Goal: Information Seeking & Learning: Learn about a topic

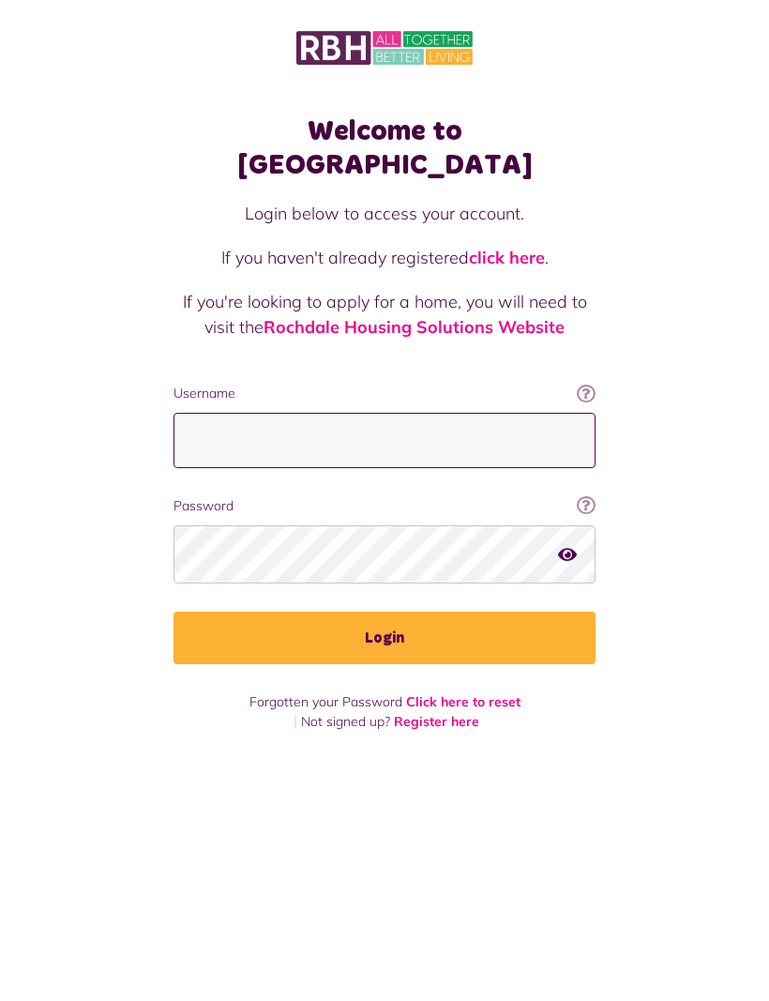
type input "**********"
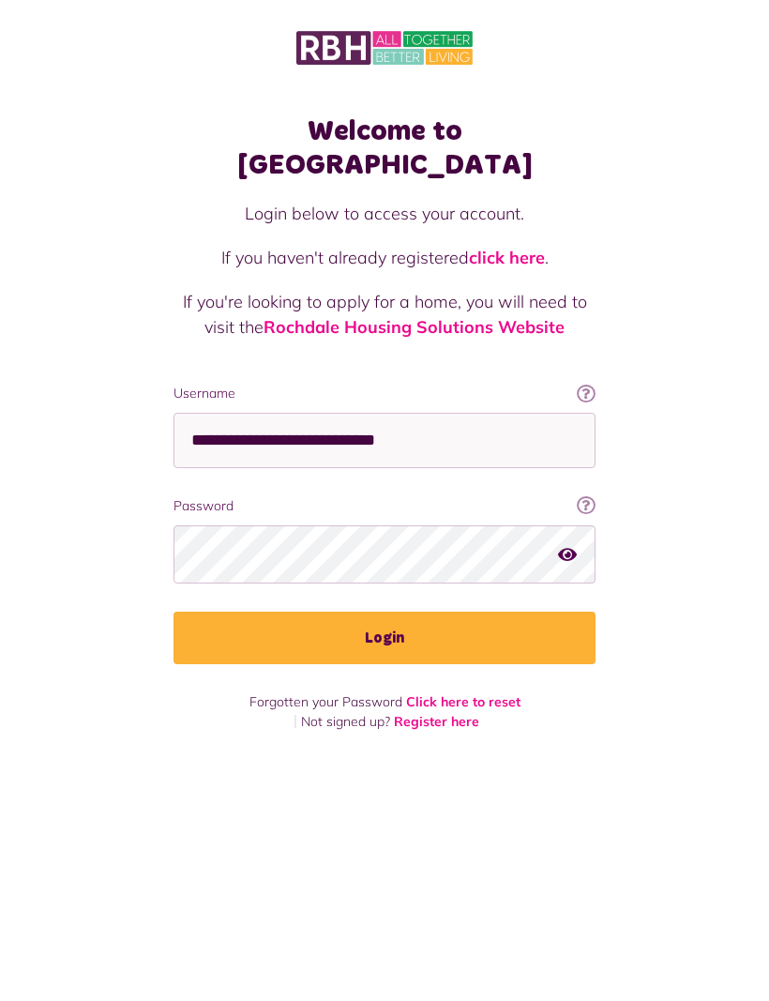
click at [385, 612] on button "Login" at bounding box center [385, 638] width 422 height 53
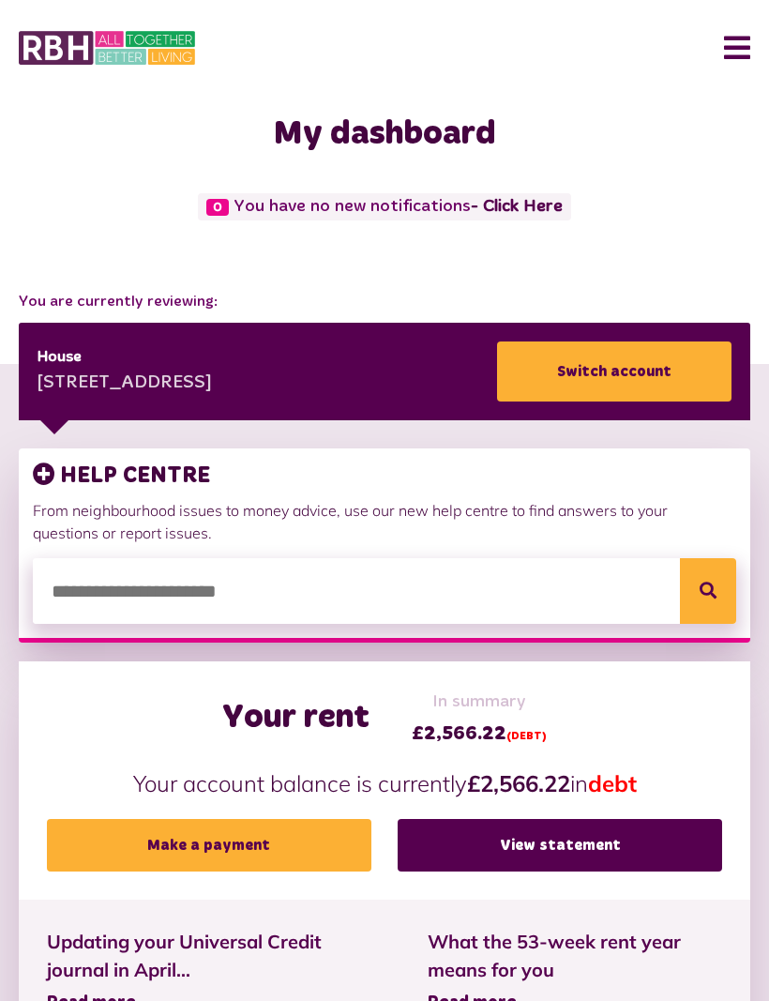
click at [622, 495] on div "HELP CENTRE From neighbourhood issues to money advice, use our new help centre …" at bounding box center [385, 504] width 704 height 82
click at [176, 474] on h3 "HELP CENTRE" at bounding box center [385, 476] width 704 height 27
click at [40, 469] on icon at bounding box center [44, 474] width 23 height 23
click at [131, 468] on h3 "HELP CENTRE" at bounding box center [385, 476] width 704 height 27
click at [740, 46] on button "Menu" at bounding box center [730, 48] width 40 height 58
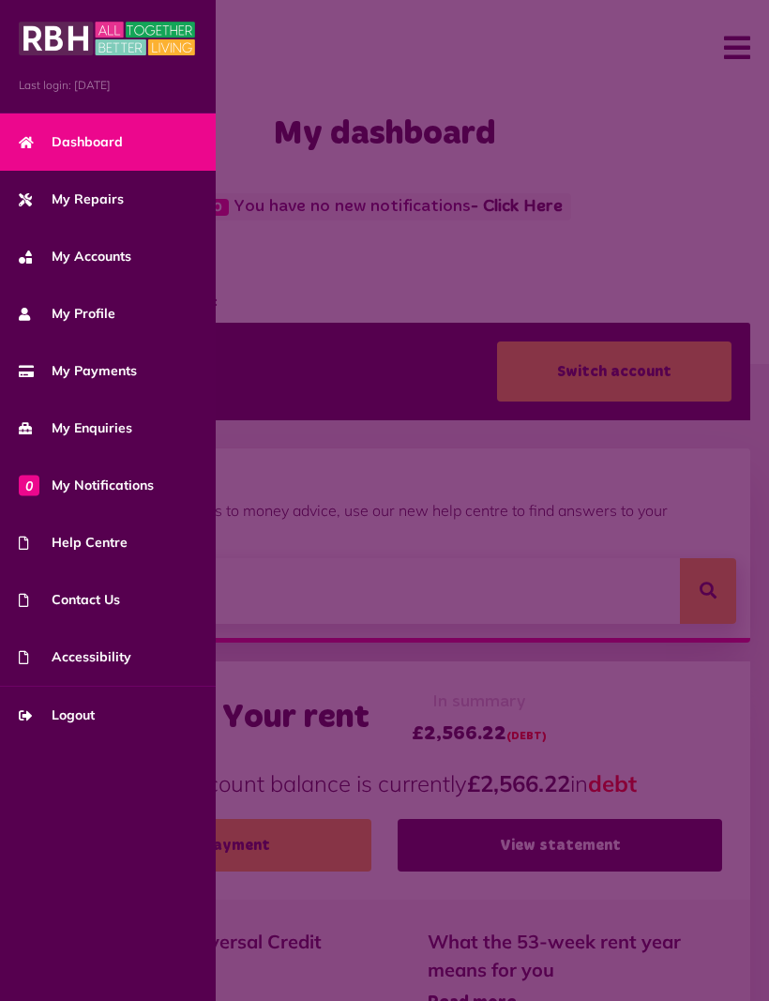
click at [133, 537] on link "Help Centre" at bounding box center [108, 542] width 216 height 57
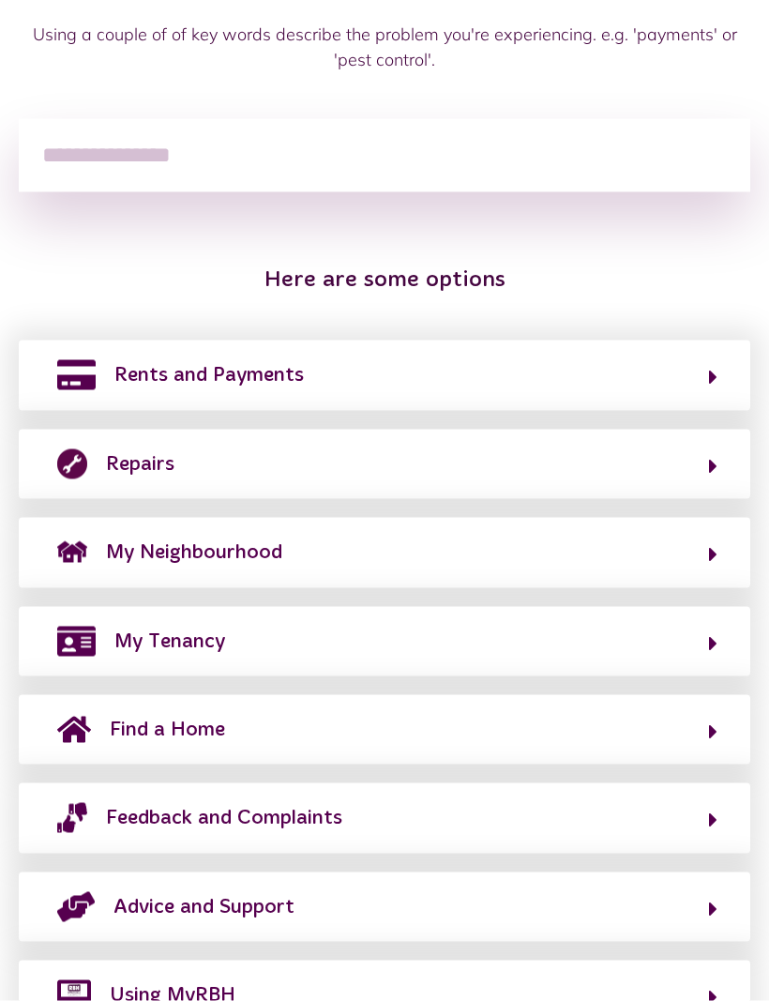
scroll to position [290, 0]
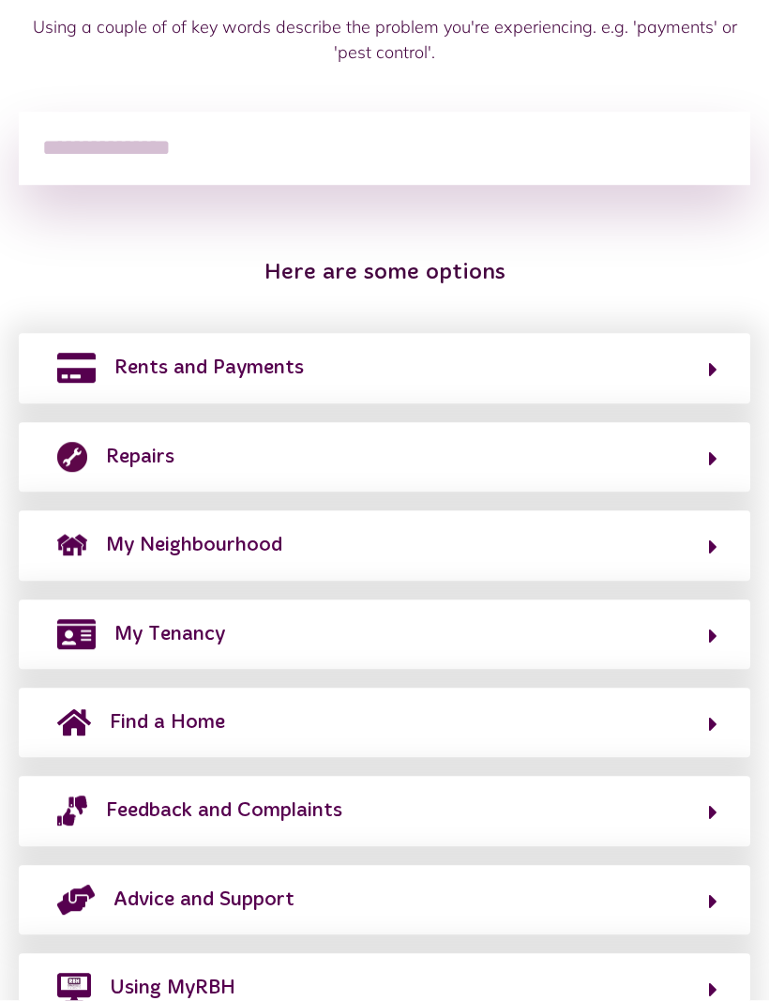
click at [295, 886] on span "Advice and Support" at bounding box center [204, 901] width 181 height 30
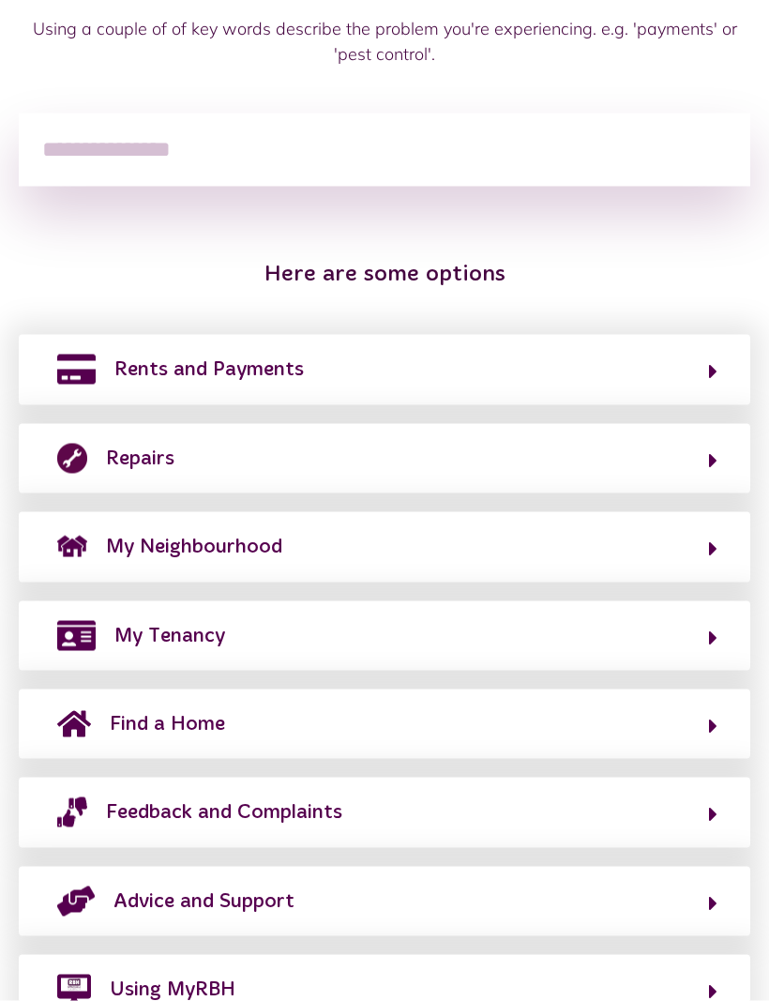
scroll to position [56, 0]
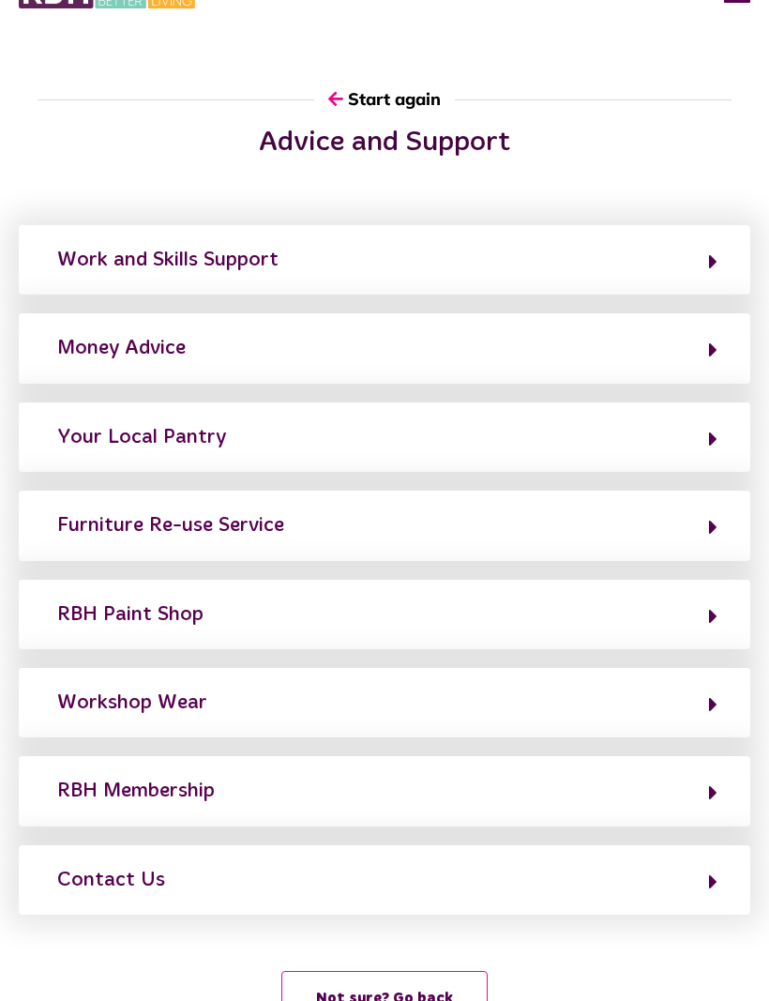
click at [283, 866] on button "Contact Us" at bounding box center [385, 880] width 666 height 32
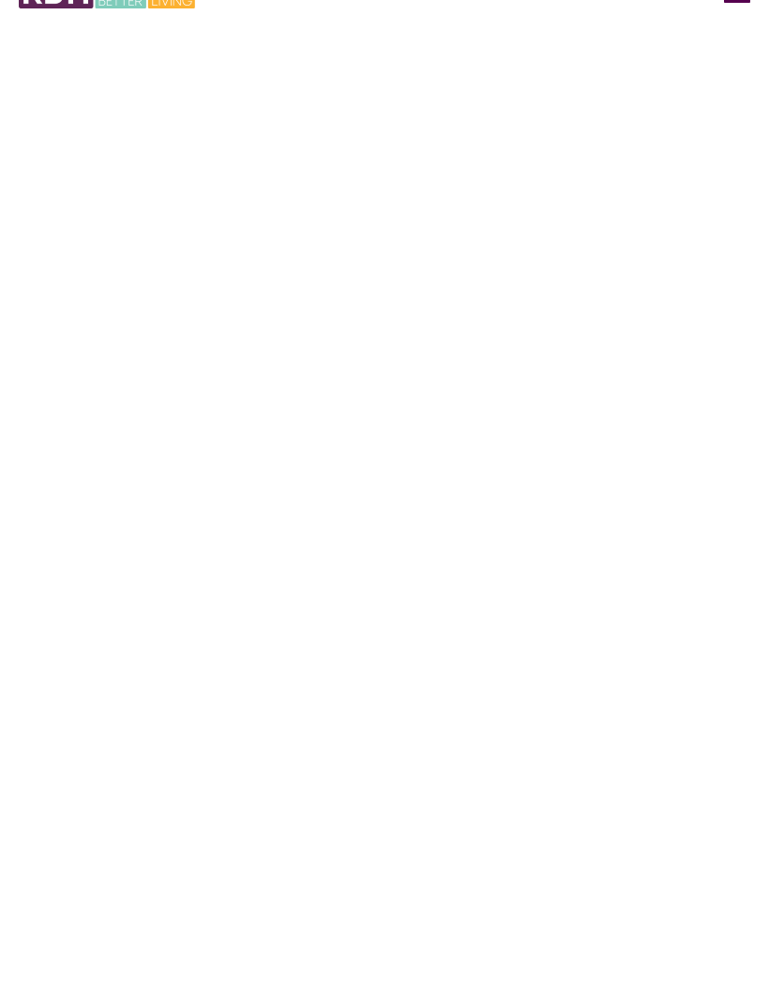
scroll to position [31, 0]
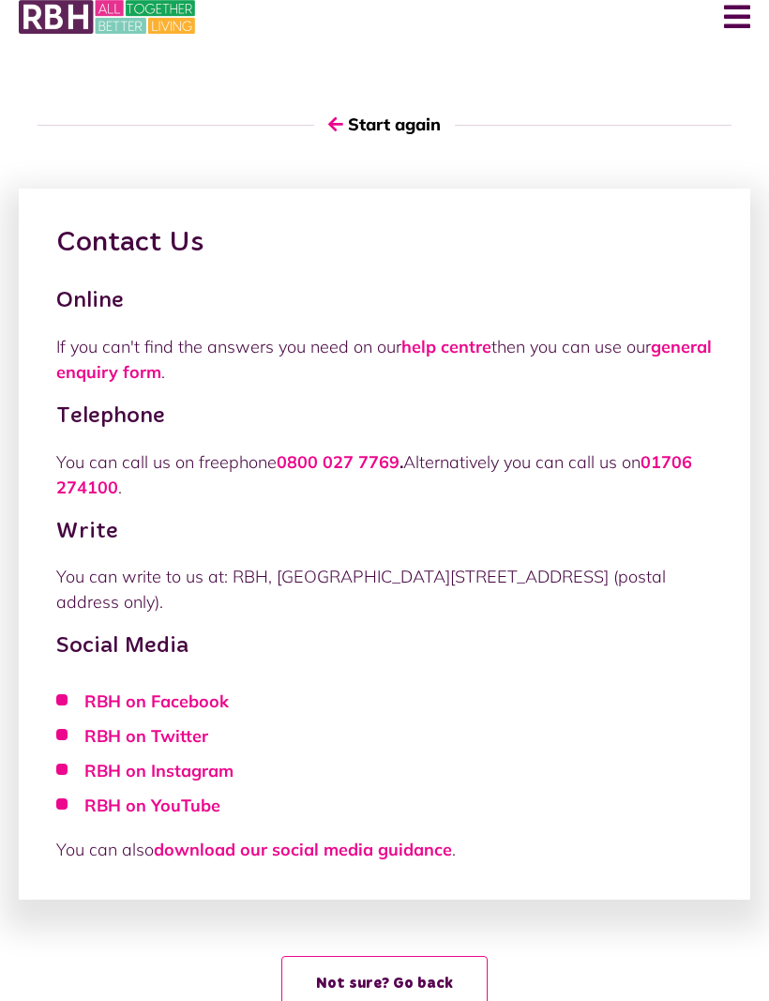
click at [473, 346] on link "help centre" at bounding box center [447, 347] width 90 height 22
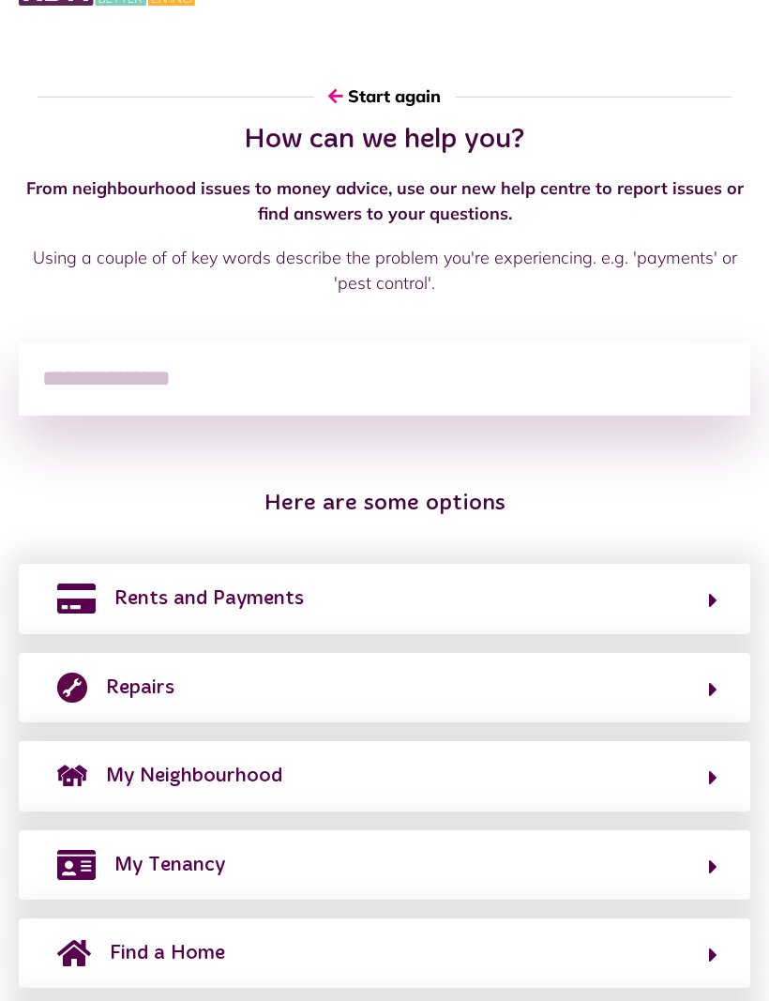
click at [500, 390] on input "search" at bounding box center [385, 378] width 732 height 73
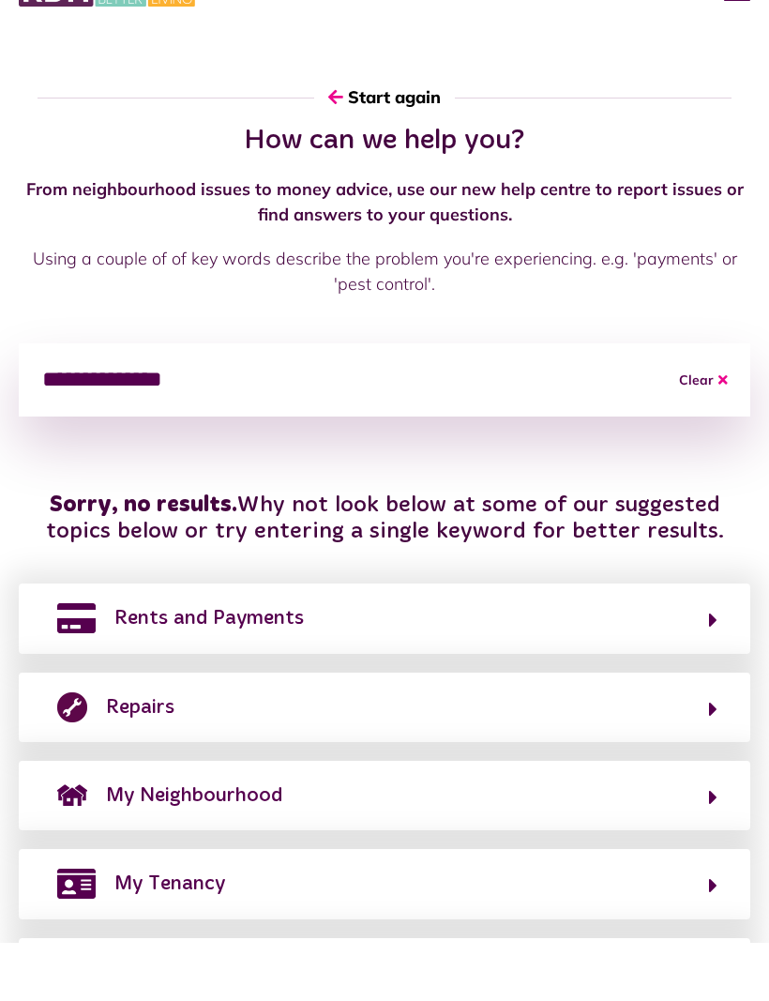
type input "**********"
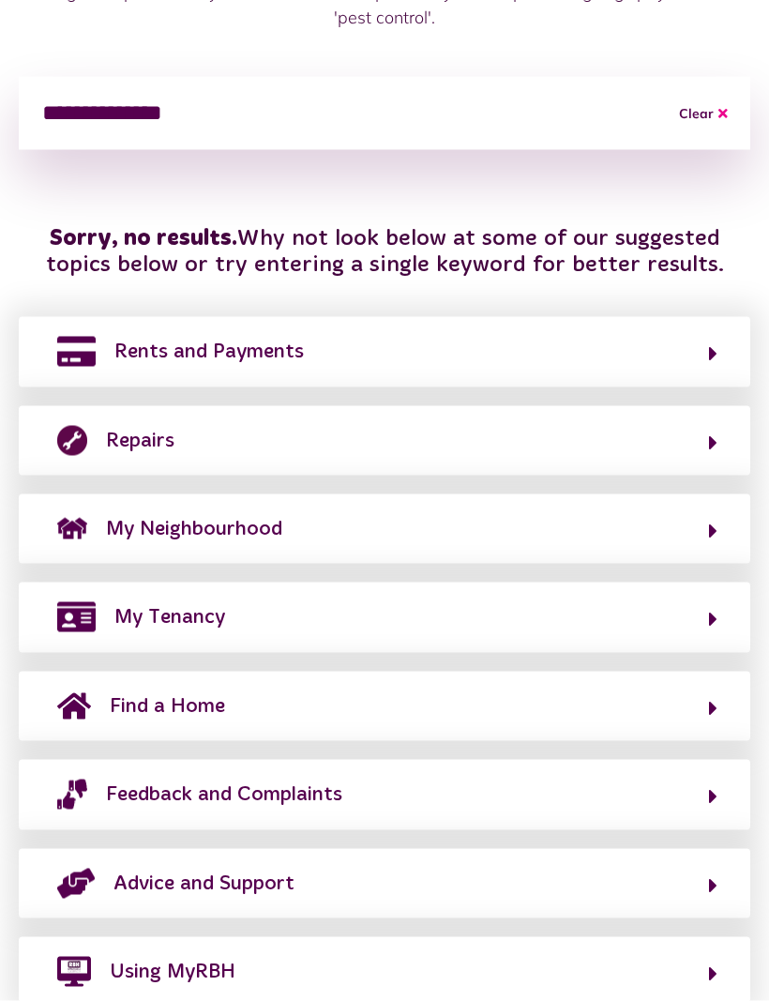
scroll to position [335, 0]
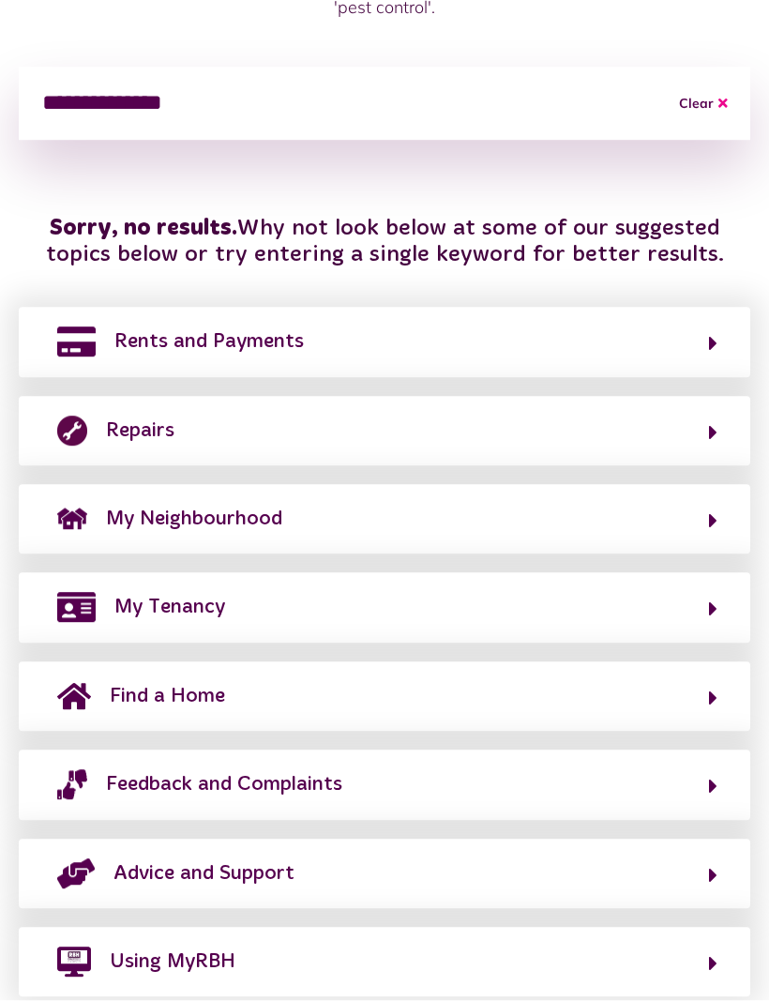
click at [654, 956] on button "Using MyRBH" at bounding box center [385, 963] width 666 height 32
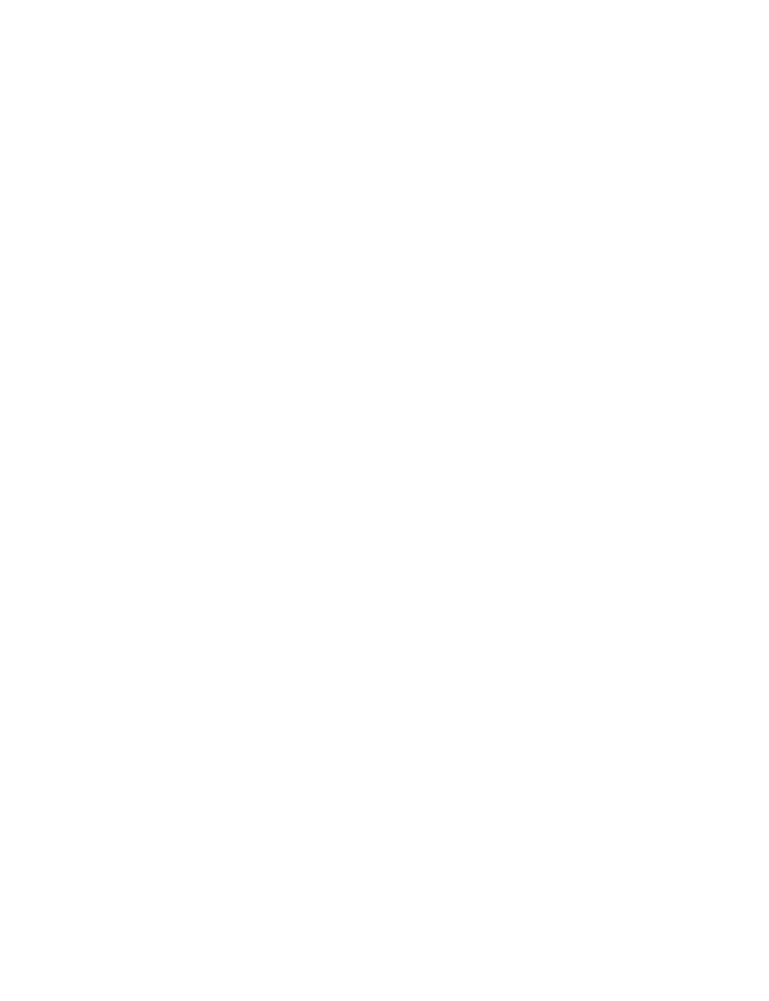
scroll to position [0, 0]
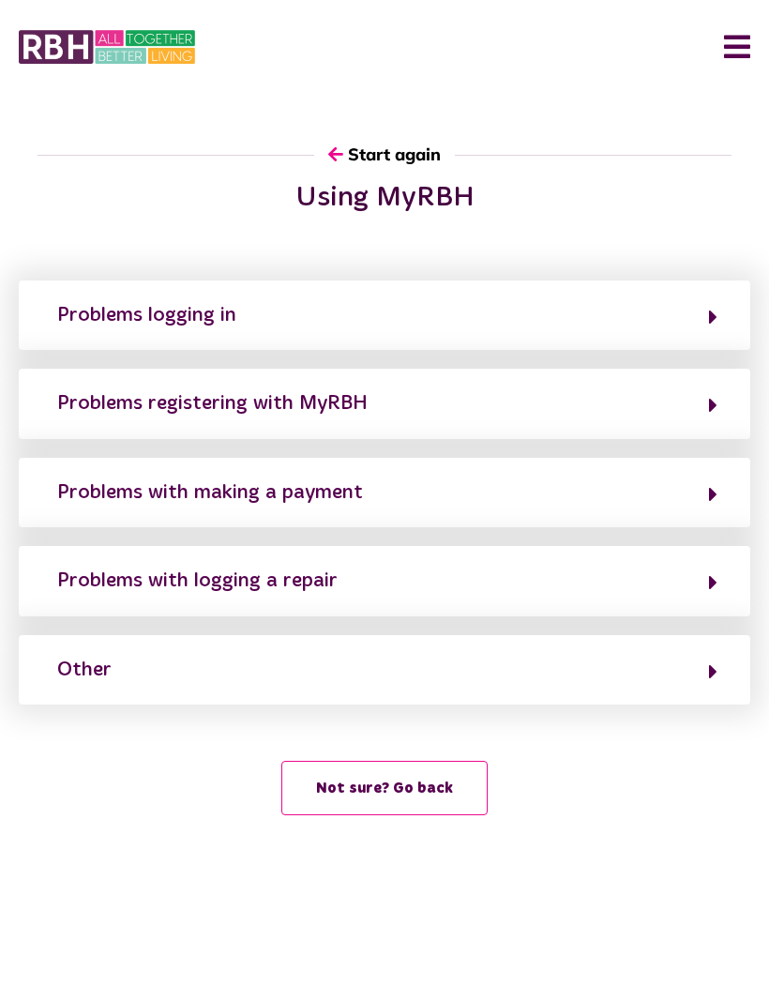
click at [462, 655] on button "Other" at bounding box center [385, 671] width 666 height 32
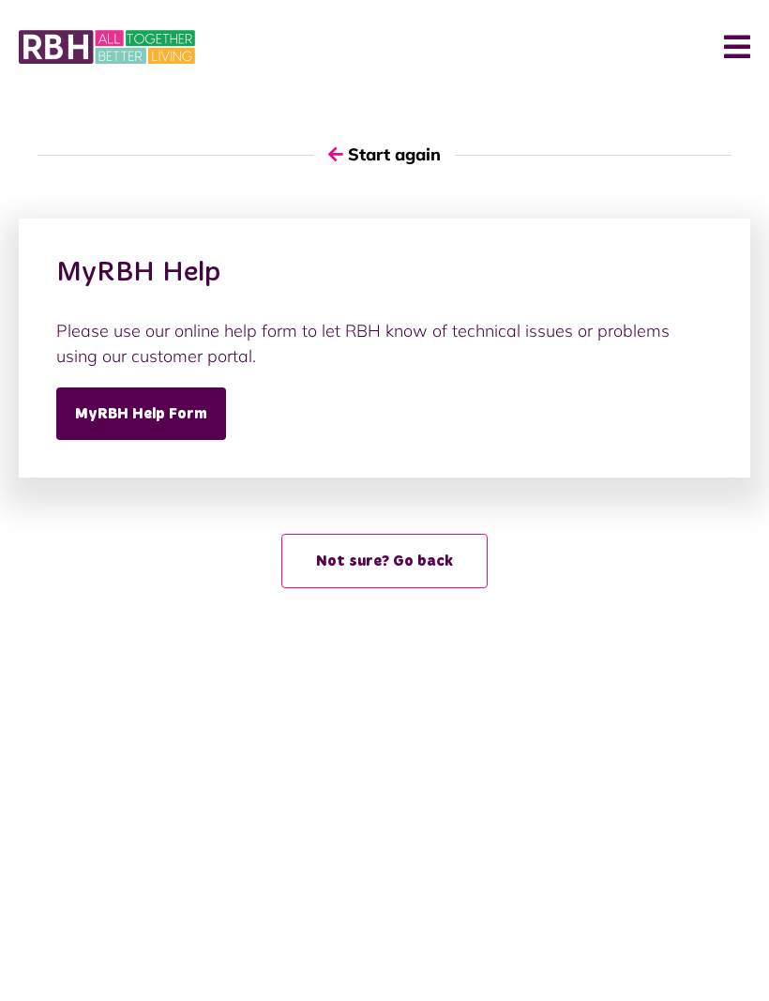
click at [453, 558] on button "Not sure? Go back" at bounding box center [384, 562] width 206 height 54
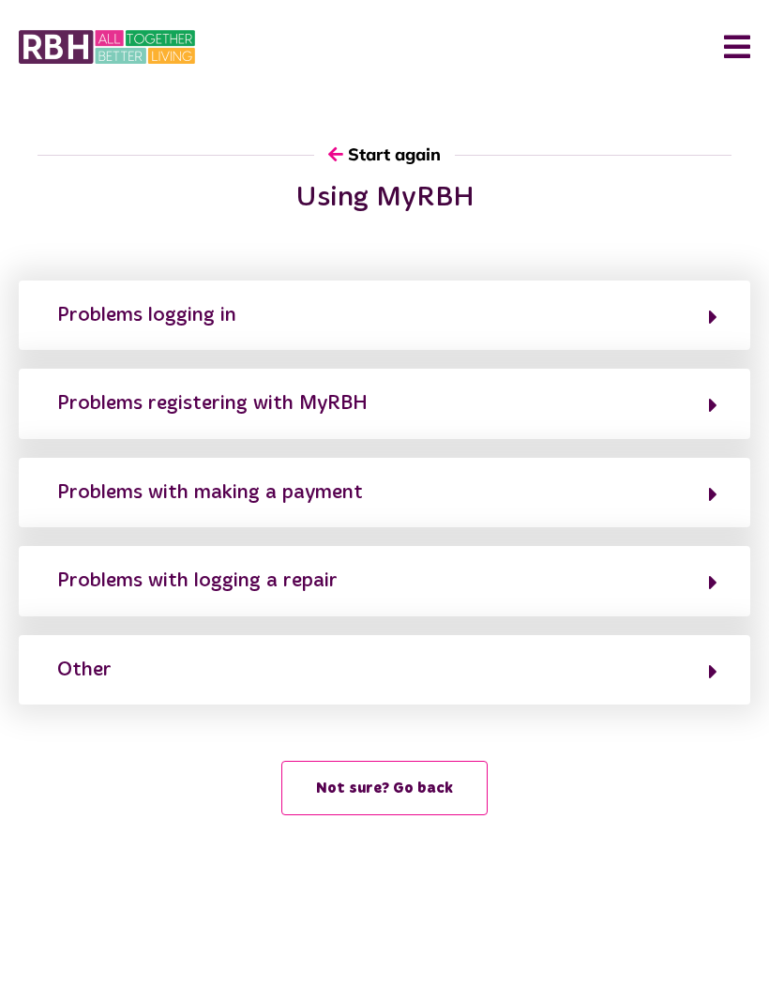
click at [439, 770] on button "Not sure? Go back" at bounding box center [384, 789] width 206 height 54
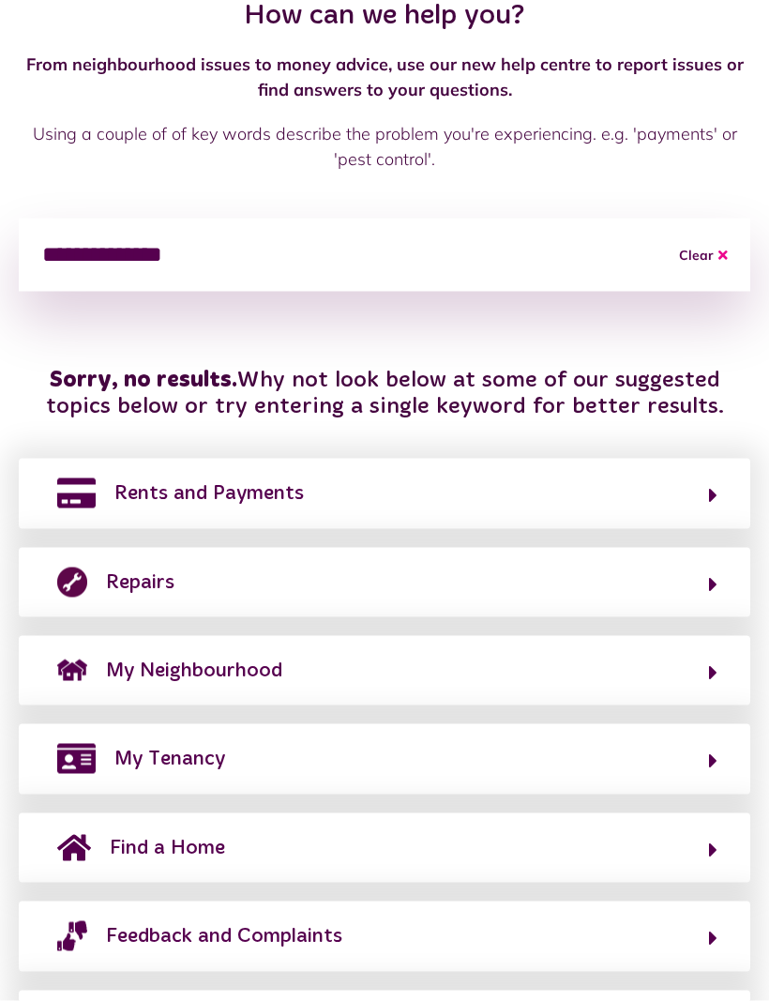
scroll to position [185, 0]
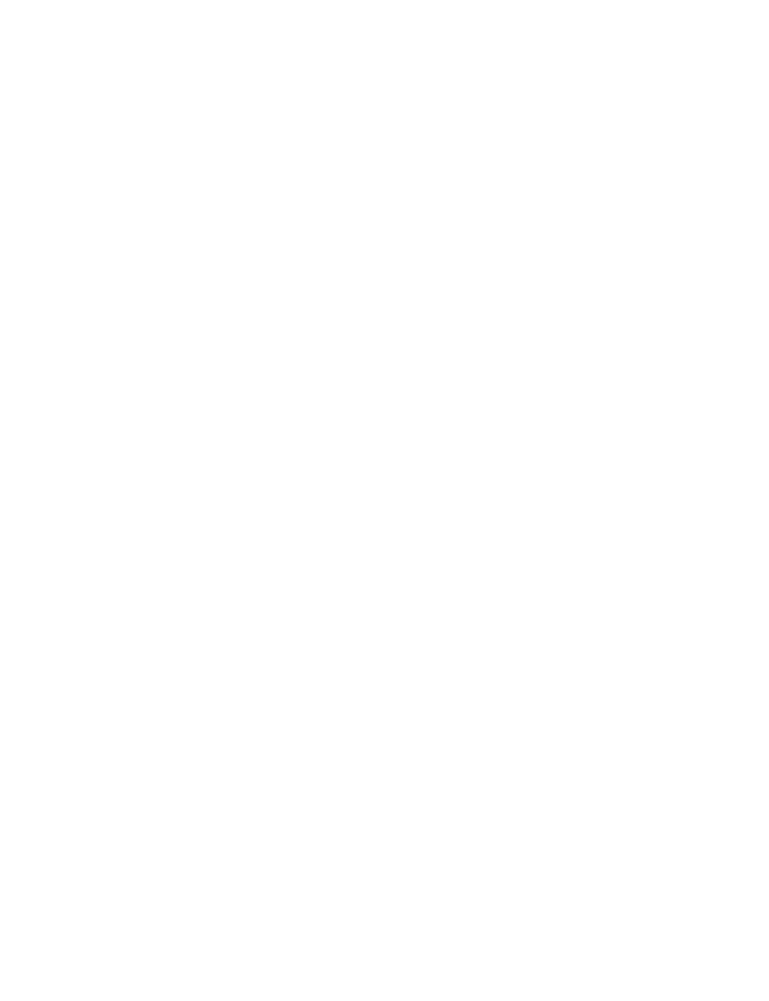
scroll to position [56, 0]
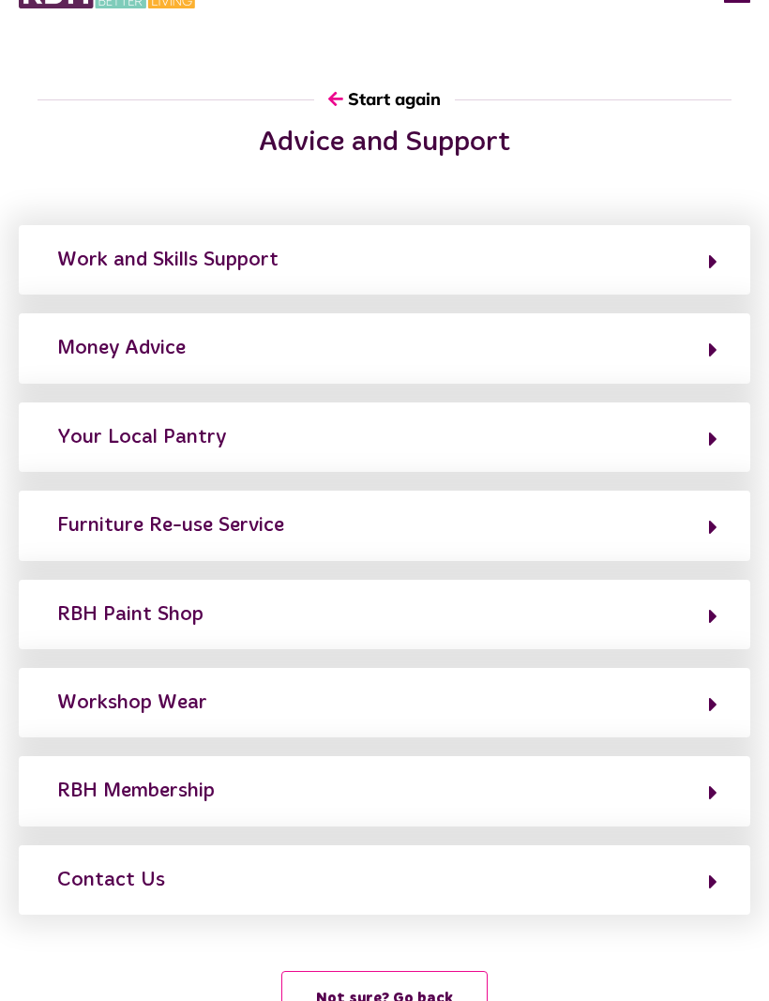
click at [687, 343] on button "Money Advice" at bounding box center [385, 348] width 666 height 32
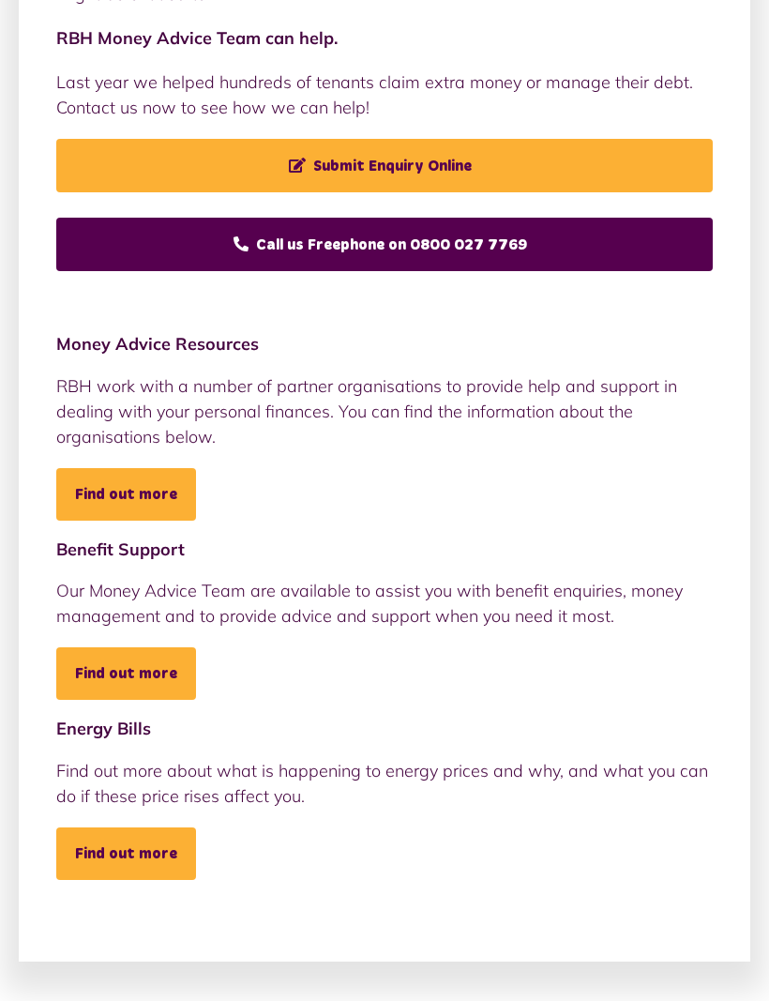
scroll to position [387, 0]
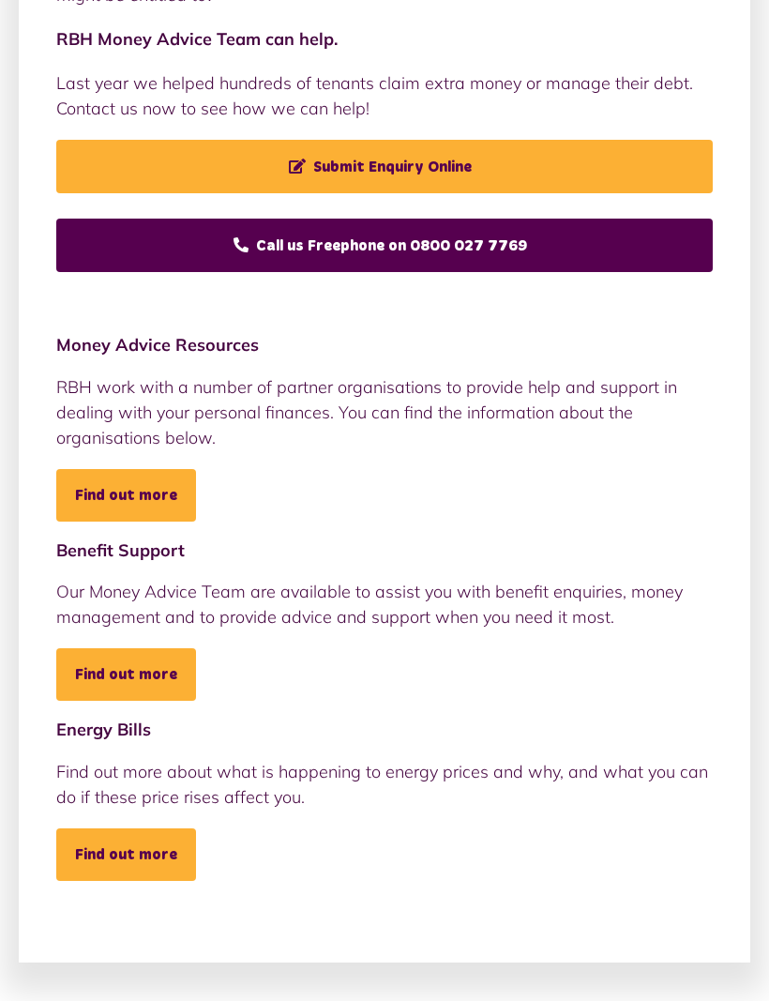
click at [160, 477] on link "Find out more" at bounding box center [126, 495] width 140 height 53
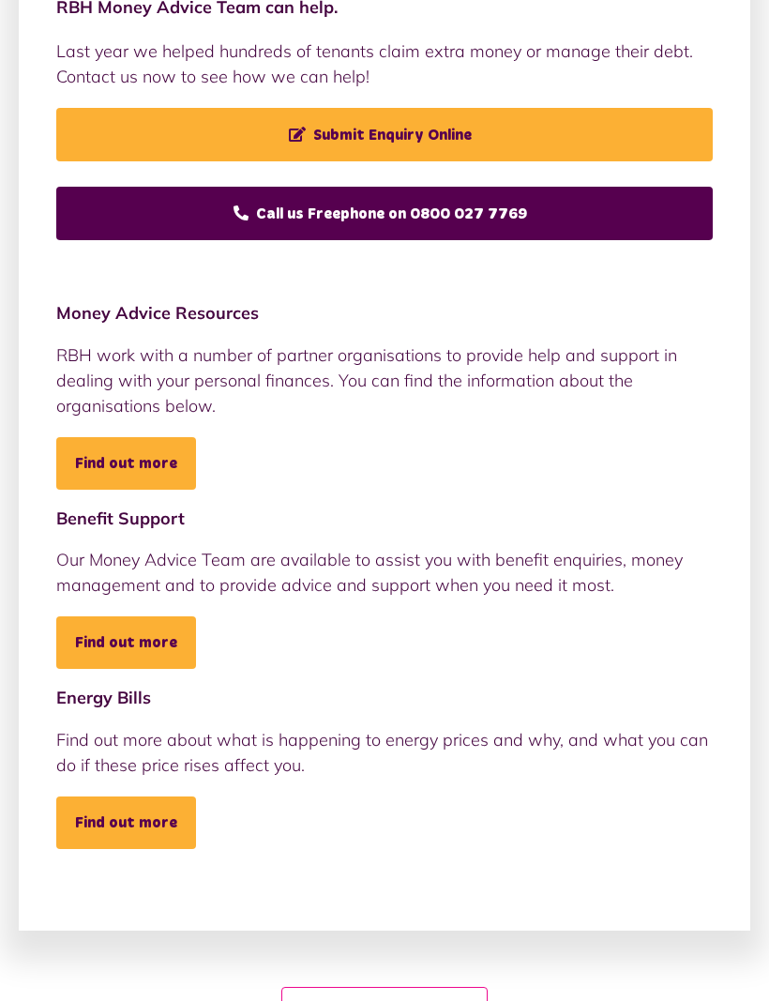
click at [177, 640] on link "Find out more" at bounding box center [126, 642] width 140 height 53
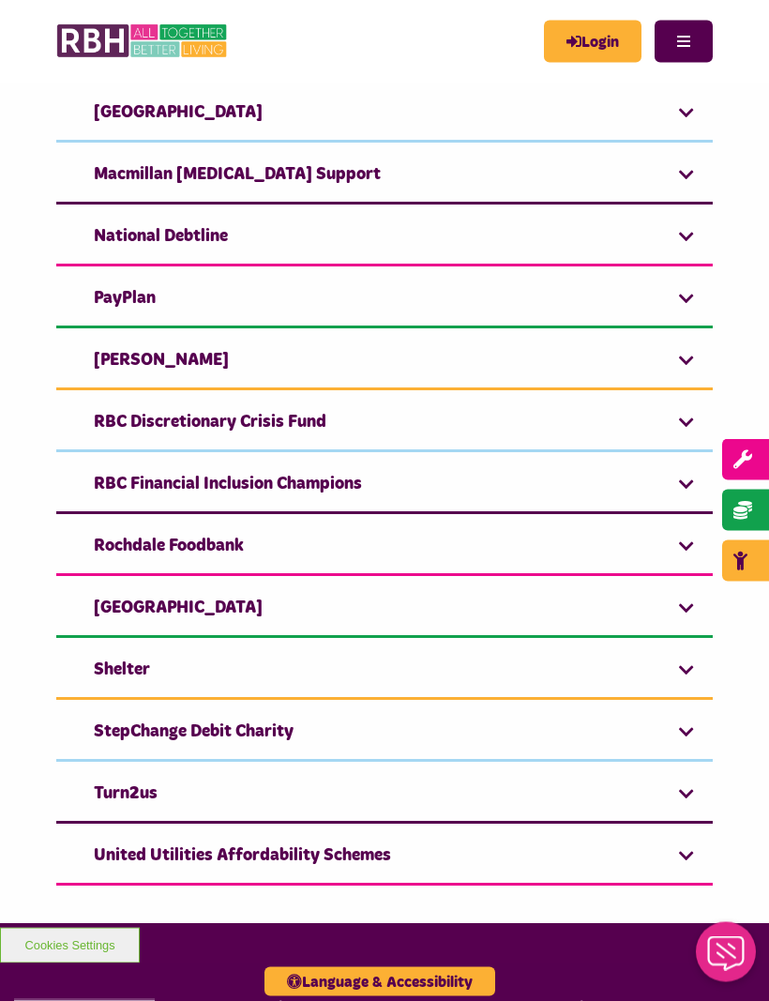
scroll to position [2005, 0]
click at [661, 405] on link "RBC Discretionary Crisis Fund" at bounding box center [384, 423] width 657 height 57
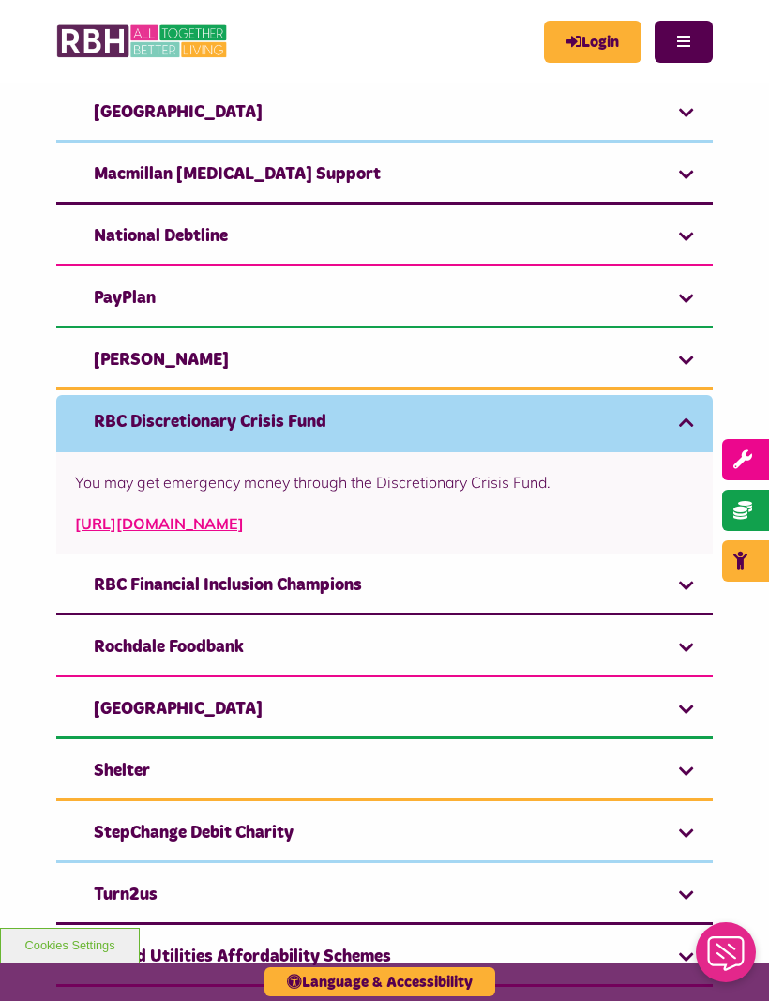
click at [244, 514] on link "http://www.rochdale.gov.uk/council-tax-benefits-and-money/Pages/money-debt-and-…" at bounding box center [159, 523] width 169 height 19
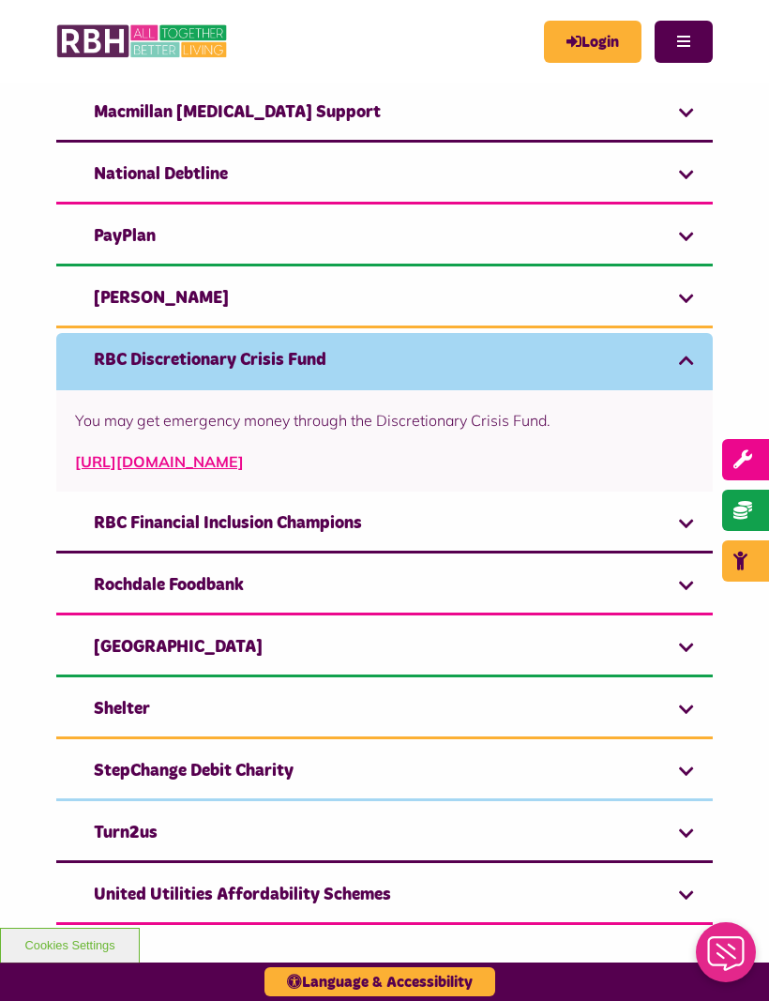
scroll to position [2068, 0]
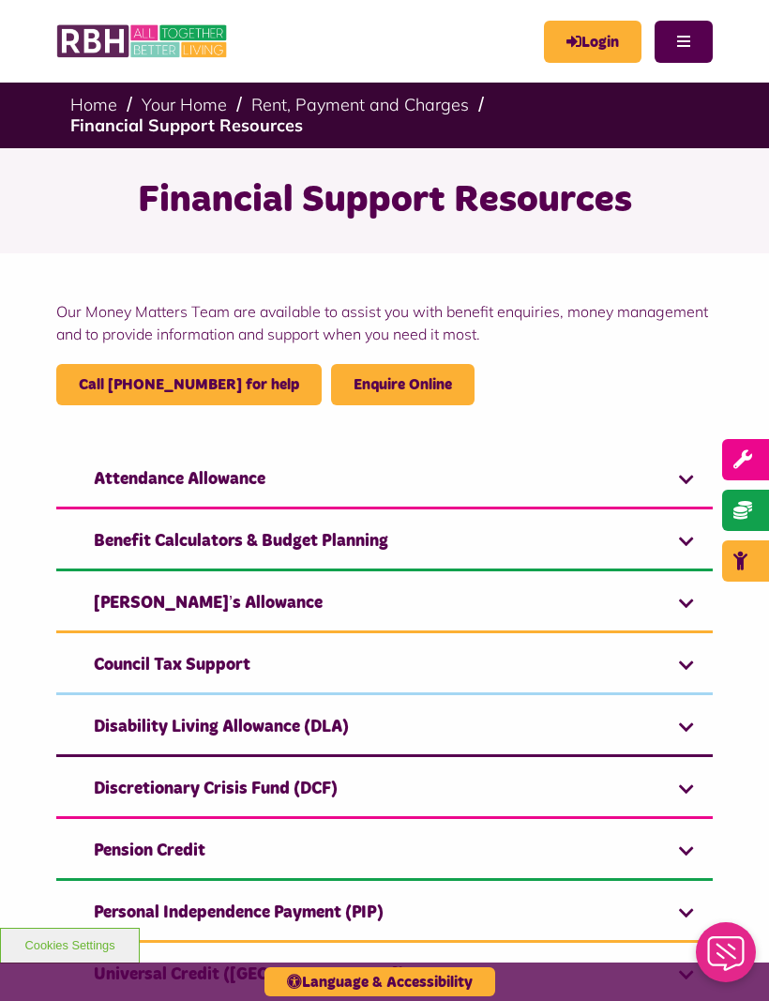
click at [423, 384] on link "Enquire Online" at bounding box center [403, 384] width 99 height 15
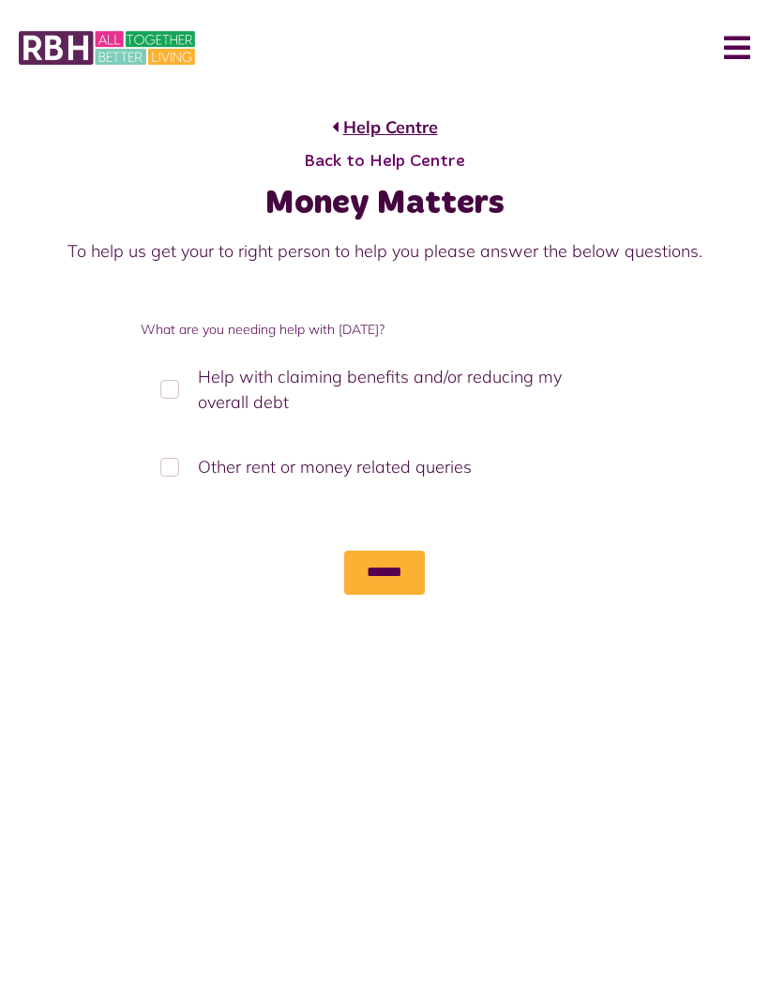
click at [464, 464] on label "Other rent or money related queries" at bounding box center [385, 466] width 488 height 55
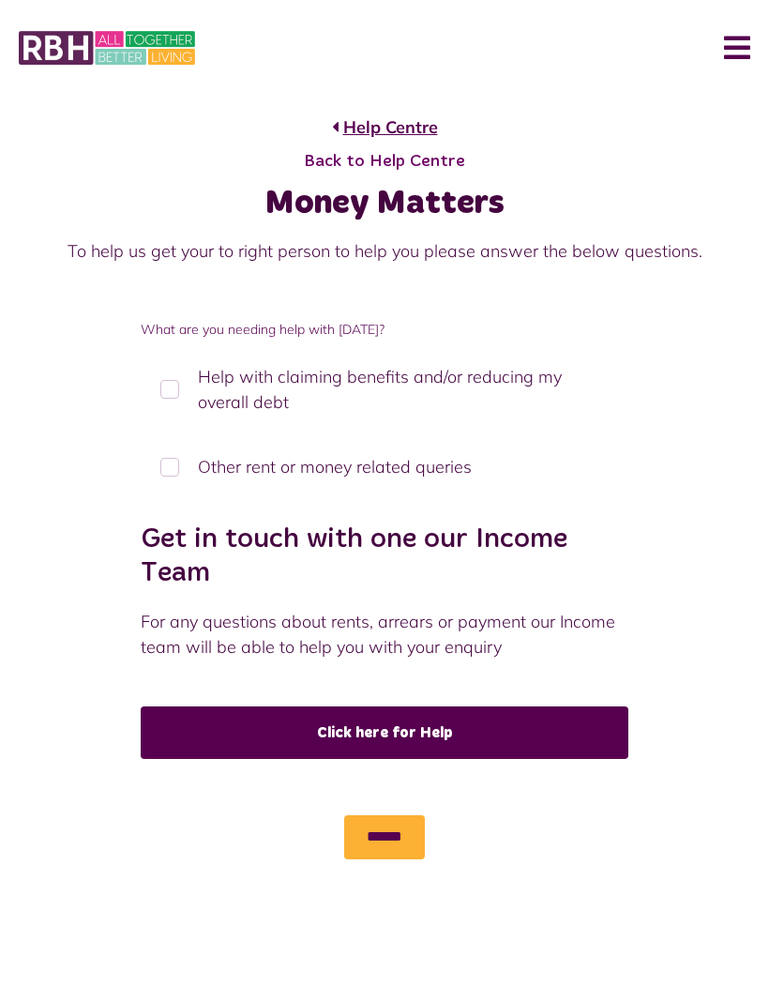
click at [561, 733] on link "Click here for Help" at bounding box center [385, 732] width 488 height 53
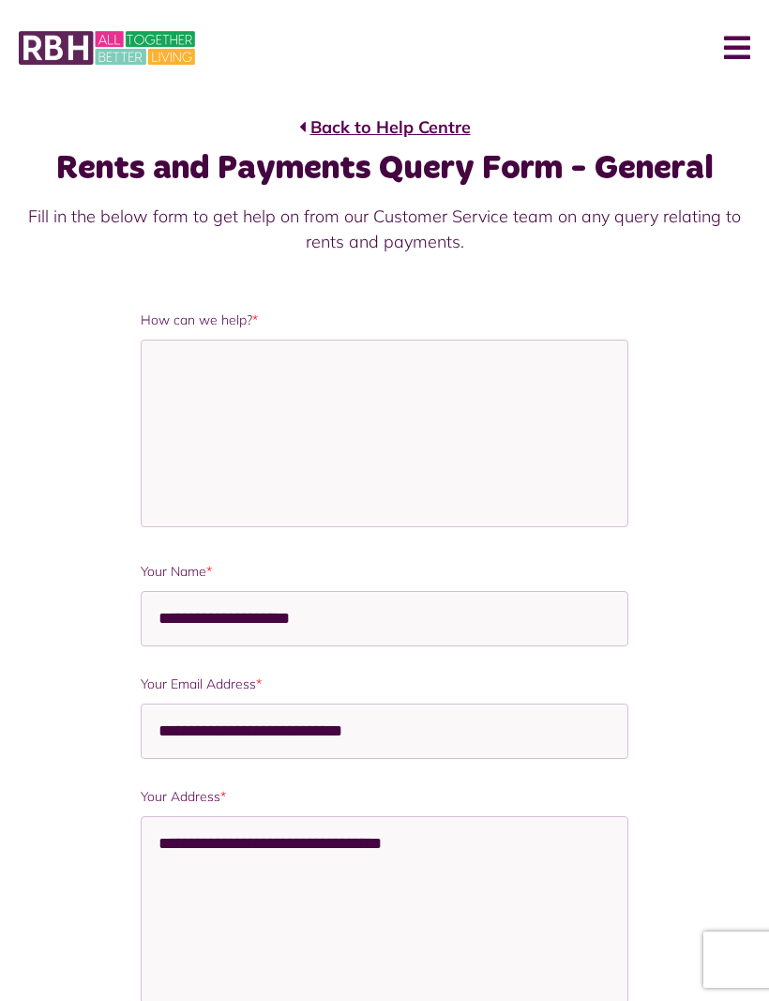
click at [466, 118] on link "Back to Help Centre" at bounding box center [385, 126] width 172 height 25
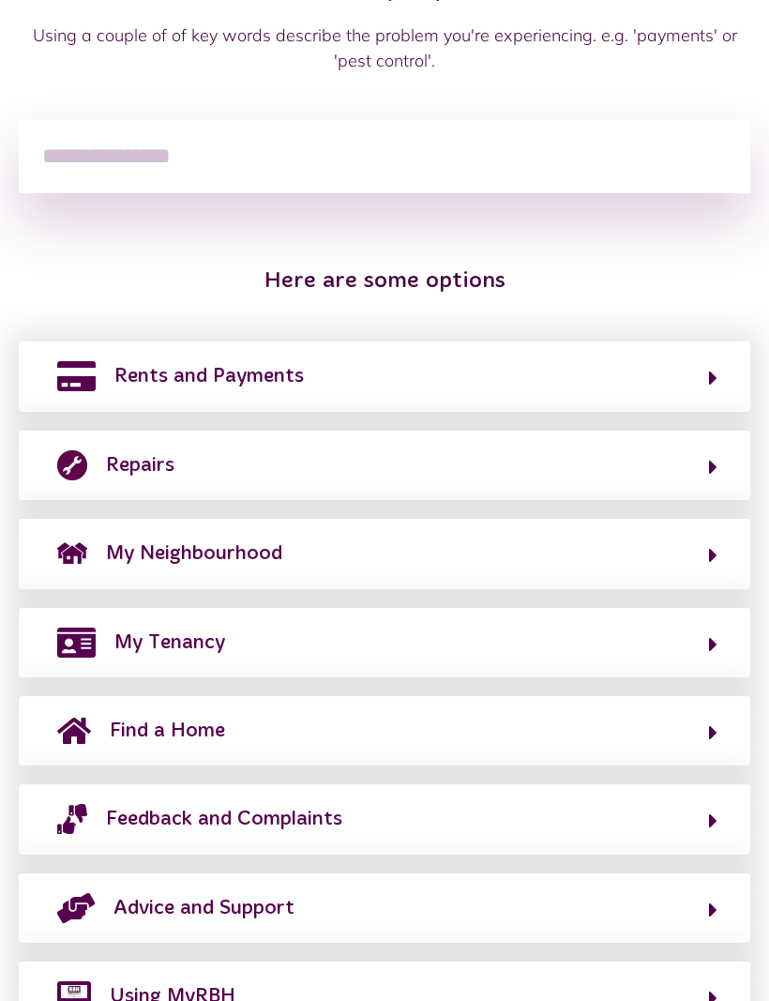
click at [366, 561] on button "My Neighbourhood" at bounding box center [385, 554] width 666 height 32
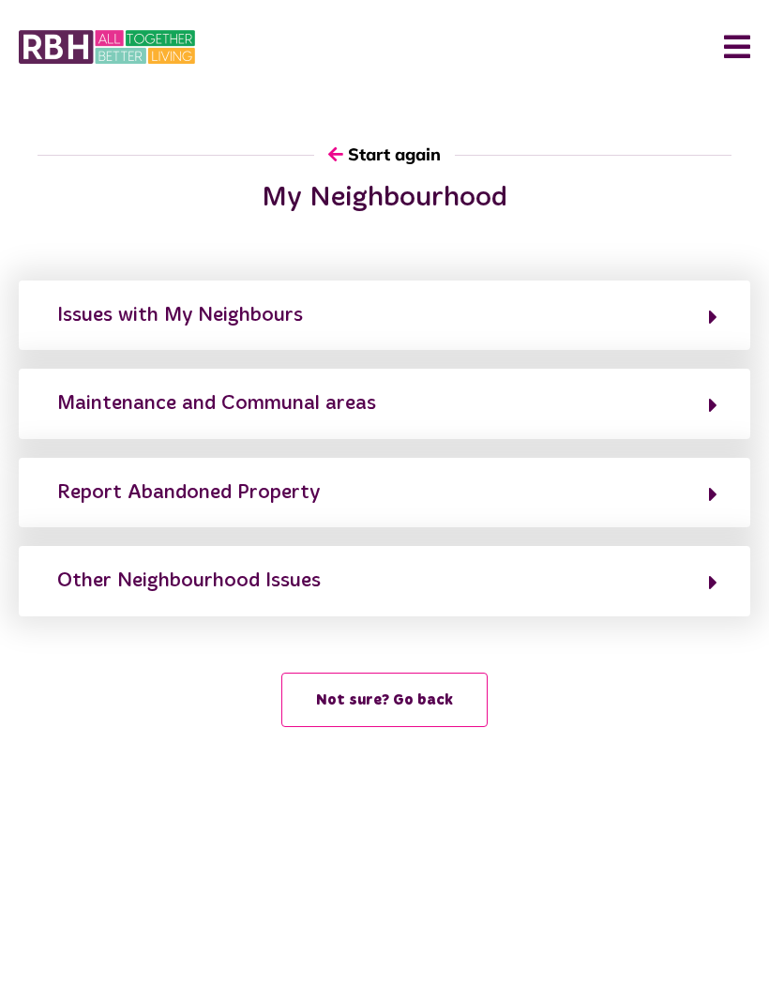
click at [347, 674] on button "Not sure? Go back" at bounding box center [384, 701] width 206 height 54
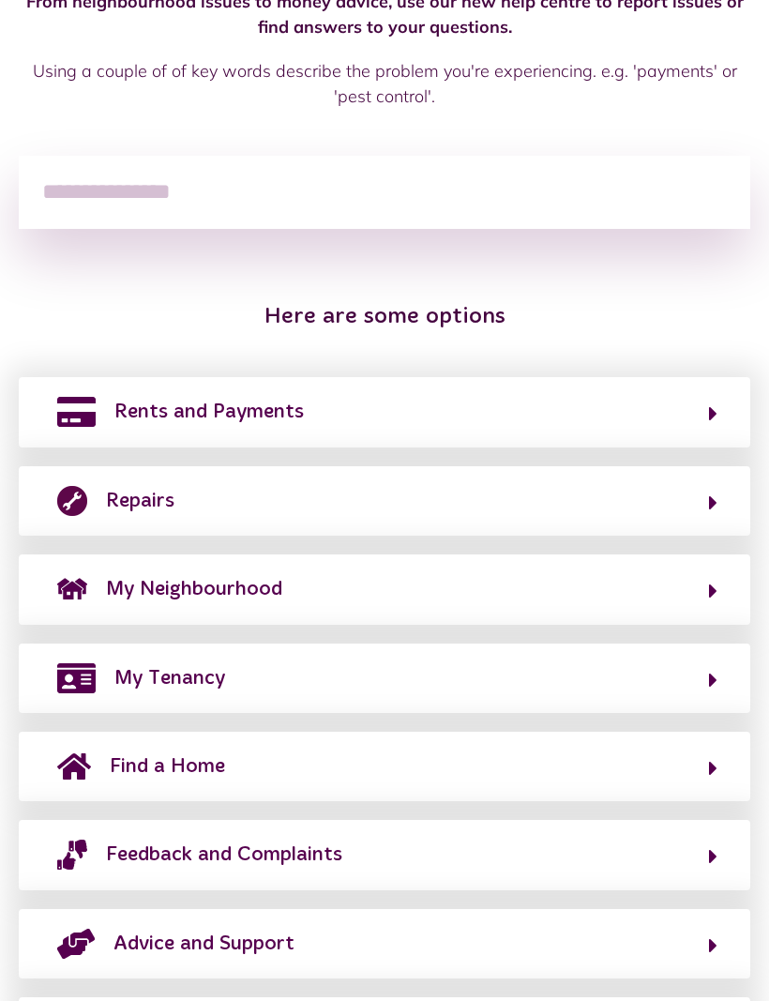
scroll to position [290, 0]
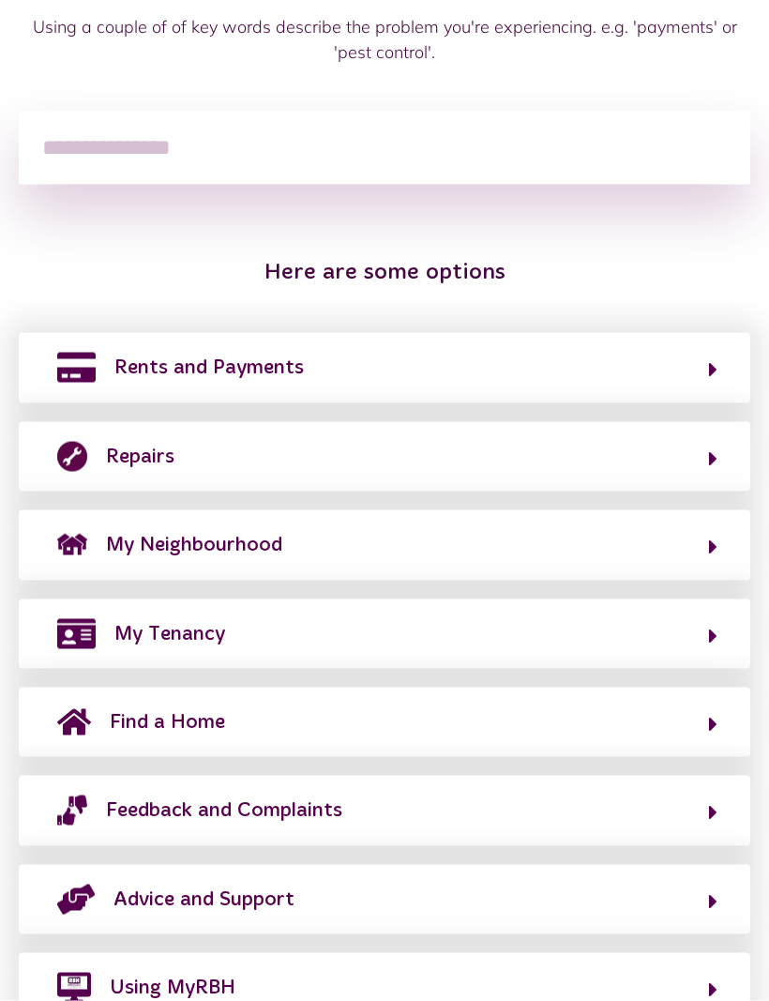
click at [412, 888] on button "Advice and Support" at bounding box center [385, 900] width 666 height 32
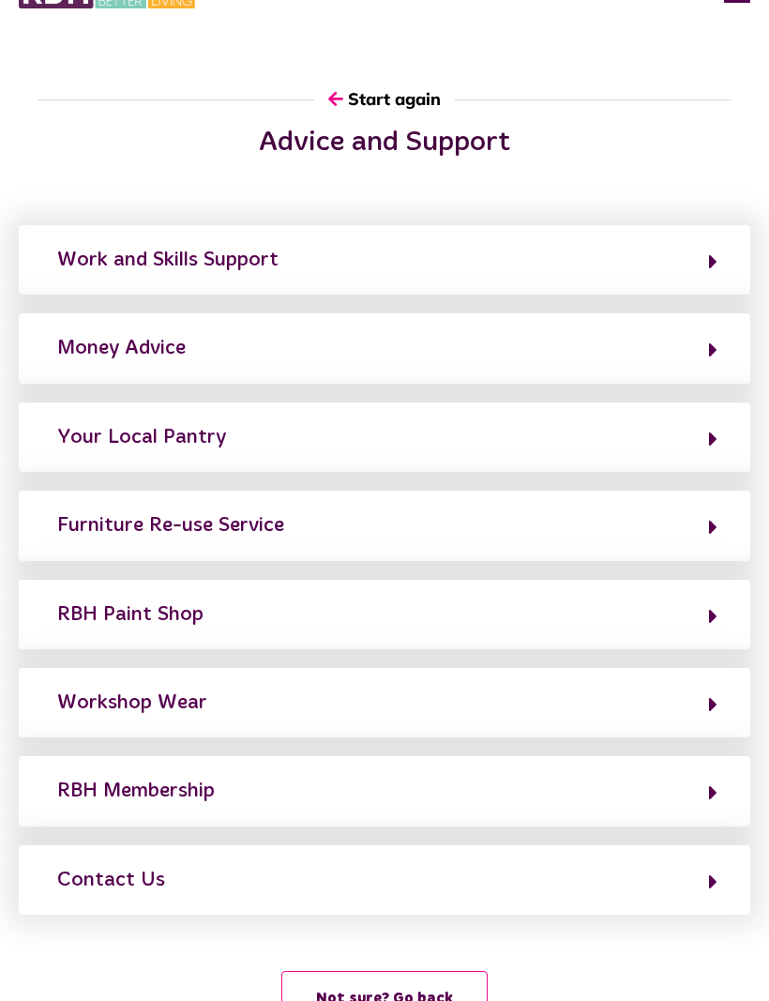
click at [272, 775] on button "RBH Membership" at bounding box center [385, 791] width 666 height 32
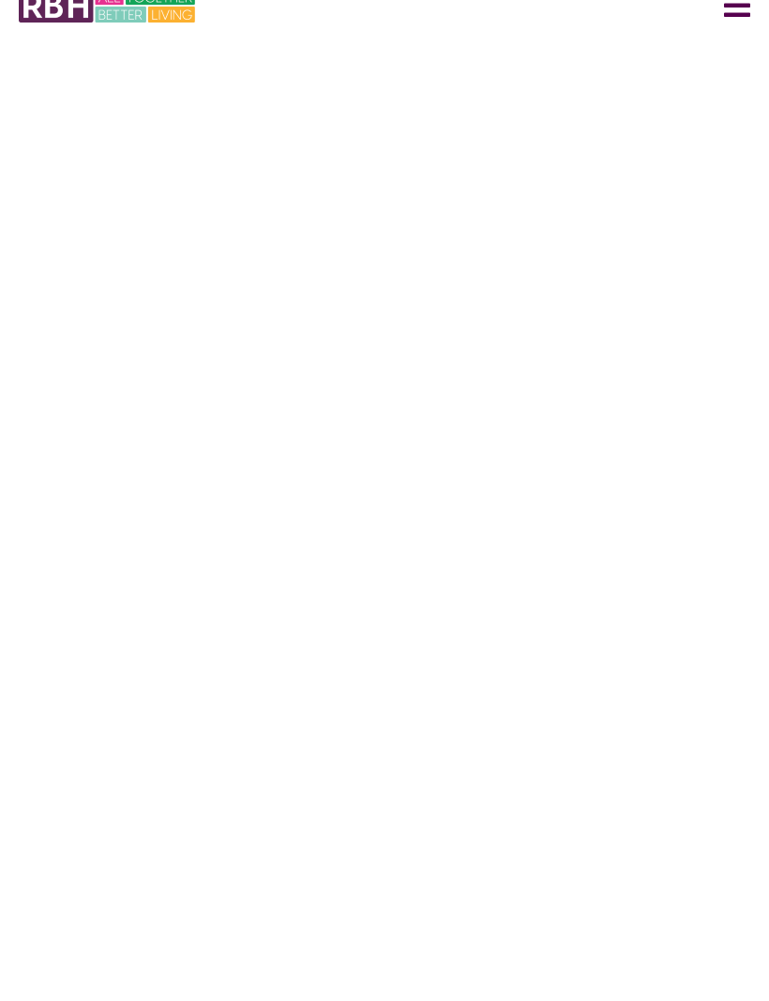
scroll to position [0, 0]
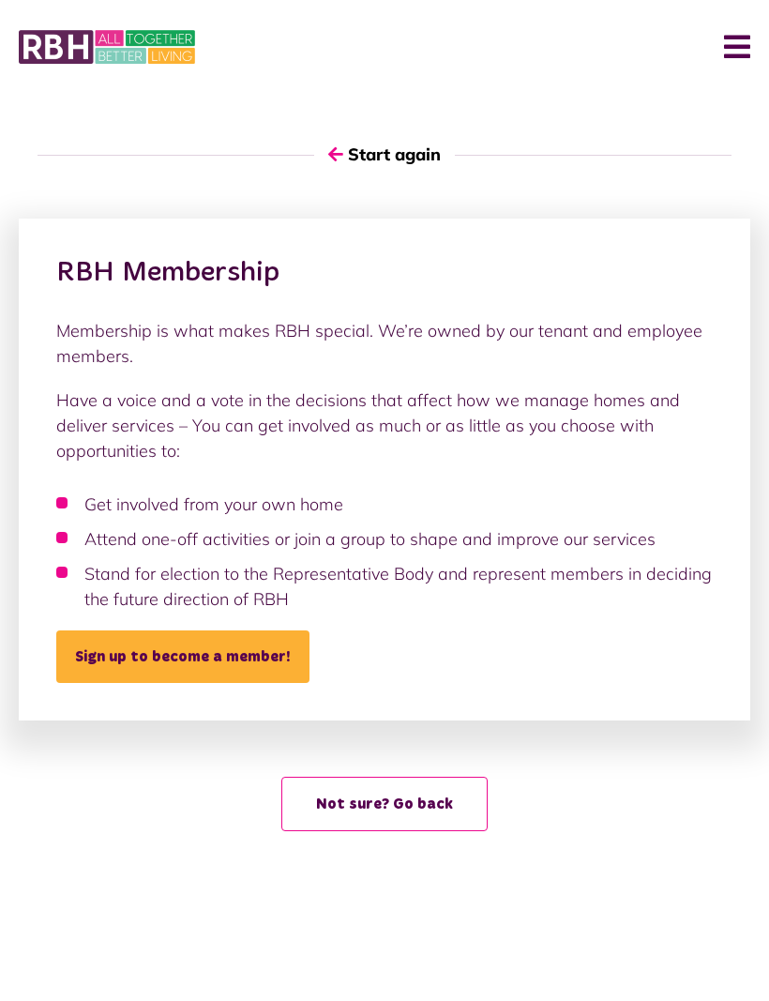
click at [433, 794] on button "Not sure? Go back" at bounding box center [384, 805] width 206 height 54
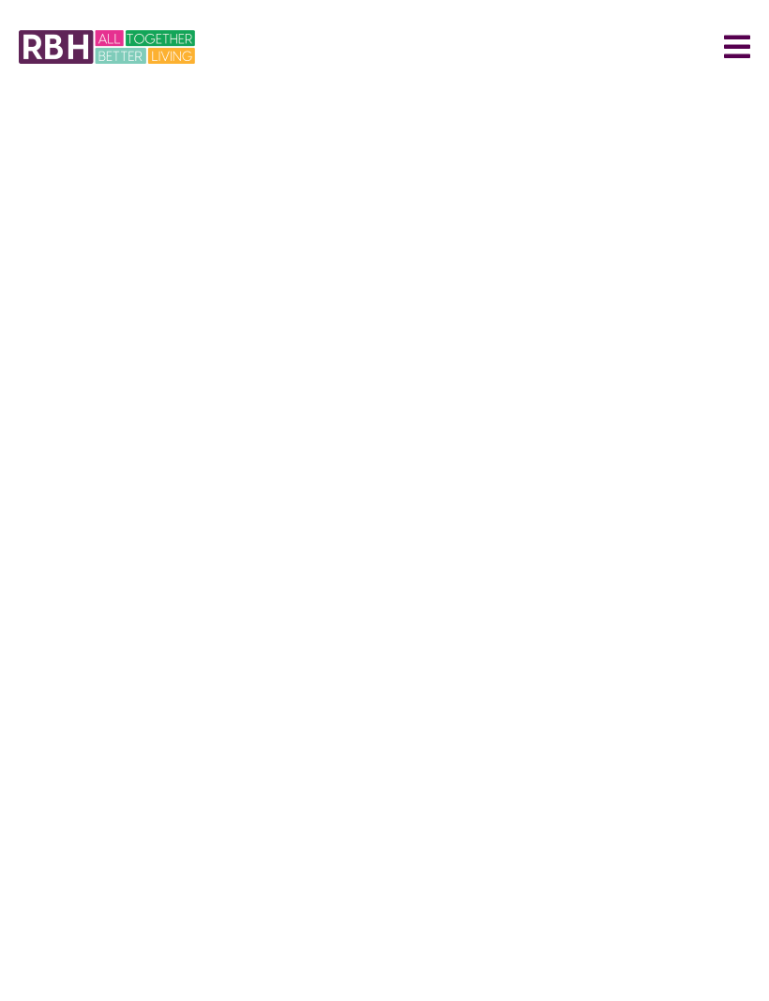
scroll to position [1, 0]
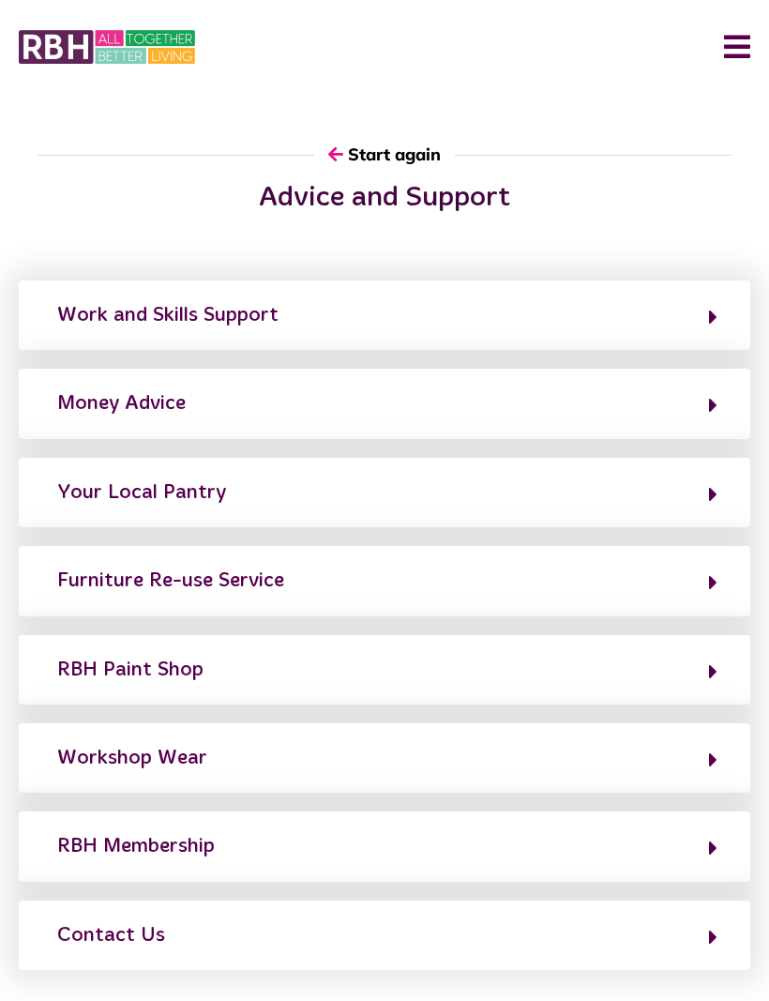
click at [315, 412] on button "Money Advice" at bounding box center [385, 403] width 666 height 32
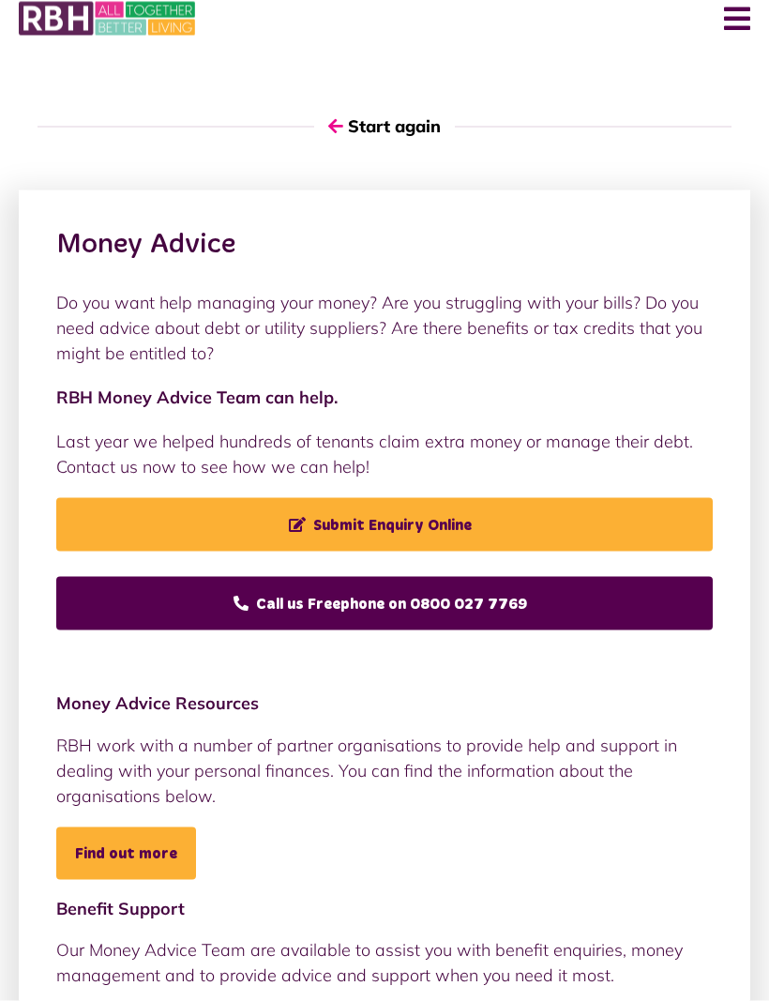
scroll to position [30, 0]
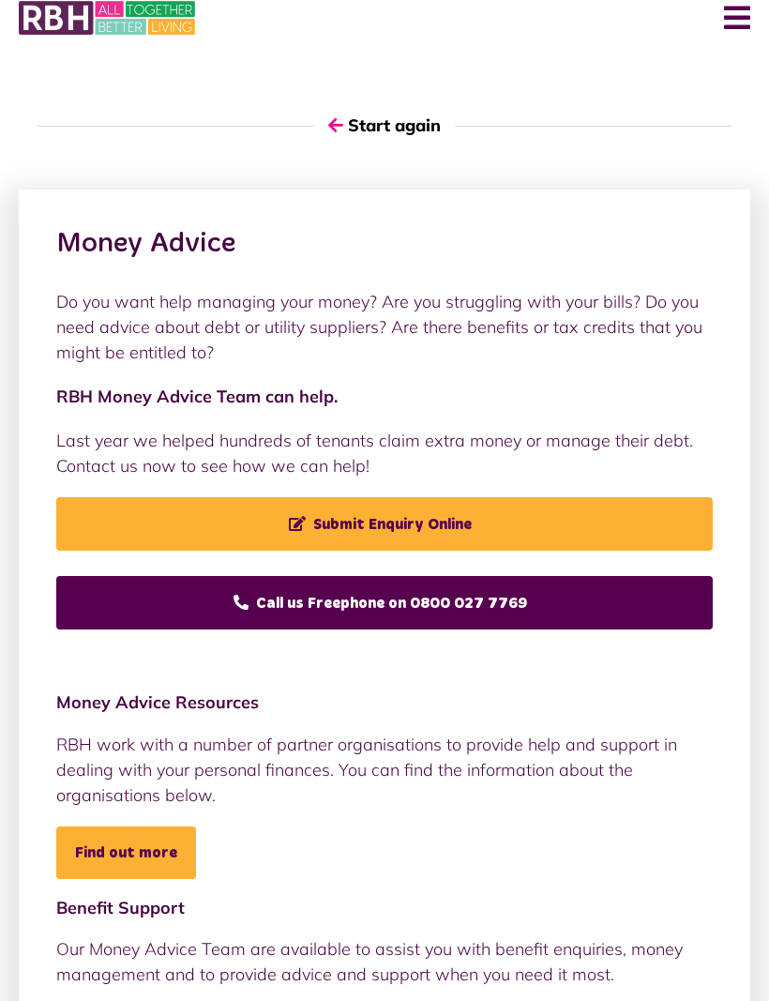
click at [427, 125] on button "Start again" at bounding box center [384, 125] width 141 height 53
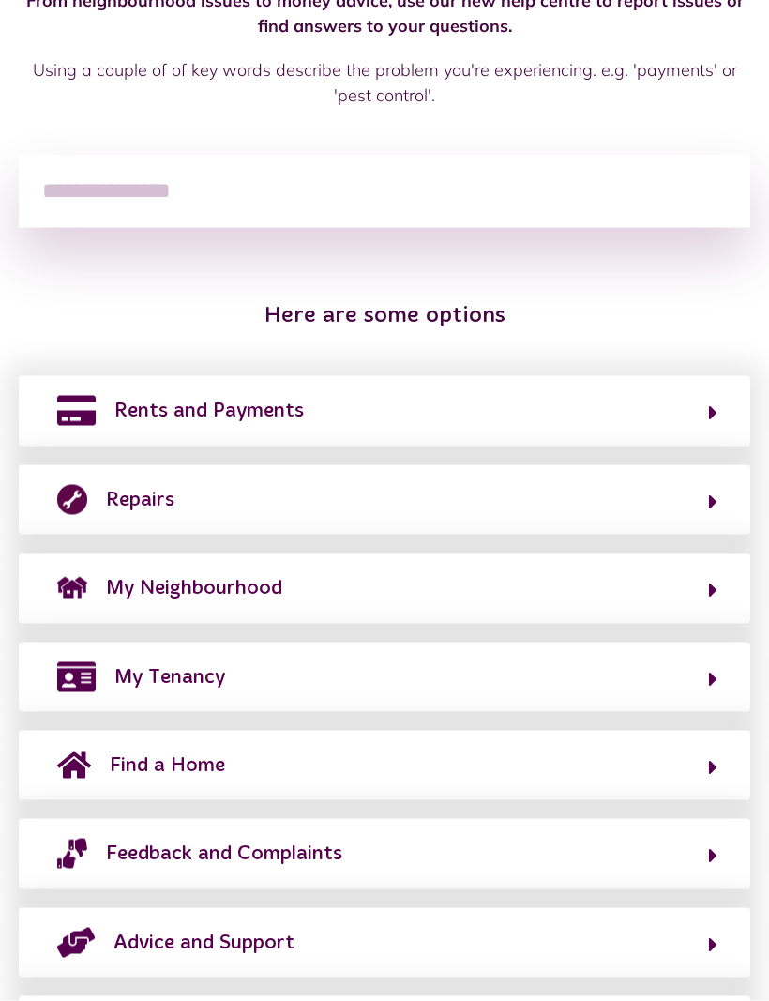
scroll to position [290, 0]
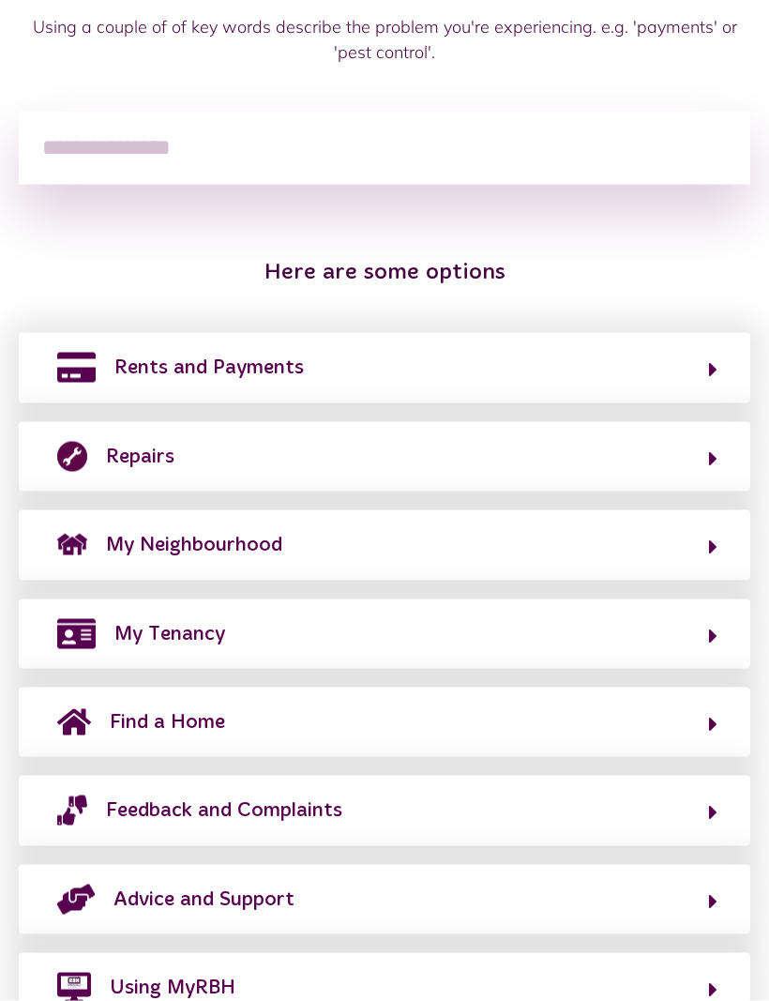
click at [425, 884] on button "Advice and Support" at bounding box center [385, 900] width 666 height 32
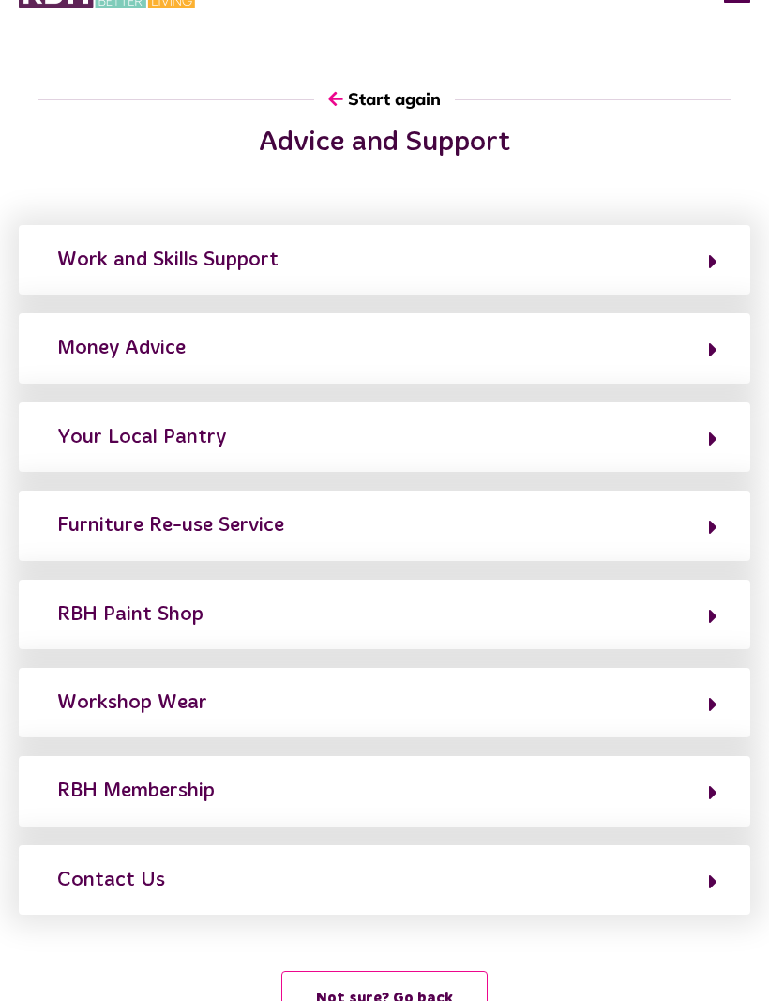
click at [368, 428] on button "Your Local Pantry" at bounding box center [385, 437] width 666 height 32
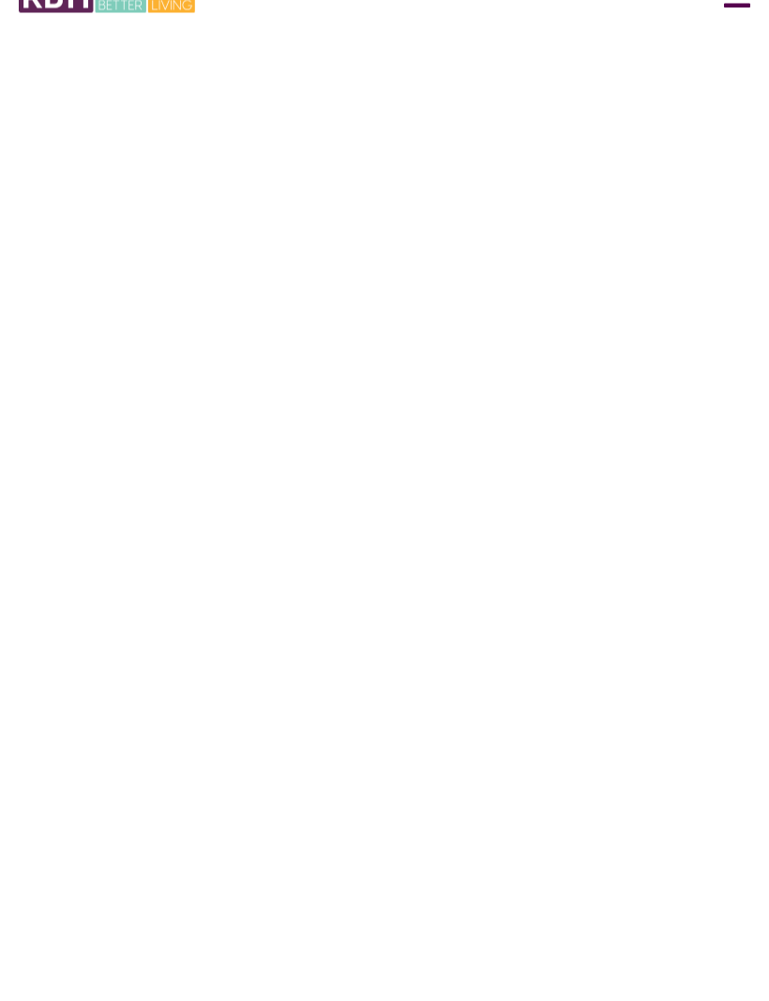
scroll to position [0, 0]
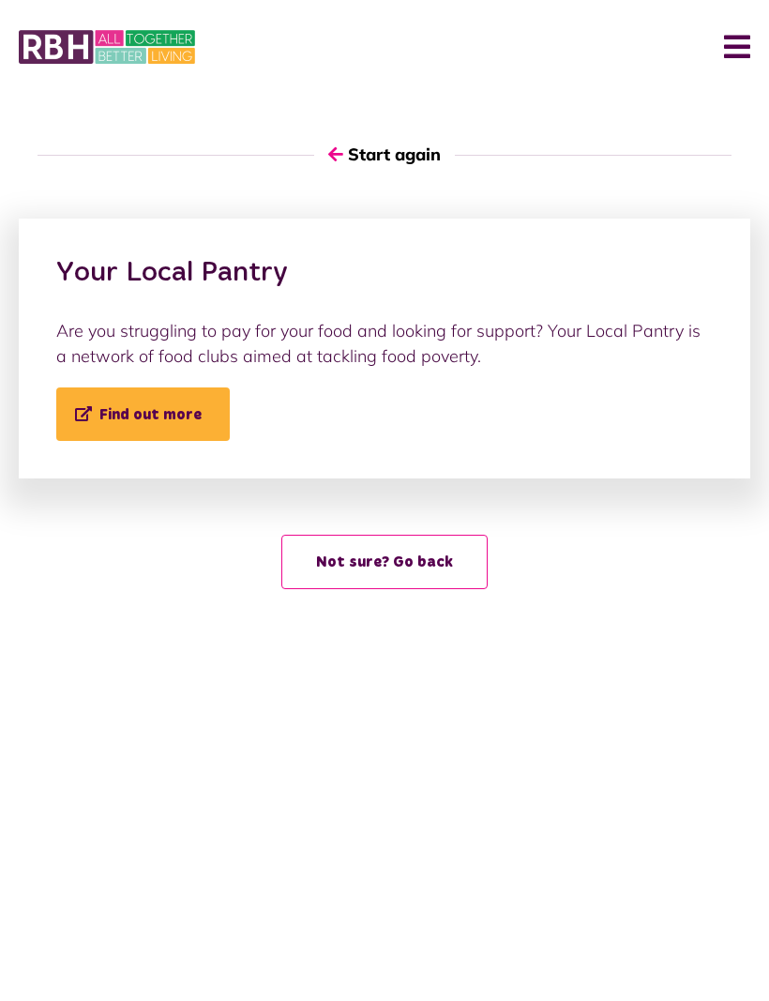
click at [209, 405] on link "Find out more" at bounding box center [143, 414] width 174 height 53
click at [379, 571] on button "Not sure? Go back" at bounding box center [384, 563] width 206 height 54
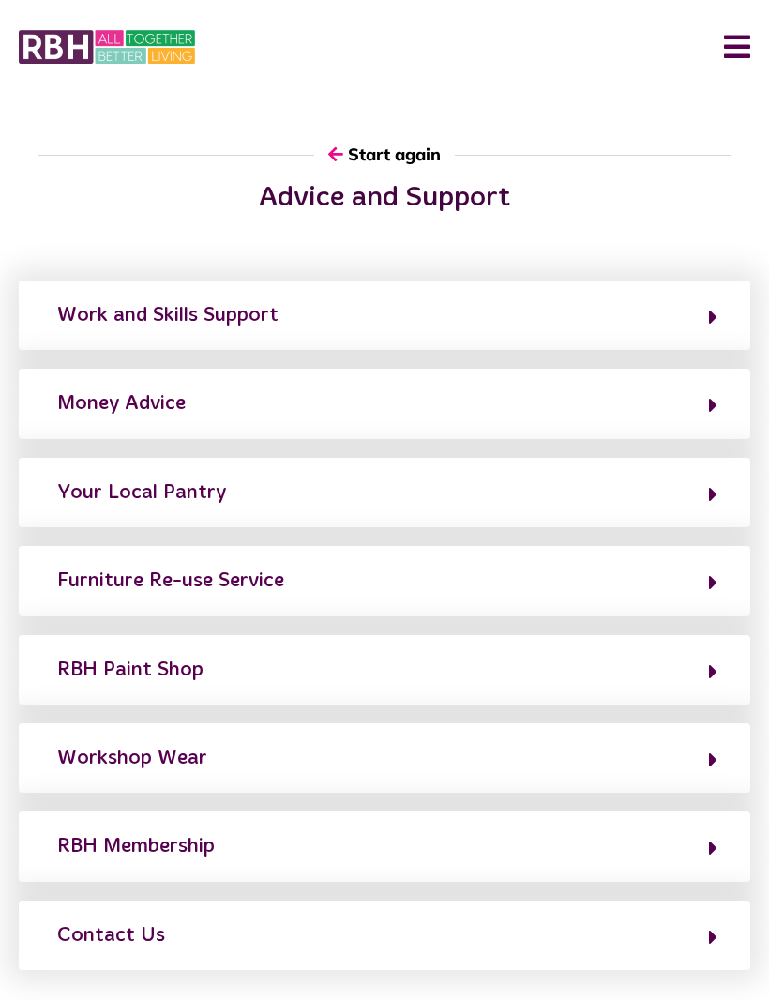
scroll to position [1, 0]
click at [334, 489] on button "Your Local Pantry" at bounding box center [385, 493] width 666 height 32
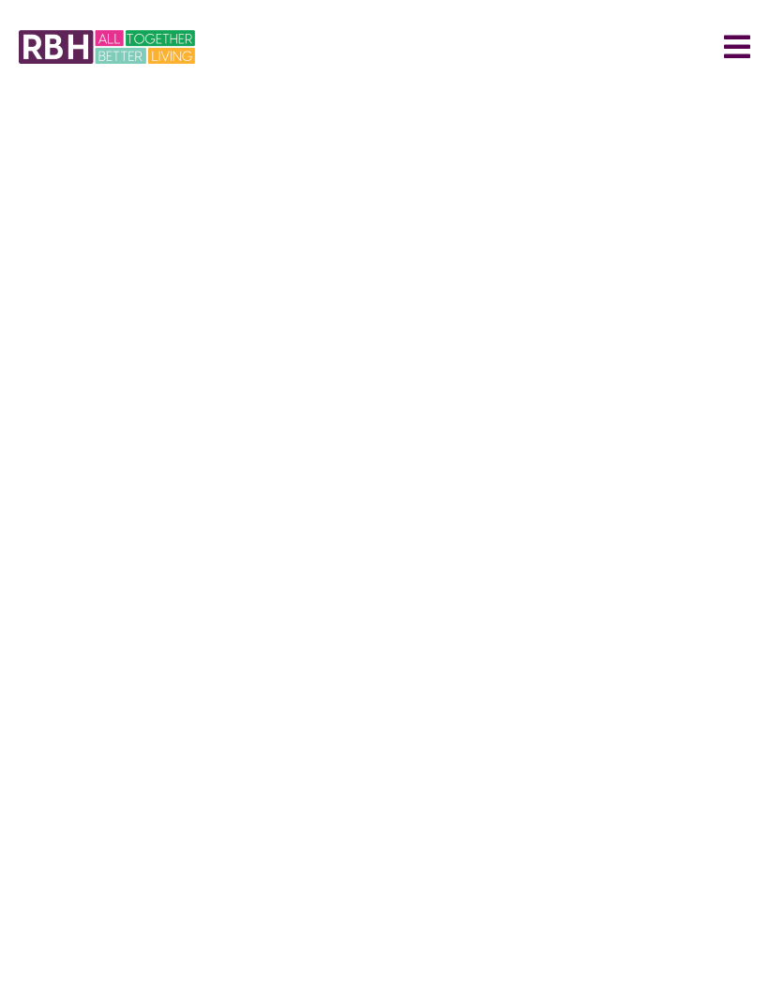
scroll to position [0, 0]
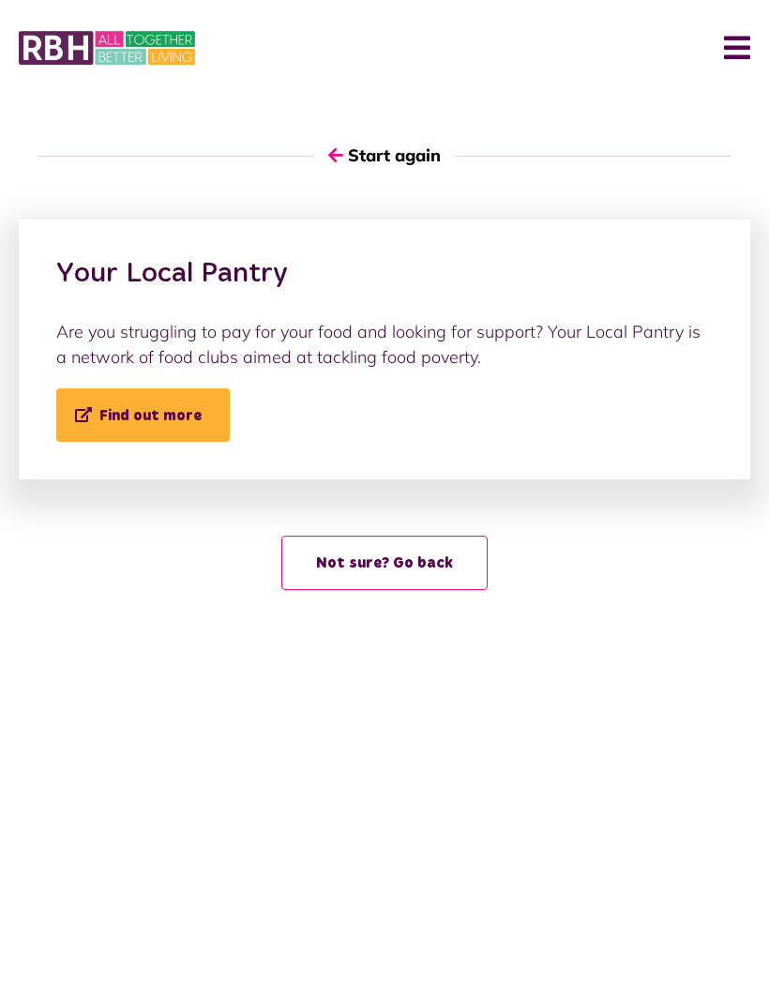
click at [193, 404] on link "Find out more" at bounding box center [143, 414] width 174 height 53
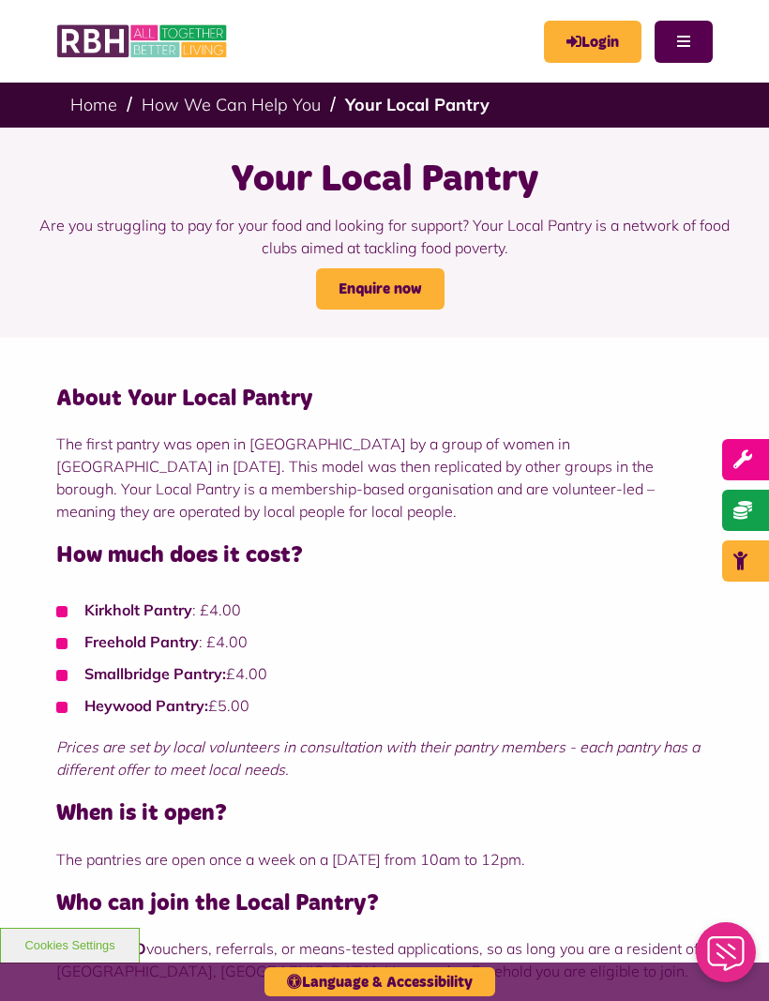
click at [293, 102] on link "How We Can Help You" at bounding box center [231, 105] width 179 height 22
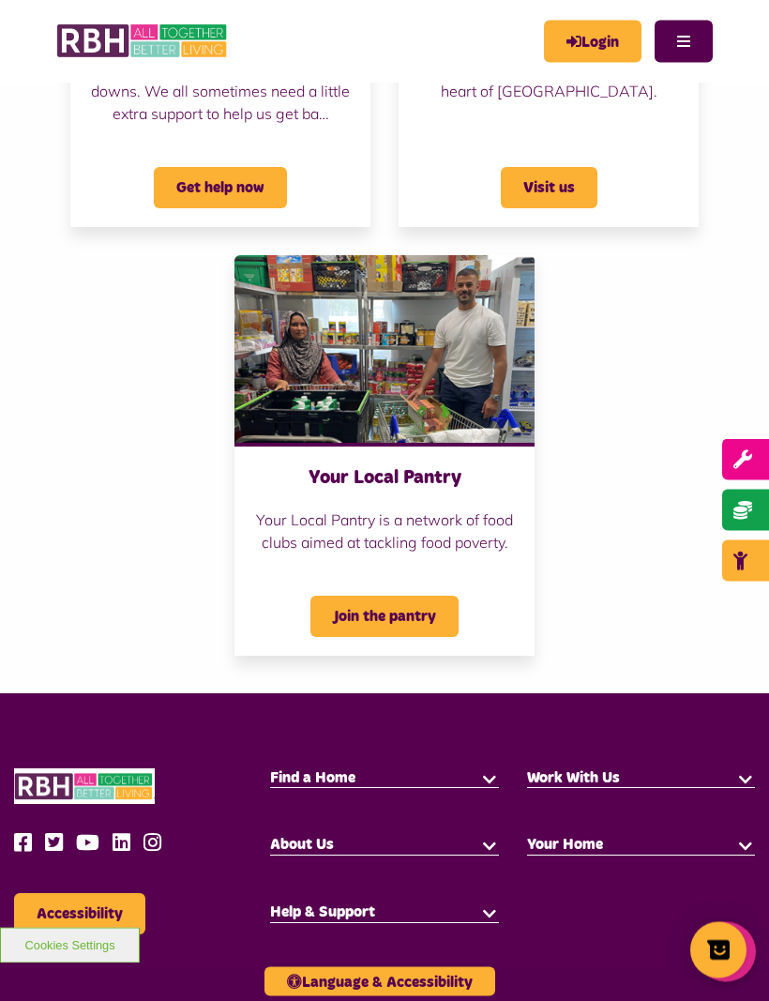
scroll to position [1574, 0]
click at [34, 835] on icon at bounding box center [27, 842] width 27 height 21
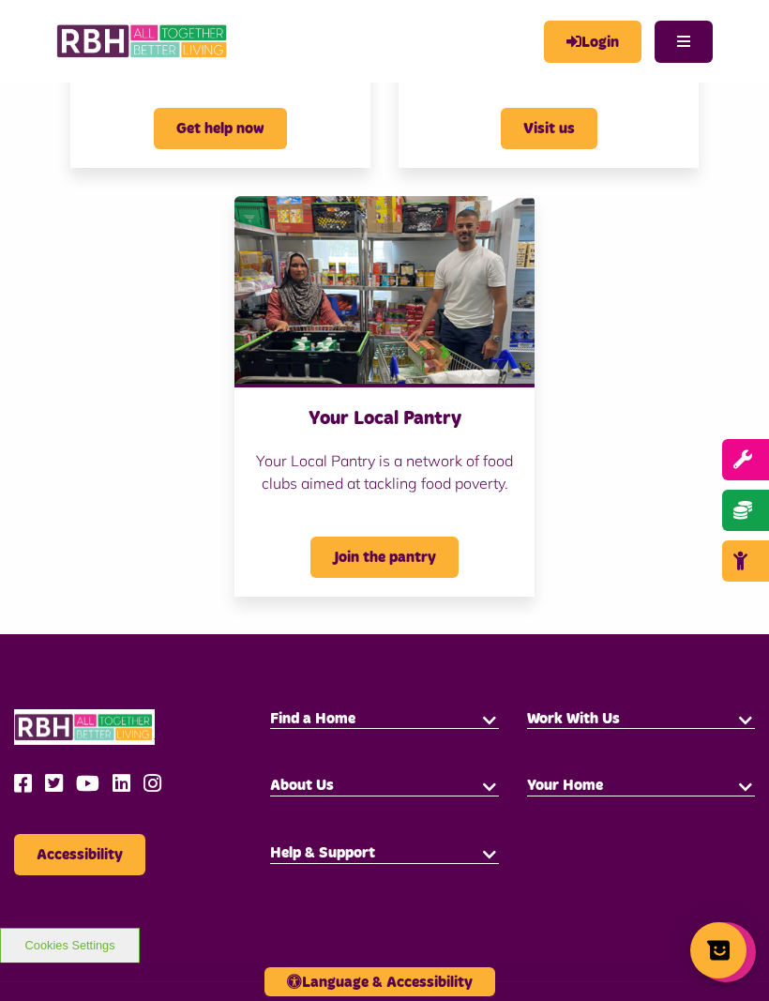
scroll to position [1637, 0]
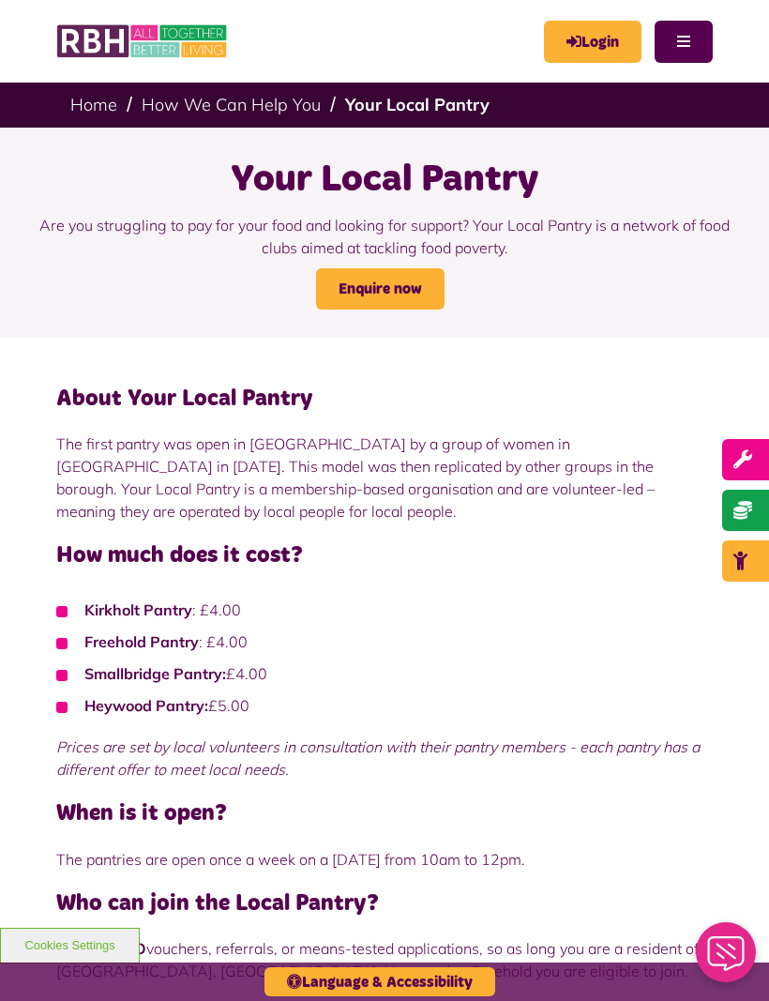
click at [721, 952] on icon "Close Web Assistant" at bounding box center [726, 953] width 45 height 35
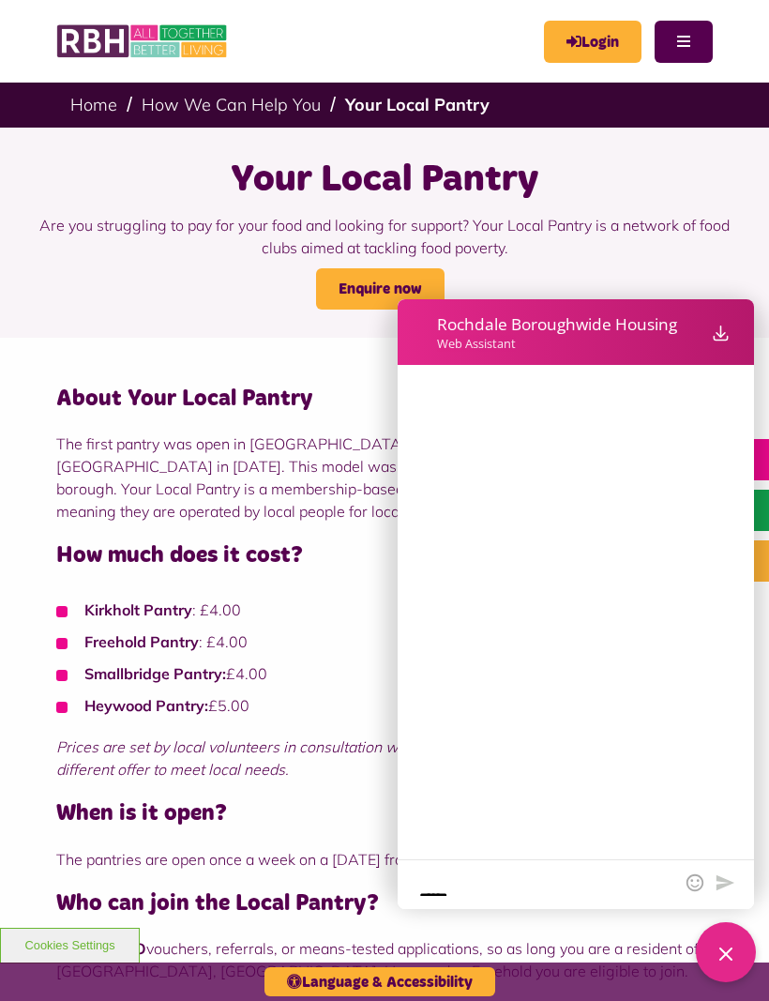
scroll to position [29, 0]
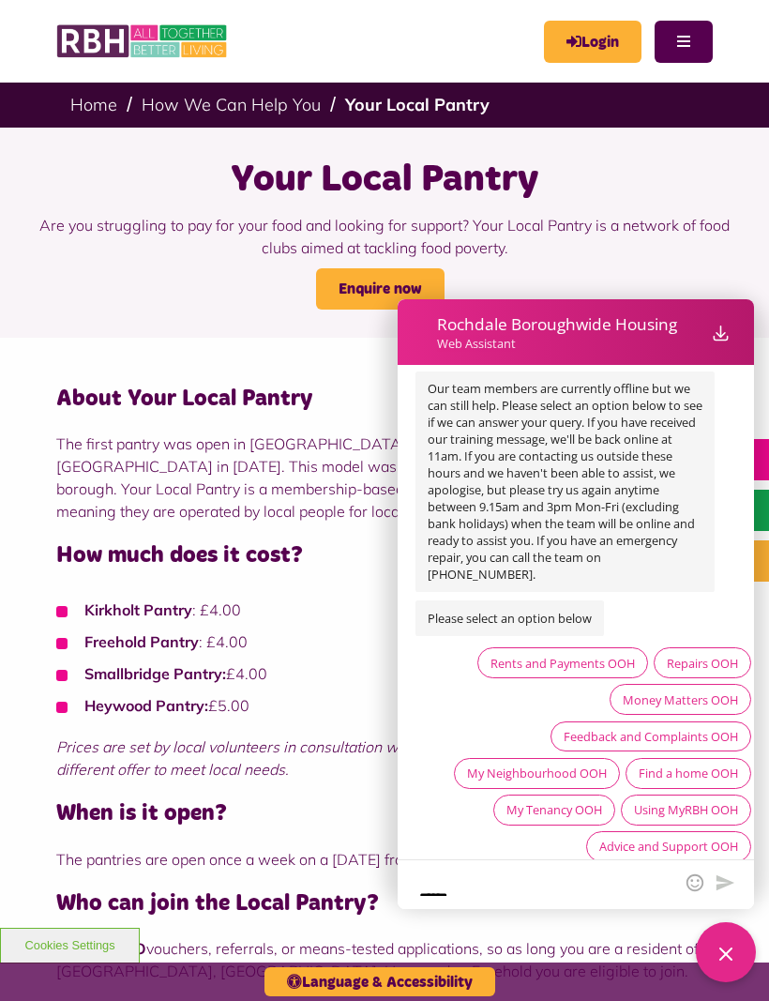
click at [650, 838] on div "Advice and Support OOH" at bounding box center [669, 846] width 139 height 17
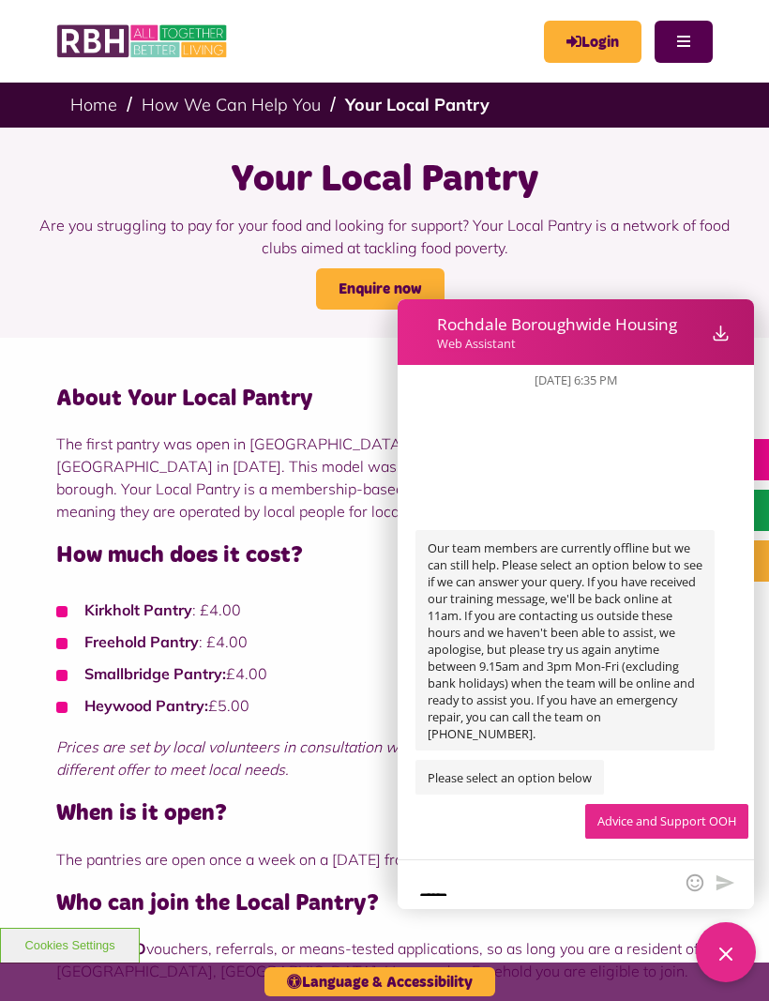
scroll to position [117, 0]
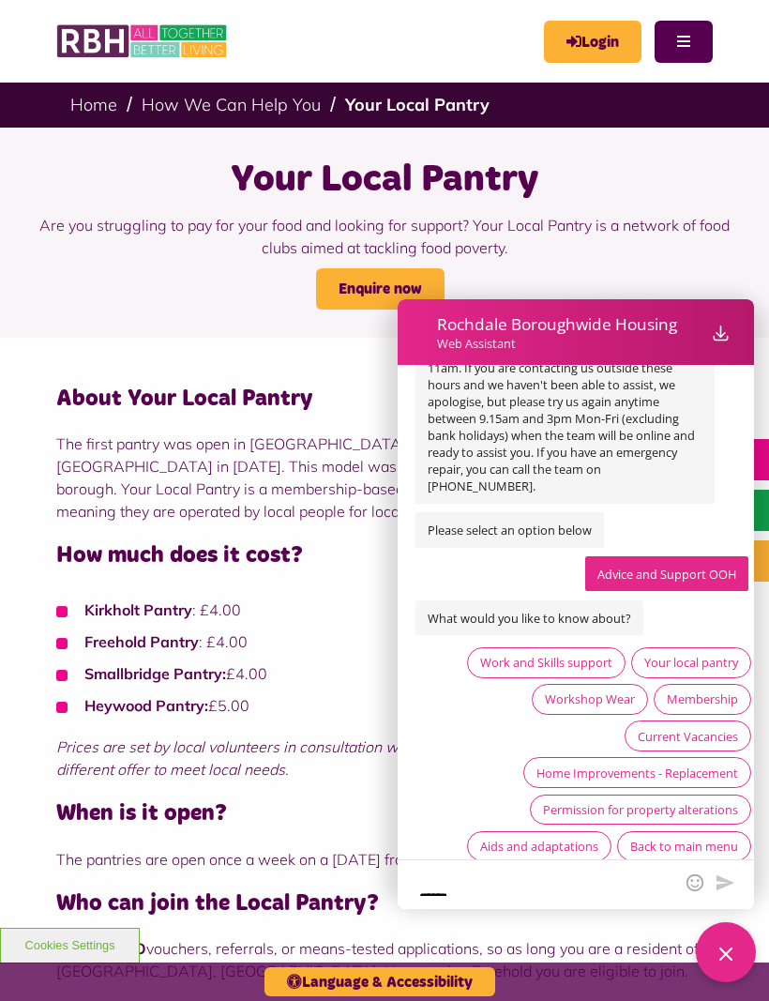
click at [719, 654] on div "Your local pantry" at bounding box center [692, 662] width 94 height 17
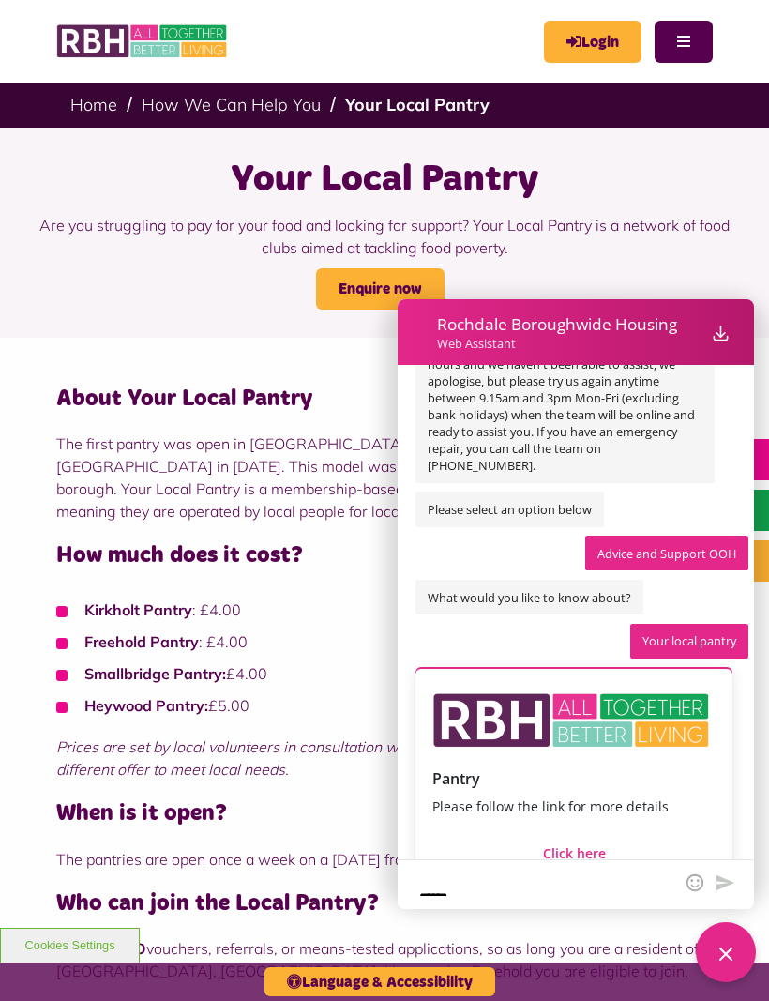
scroll to position [326, 0]
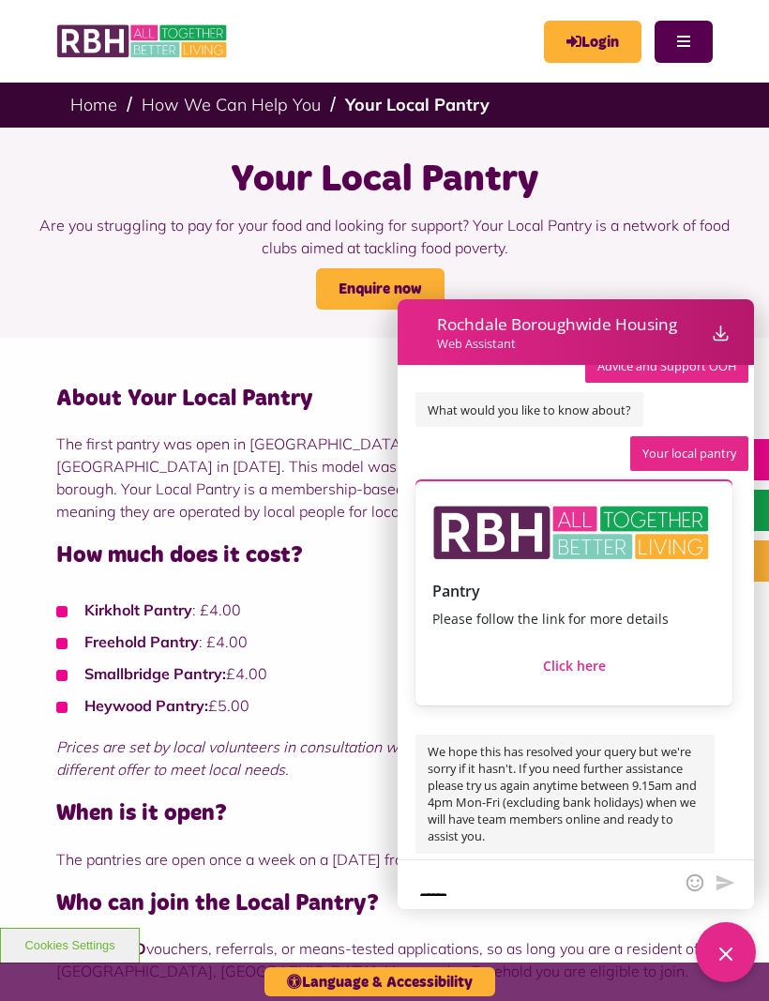
click at [732, 956] on icon "Close Web Assistant" at bounding box center [726, 954] width 23 height 23
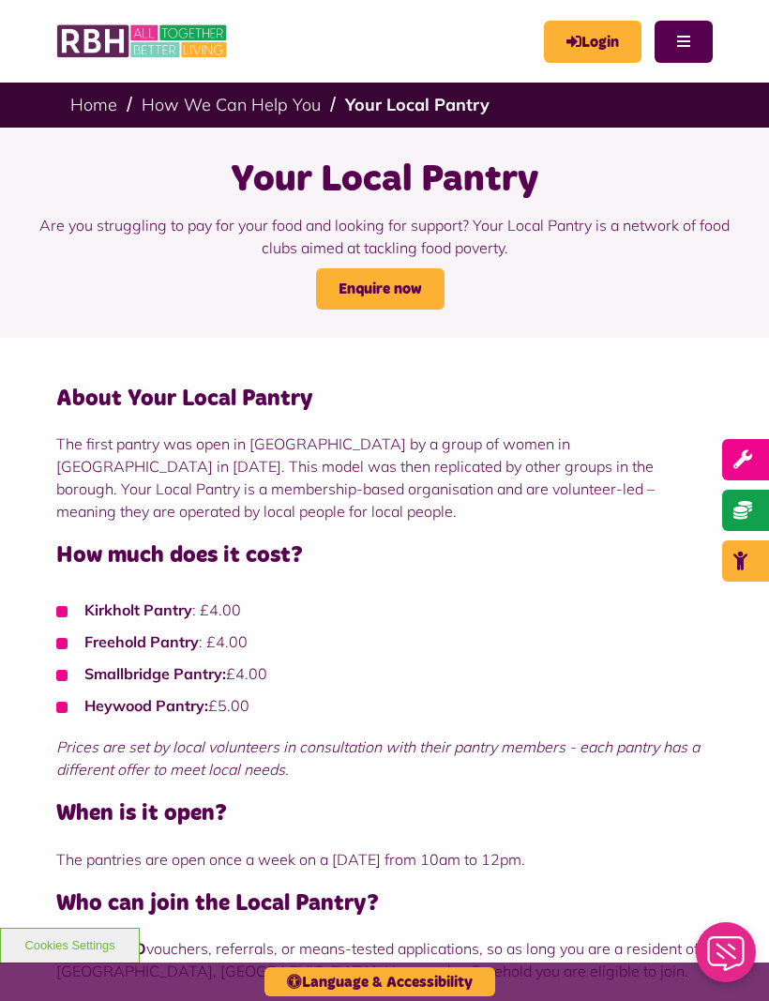
click at [728, 950] on icon "Close Web Assistant" at bounding box center [726, 953] width 45 height 35
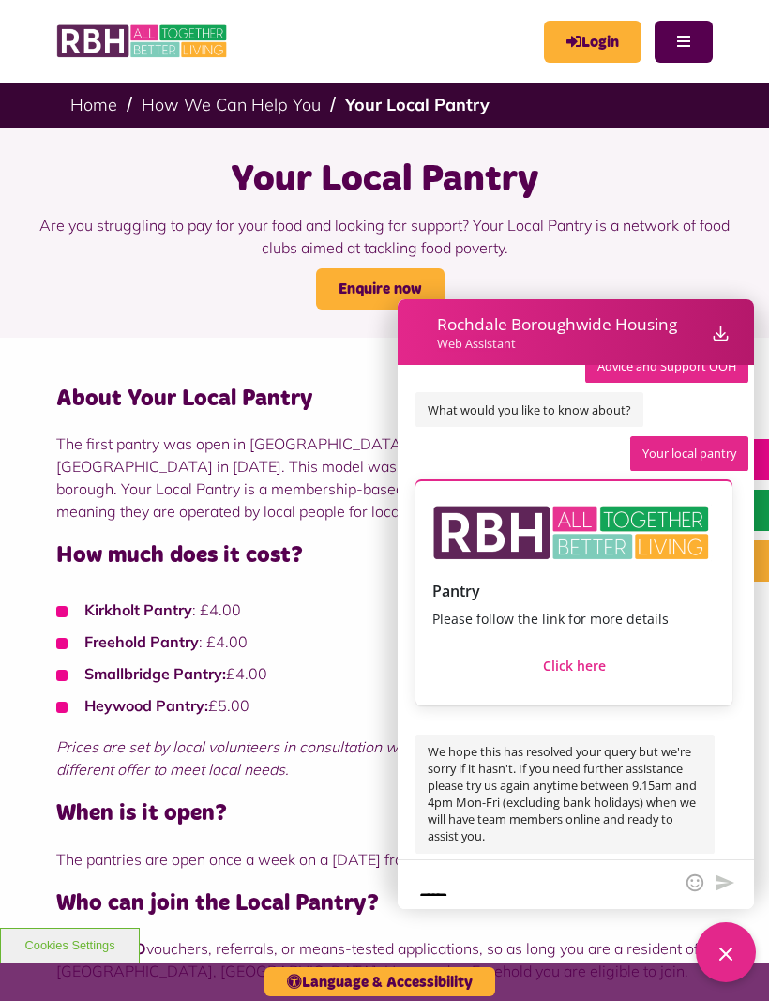
scroll to position [803, 0]
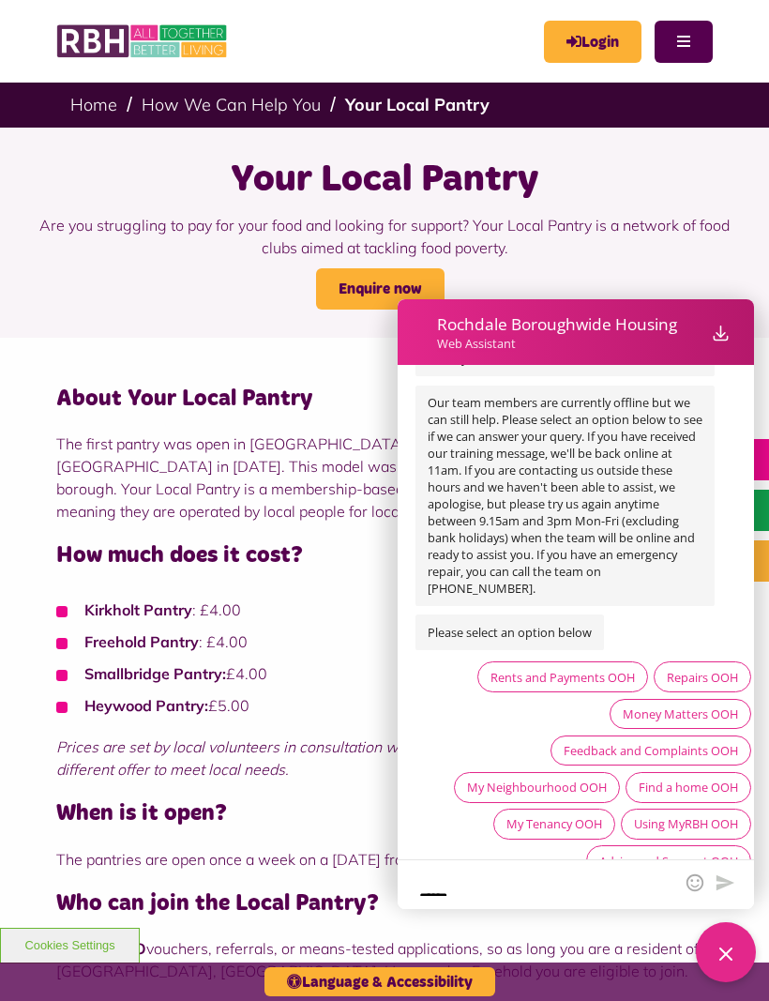
click at [727, 706] on div "Money Matters OOH" at bounding box center [680, 714] width 115 height 17
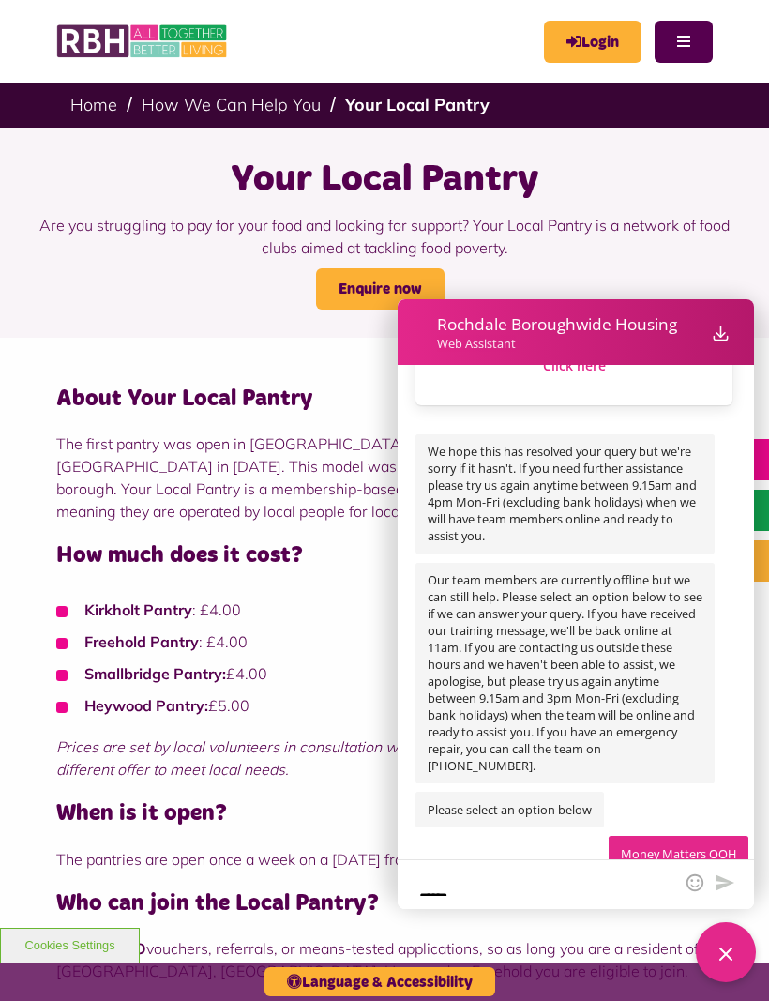
scroll to position [817, 0]
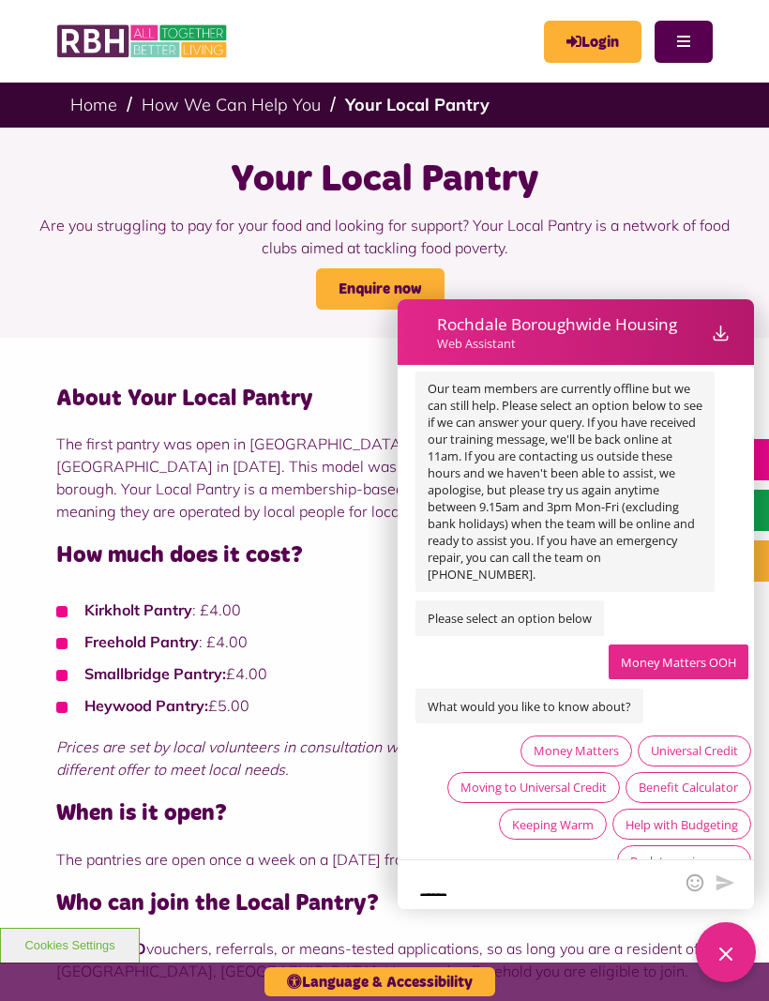
click at [600, 736] on div "Money Matters" at bounding box center [577, 751] width 112 height 31
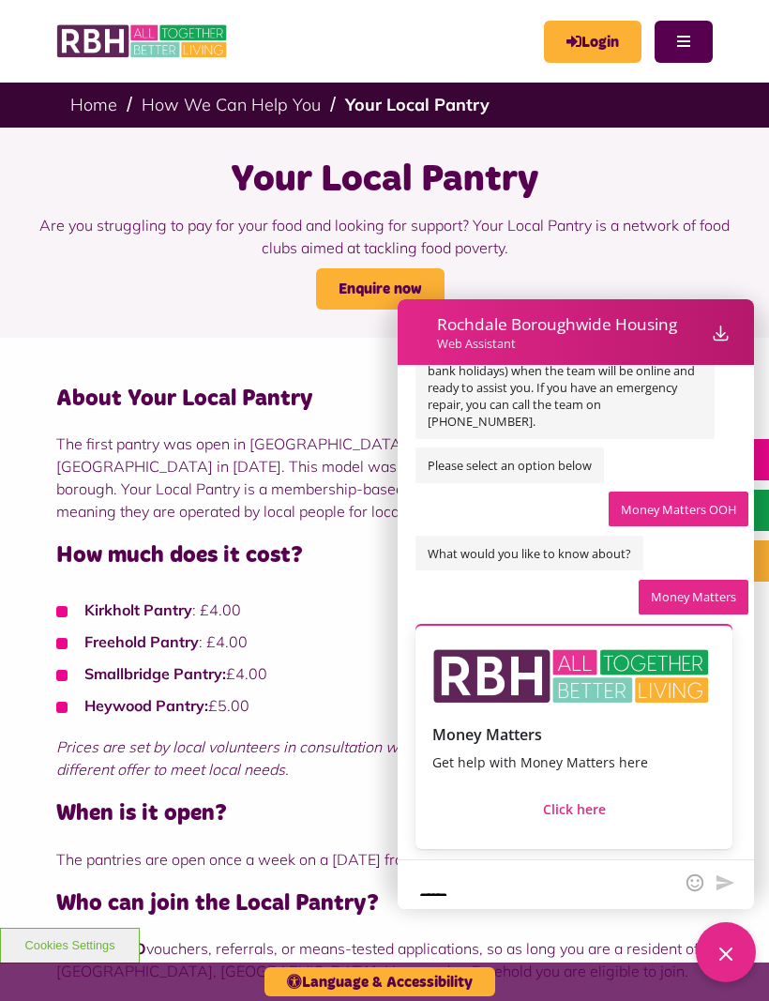
scroll to position [1099, 0]
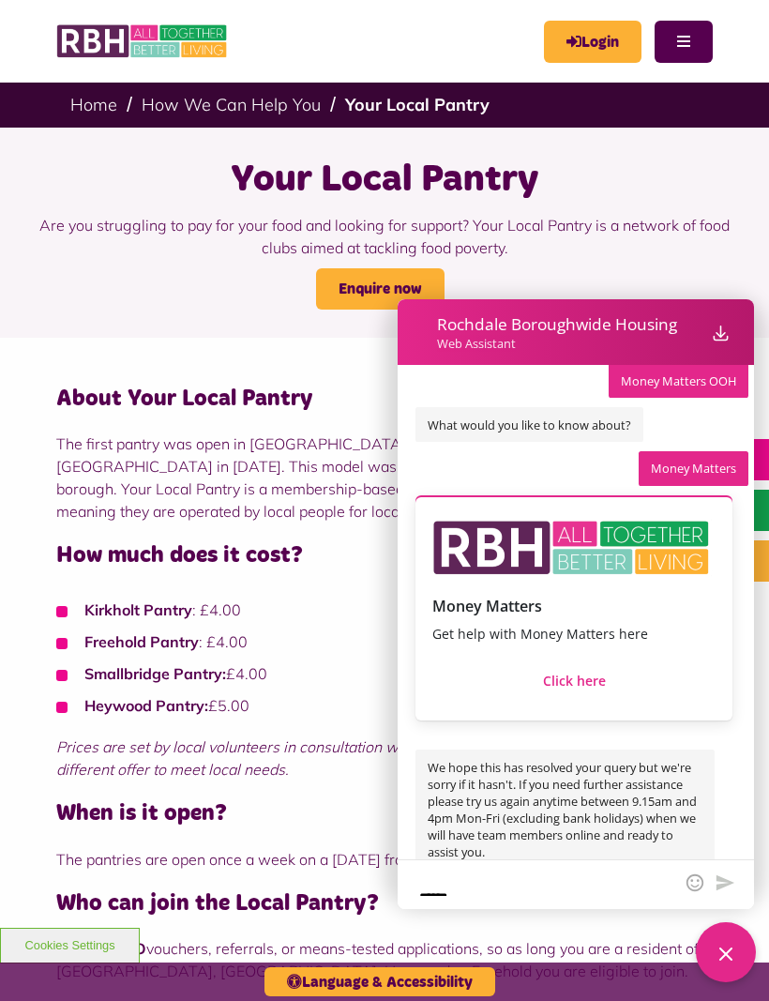
click at [728, 935] on div "Close Web Assistant" at bounding box center [726, 952] width 60 height 60
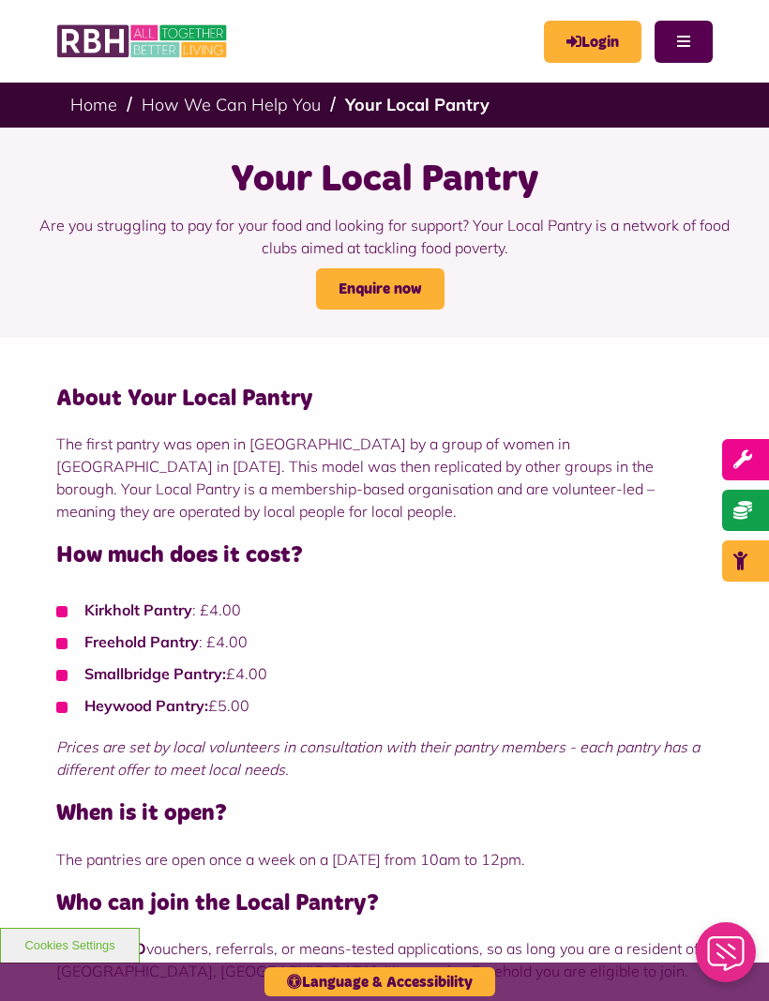
click at [738, 941] on icon "Close Web Assistant" at bounding box center [726, 953] width 45 height 35
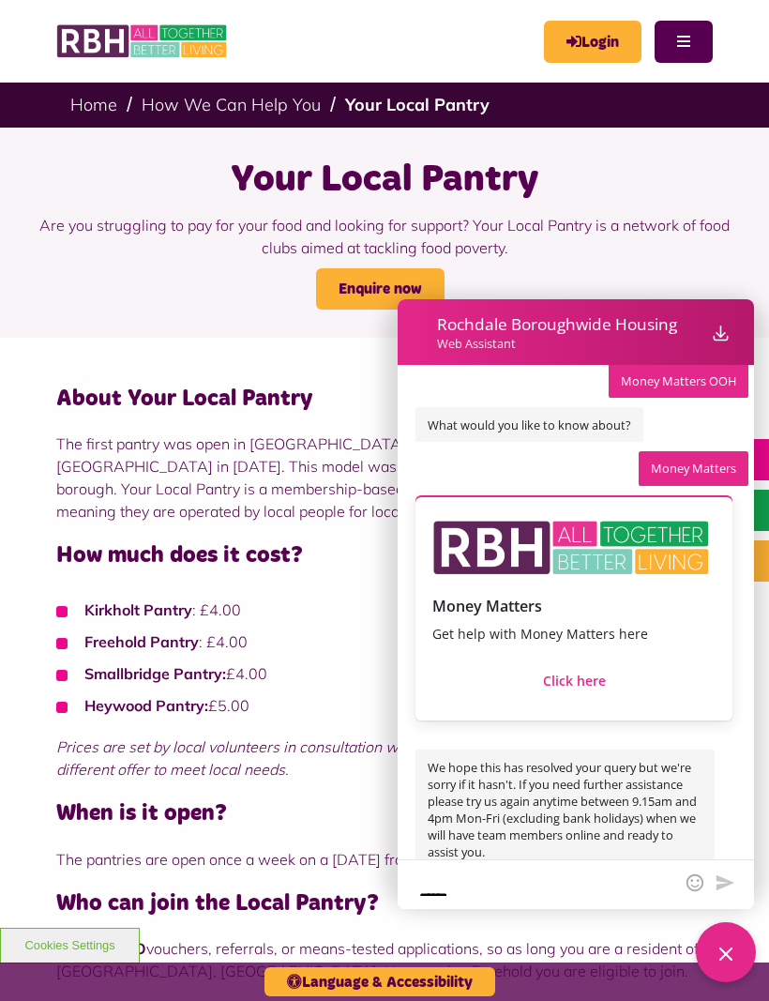
scroll to position [1576, 0]
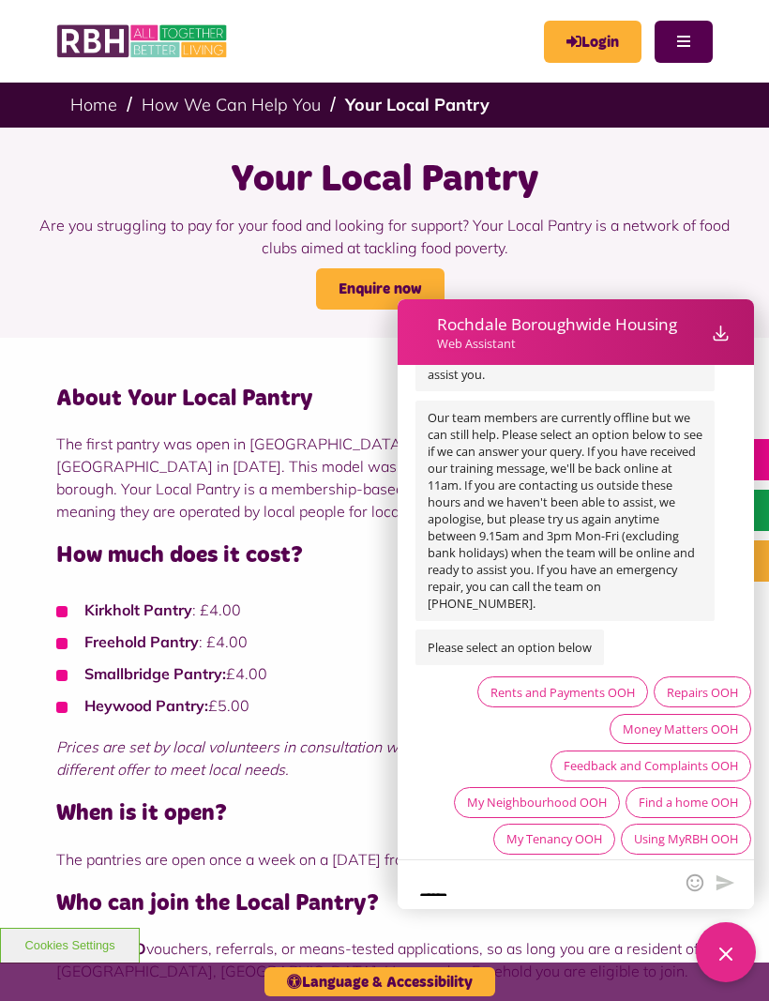
click at [717, 868] on div "Advice and Support OOH" at bounding box center [669, 876] width 139 height 17
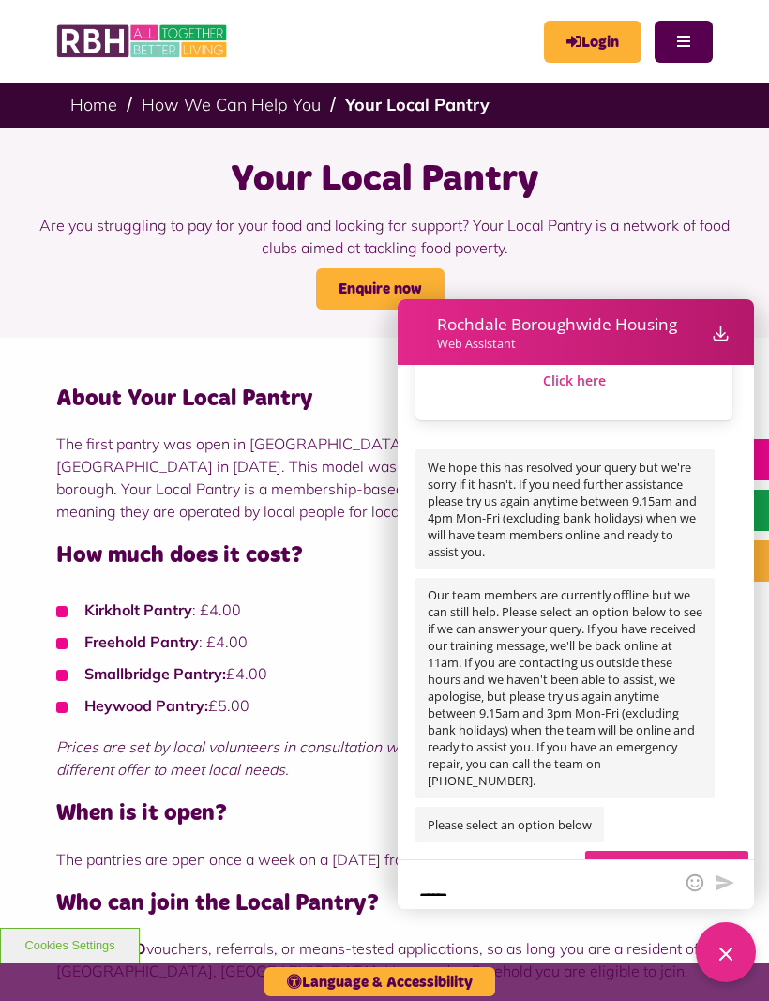
scroll to position [1663, 0]
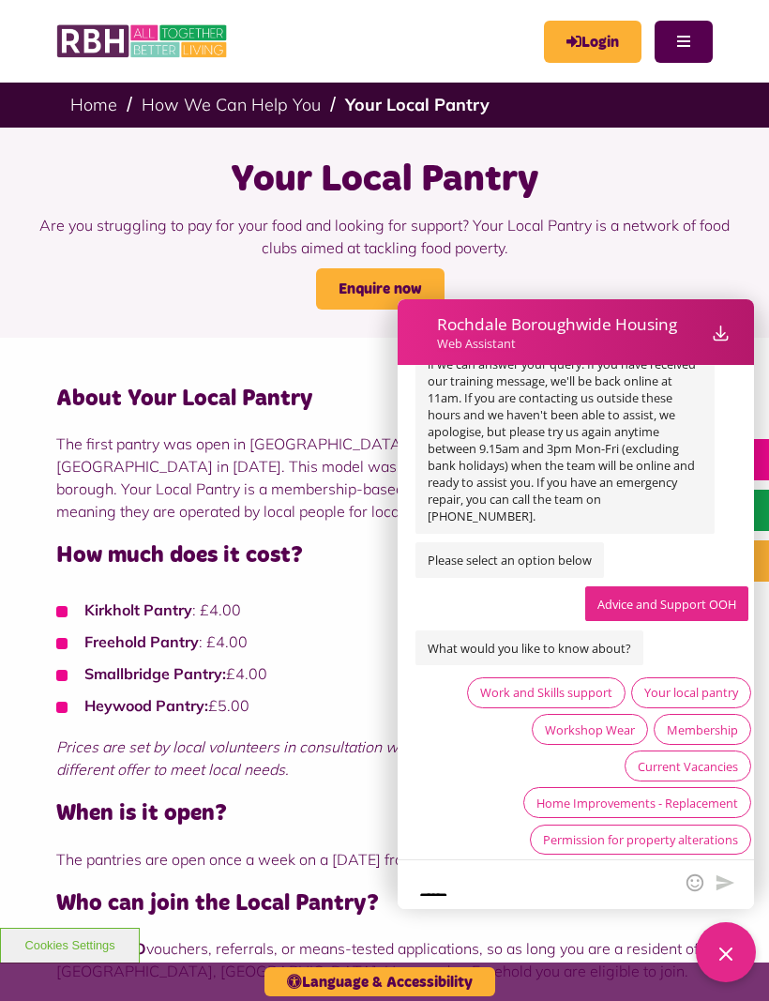
click at [728, 831] on div "Permission for property alterations" at bounding box center [640, 839] width 195 height 17
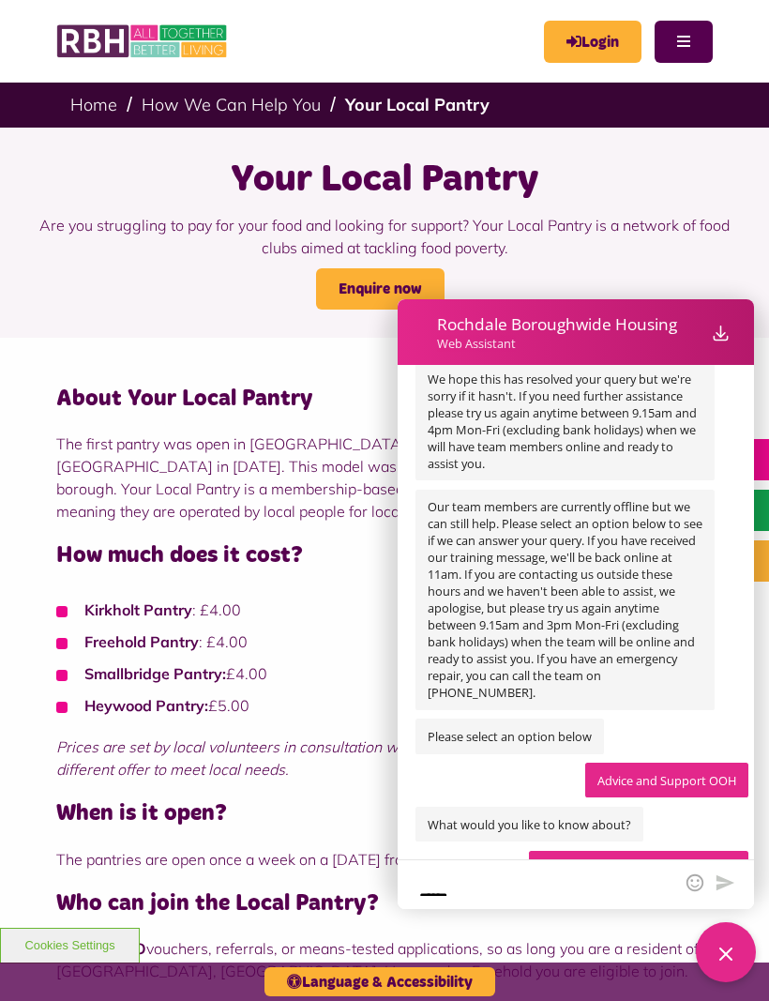
scroll to position [1683, 0]
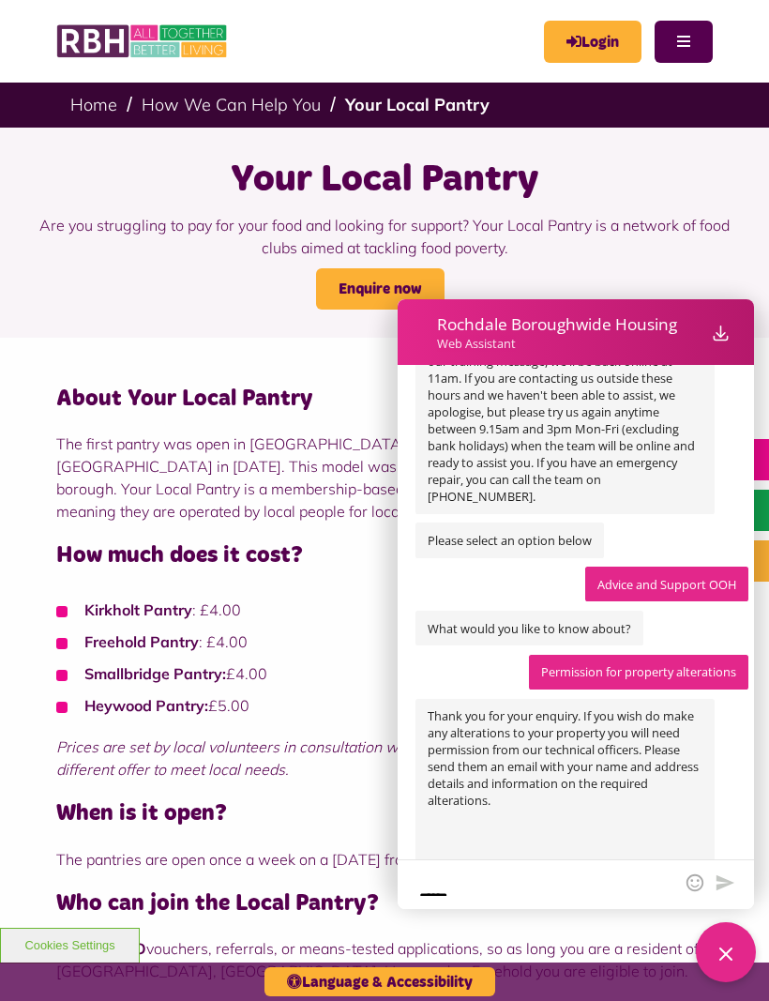
click at [727, 948] on icon "Close Web Assistant" at bounding box center [726, 954] width 23 height 23
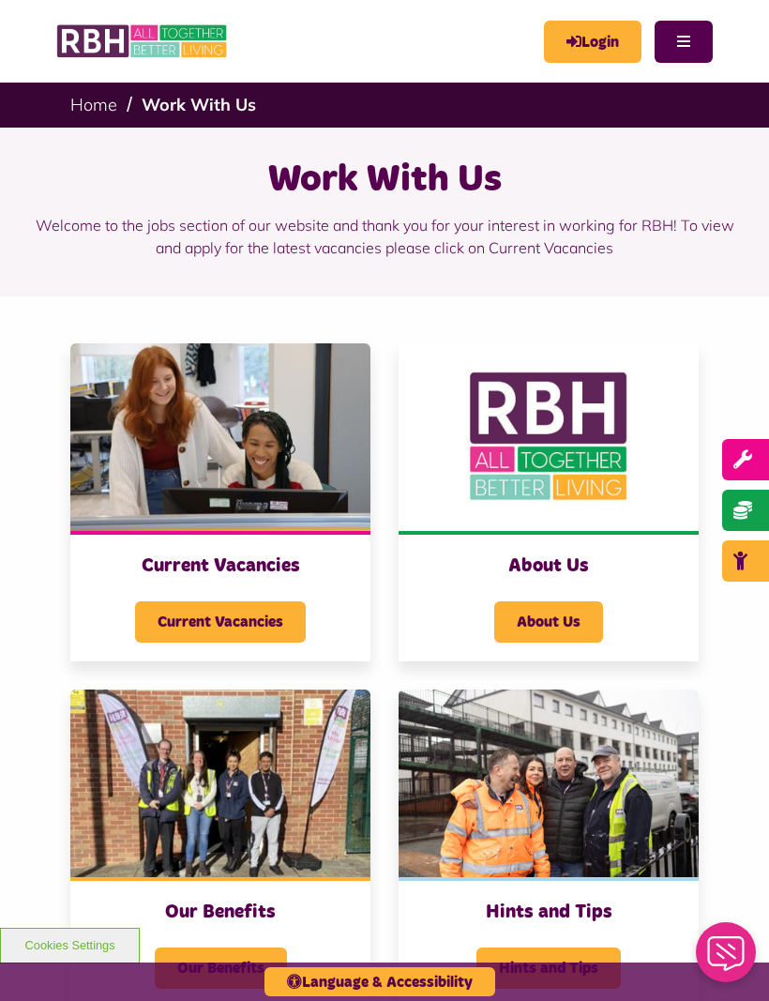
click at [318, 606] on div "Current Vacancies" at bounding box center [220, 610] width 263 height 65
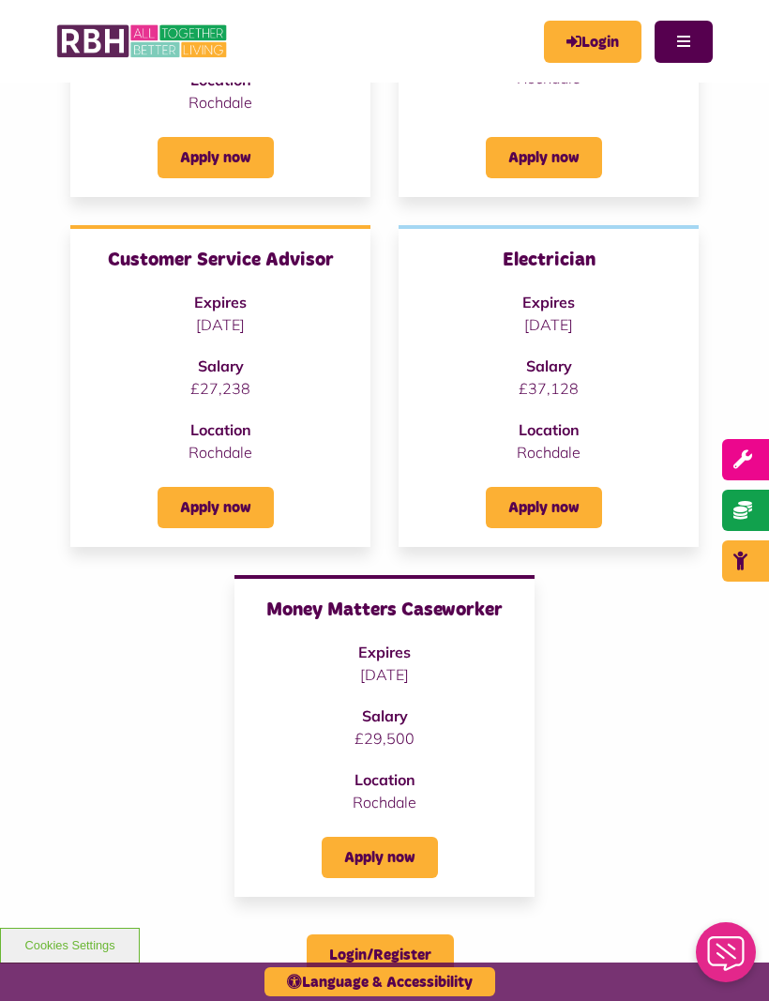
scroll to position [427, 0]
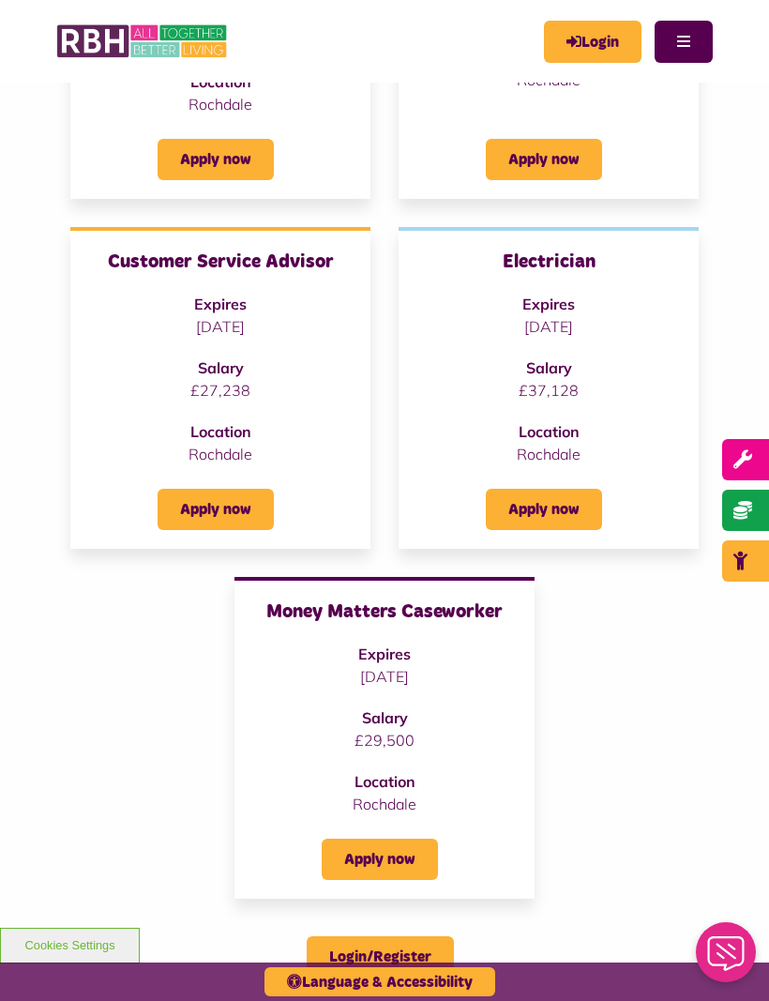
click at [336, 471] on div "Apply now" at bounding box center [220, 497] width 263 height 65
click at [320, 265] on h3 "Customer Service Advisor" at bounding box center [220, 262] width 263 height 24
click at [231, 481] on div "Apply now" at bounding box center [220, 497] width 263 height 65
click at [234, 502] on link "Apply now" at bounding box center [216, 509] width 116 height 41
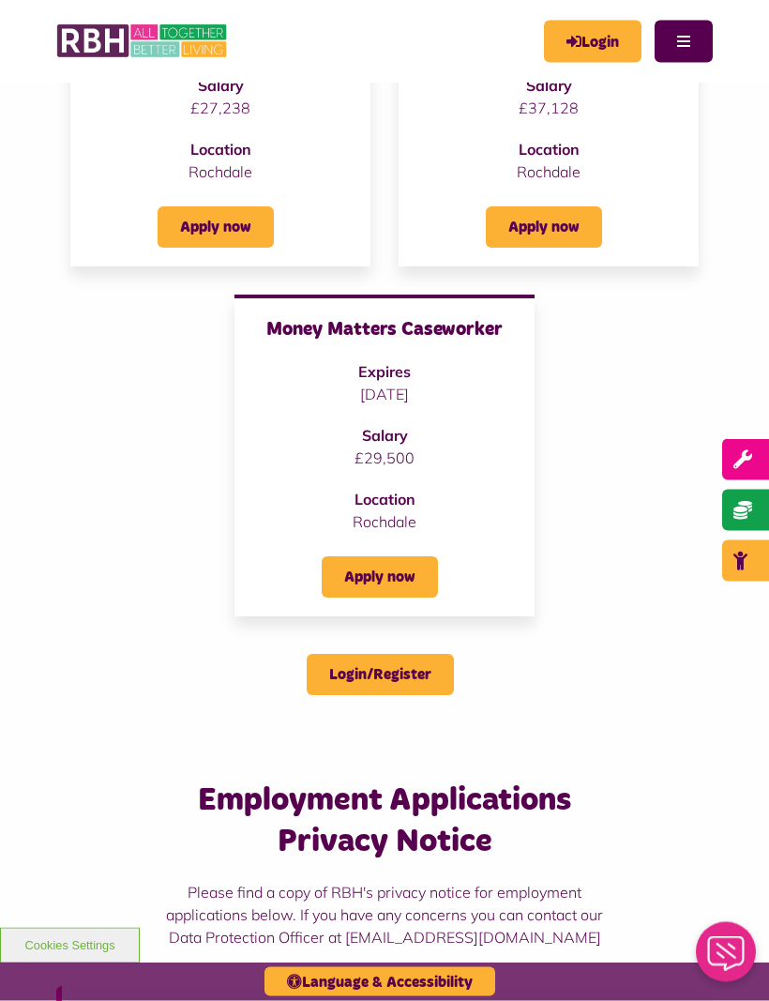
scroll to position [709, 0]
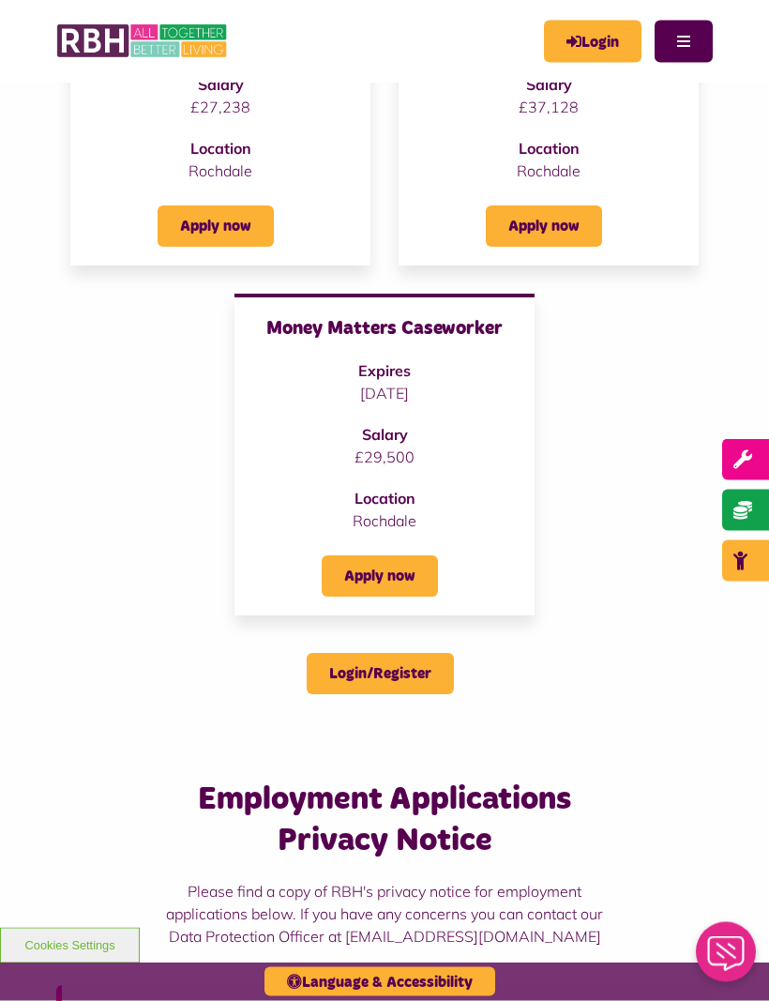
click at [413, 583] on link "Apply now" at bounding box center [380, 576] width 116 height 41
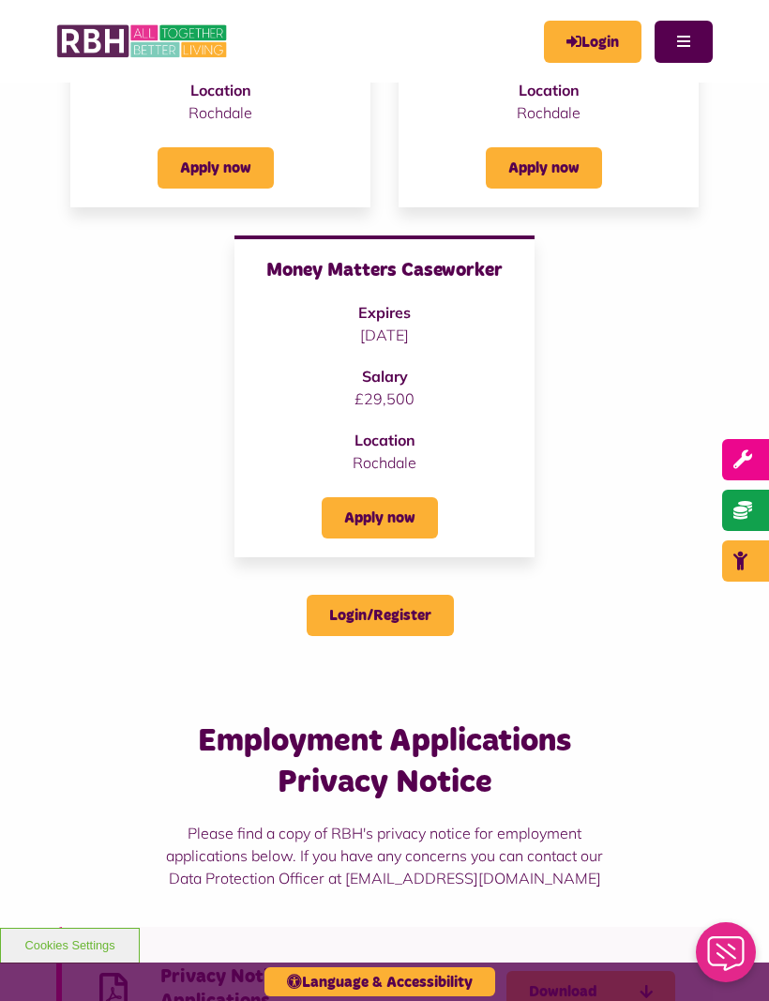
scroll to position [773, 0]
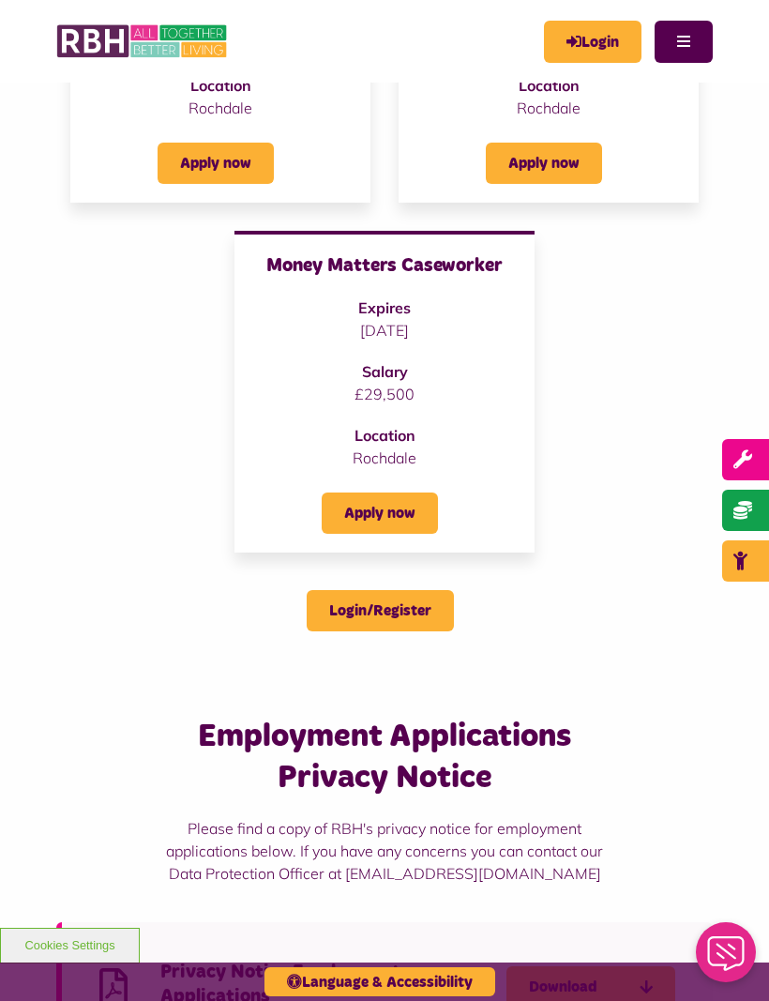
click at [758, 469] on icon "wrench" at bounding box center [750, 459] width 32 height 19
click at [757, 570] on icon "child" at bounding box center [750, 561] width 32 height 19
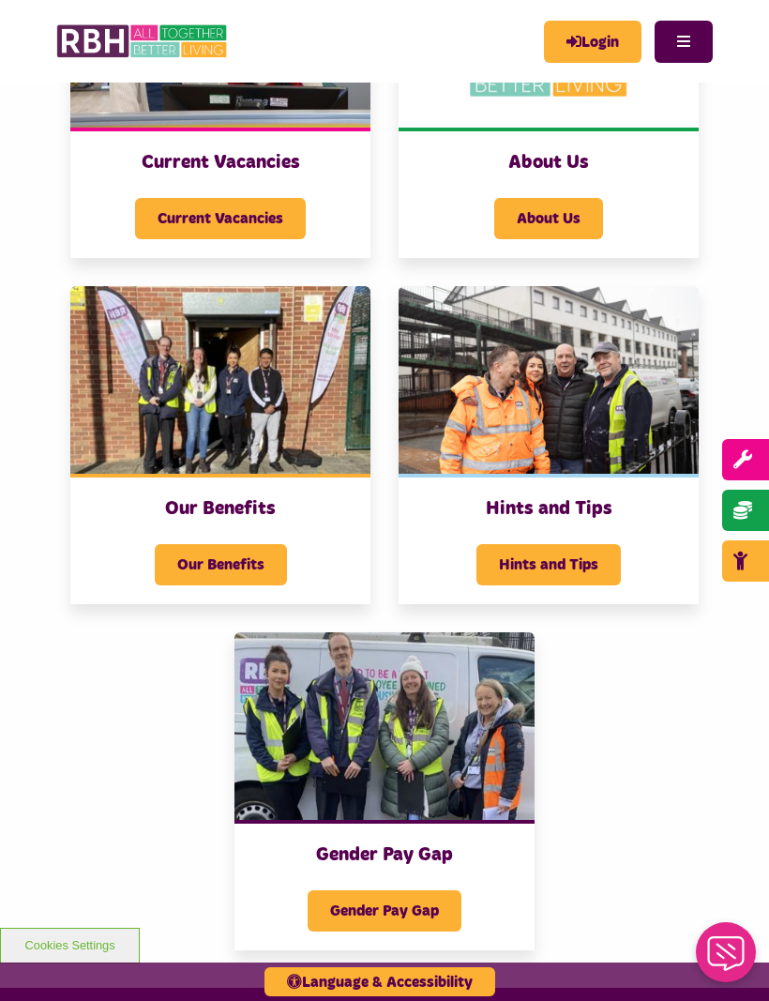
scroll to position [402, 0]
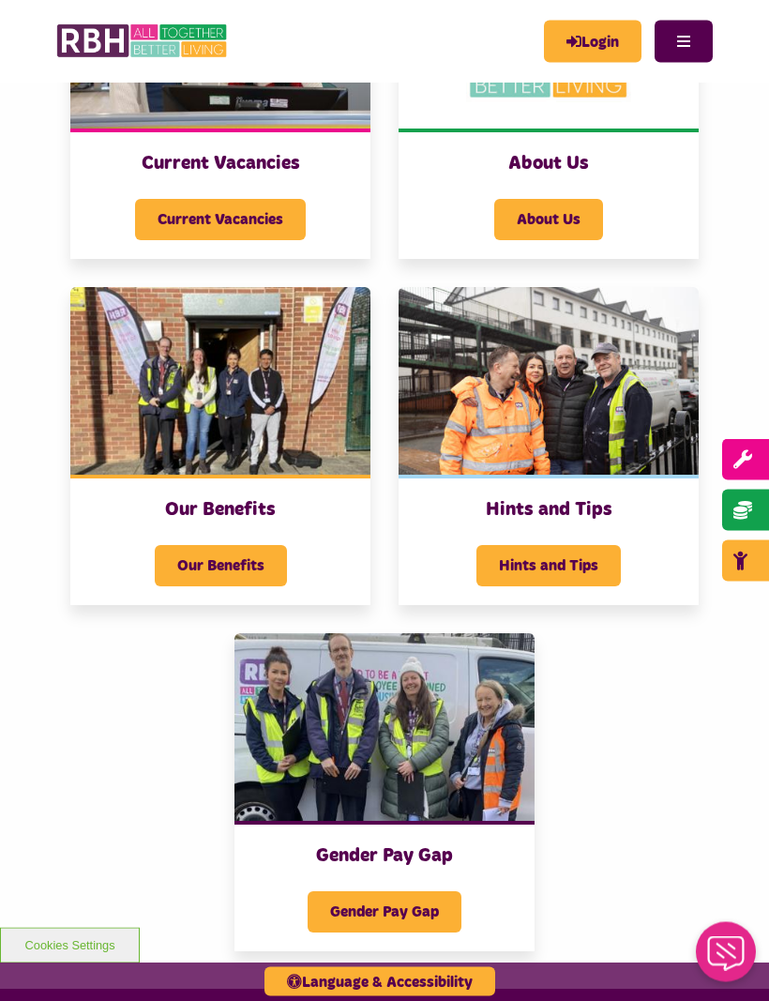
click at [316, 506] on h3 "Our Benefits" at bounding box center [220, 510] width 263 height 24
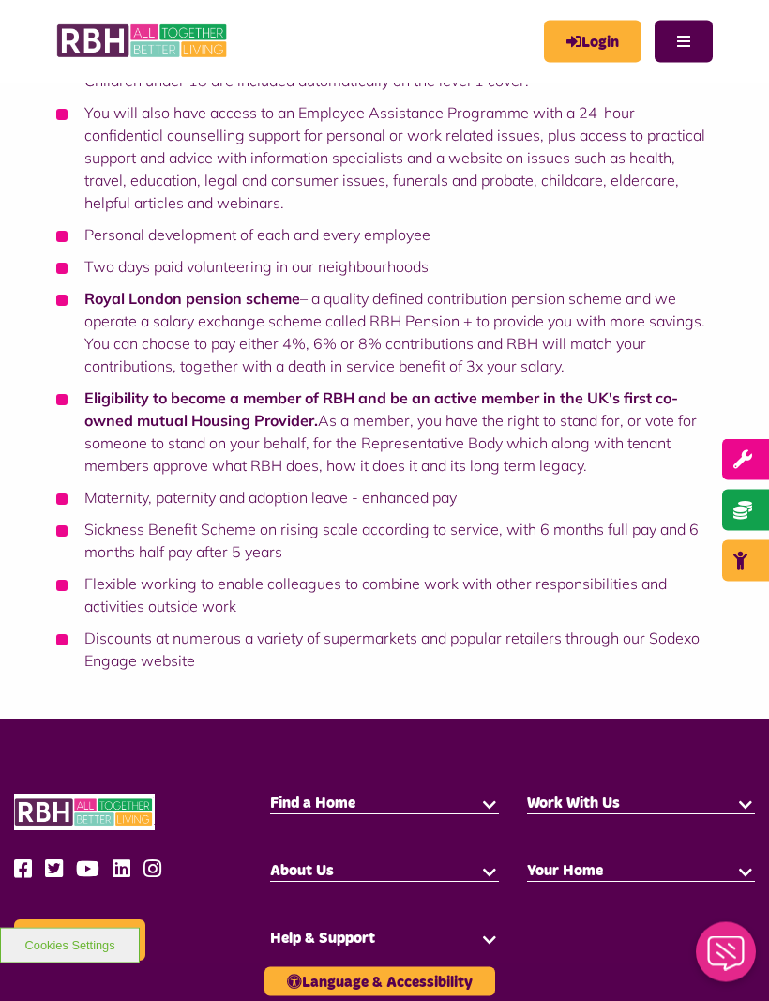
click at [732, 950] on icon "Close Web Assistant" at bounding box center [726, 952] width 45 height 35
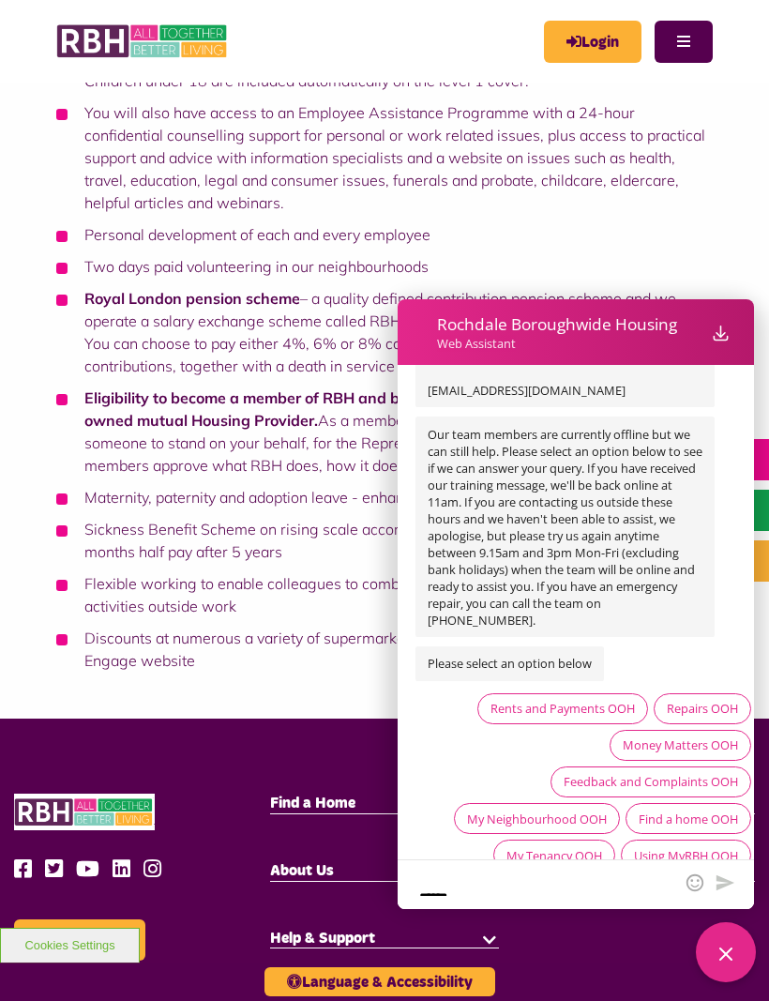
scroll to position [2137, 0]
click at [691, 885] on div "Advice and Support OOH" at bounding box center [669, 893] width 139 height 17
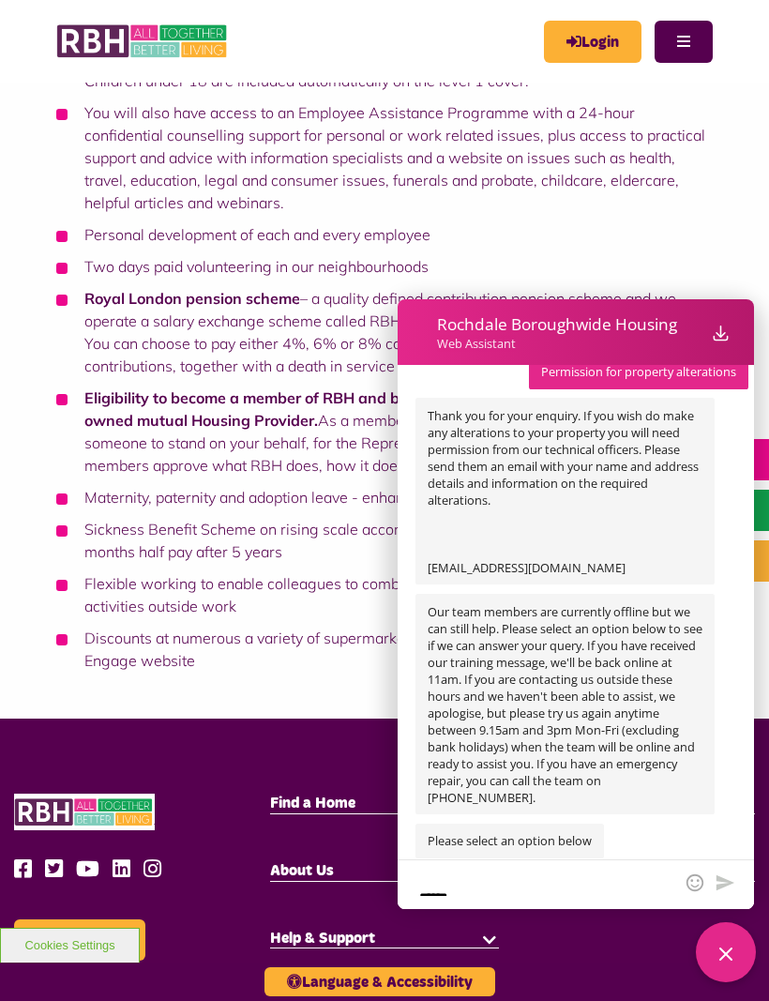
scroll to position [2224, 0]
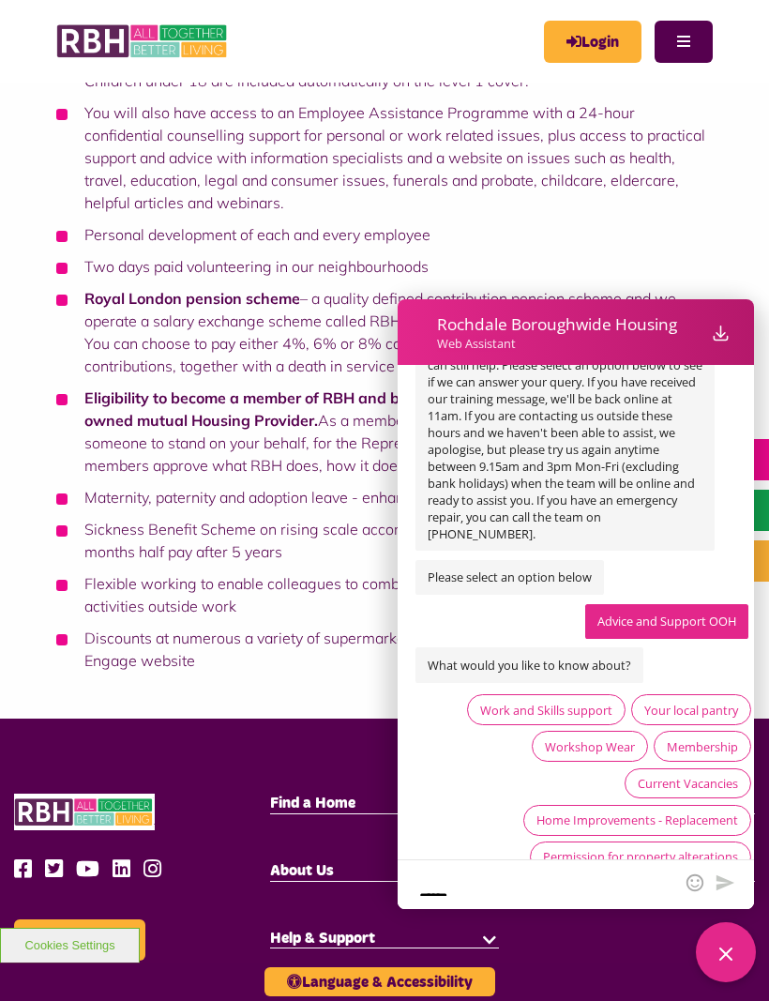
click at [704, 885] on div "Back to main menu" at bounding box center [684, 893] width 108 height 17
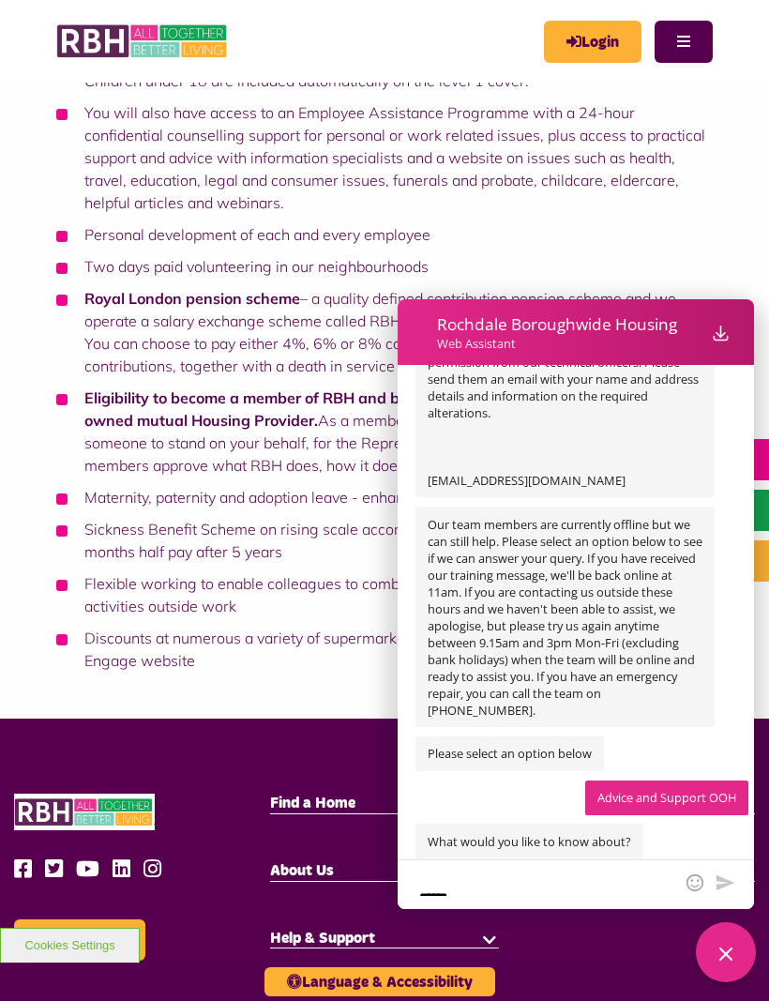
scroll to position [2526, 0]
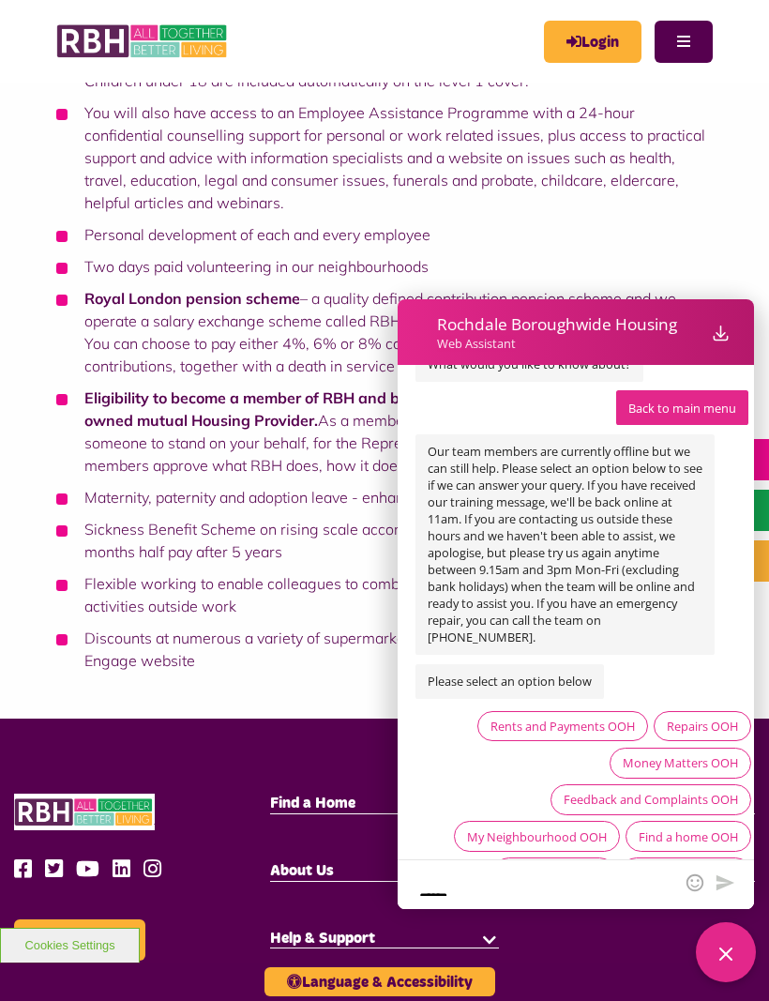
click at [723, 754] on div "Money Matters OOH" at bounding box center [680, 762] width 115 height 17
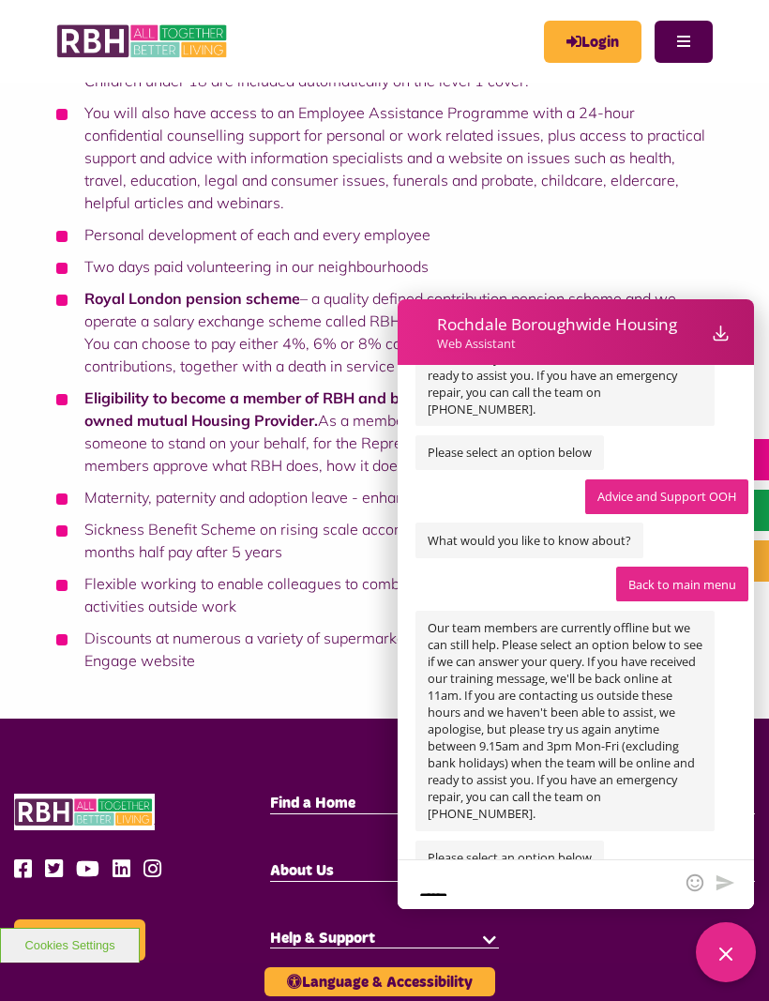
scroll to position [2540, 0]
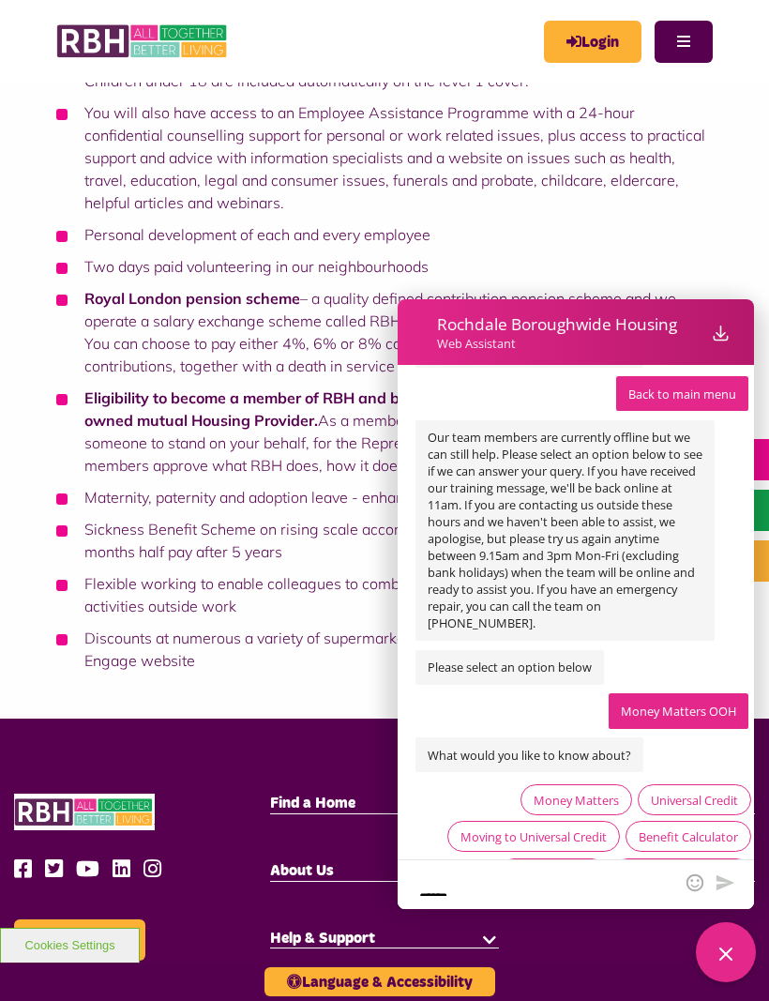
click at [609, 792] on div "Money Matters" at bounding box center [576, 800] width 85 height 17
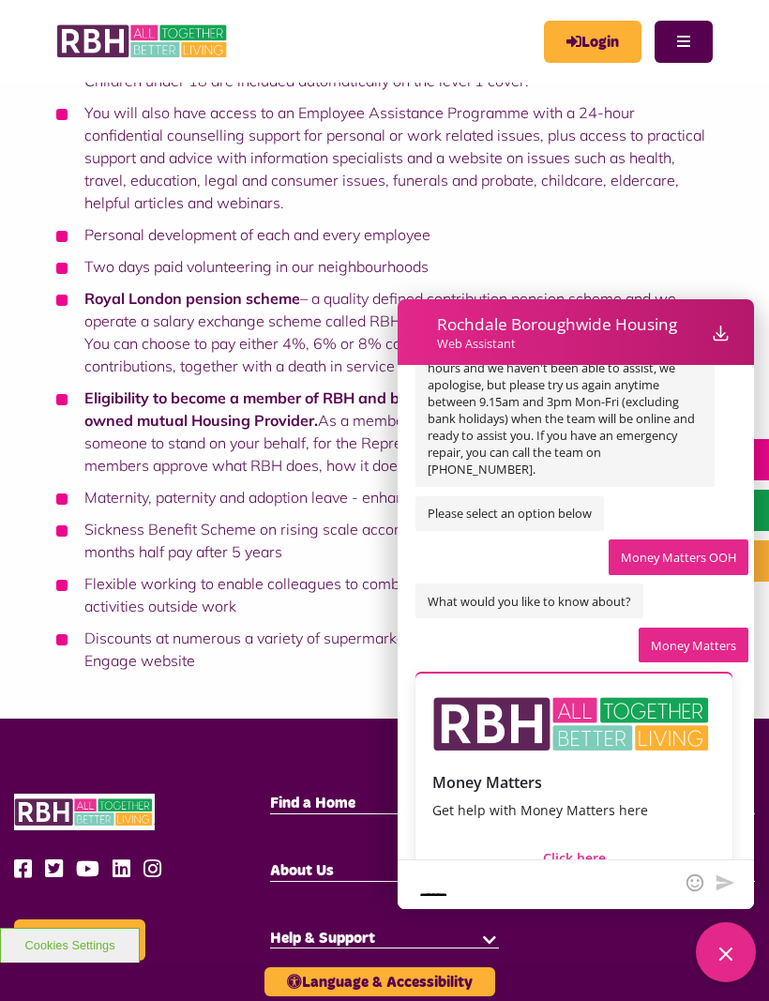
scroll to position [2821, 0]
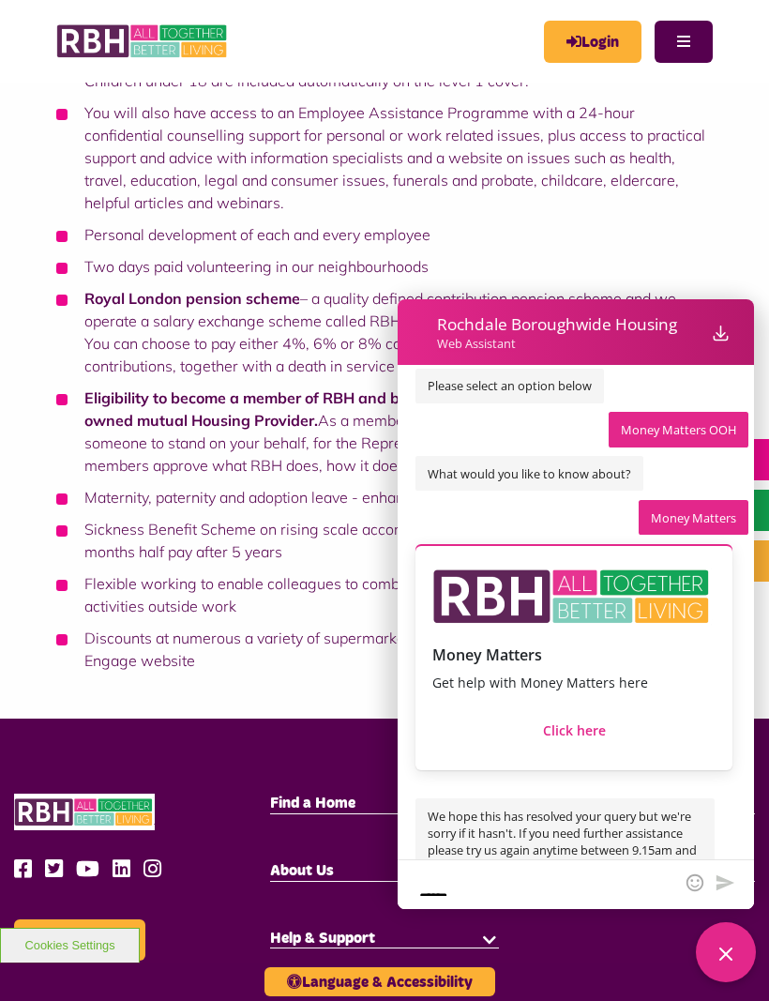
click at [667, 706] on button "Click here" at bounding box center [575, 729] width 284 height 47
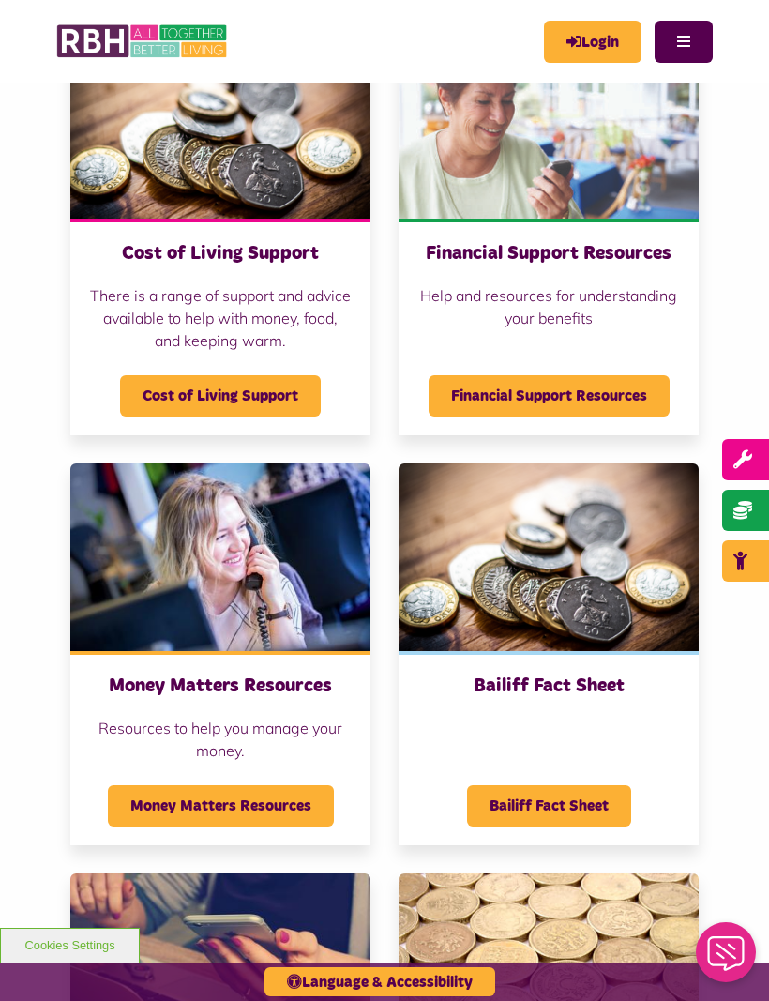
scroll to position [681, 0]
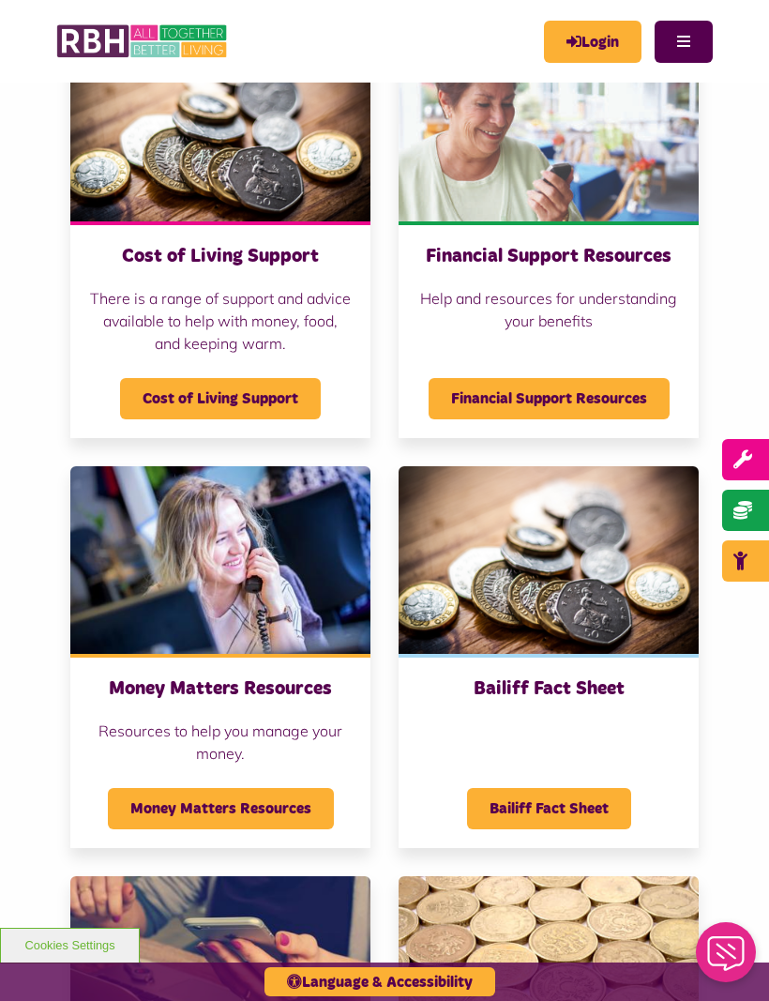
click at [644, 310] on p "Help and resources for understanding your benefits" at bounding box center [548, 309] width 263 height 45
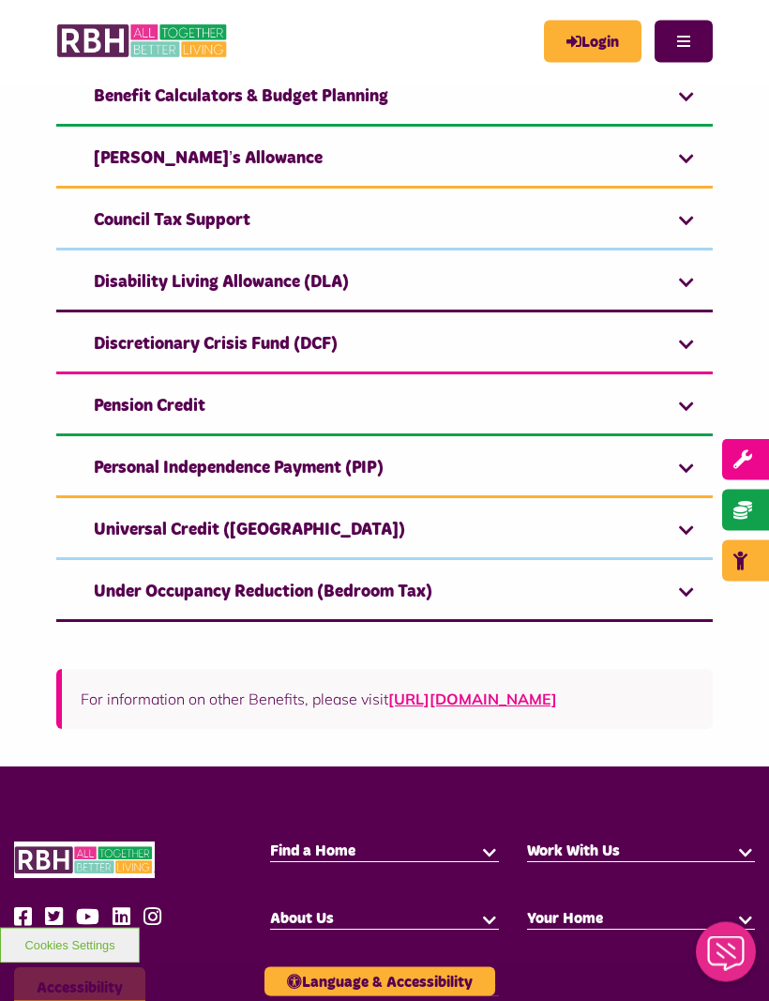
scroll to position [445, 0]
click at [591, 349] on link "Discretionary Crisis Fund (DCF)" at bounding box center [384, 345] width 657 height 57
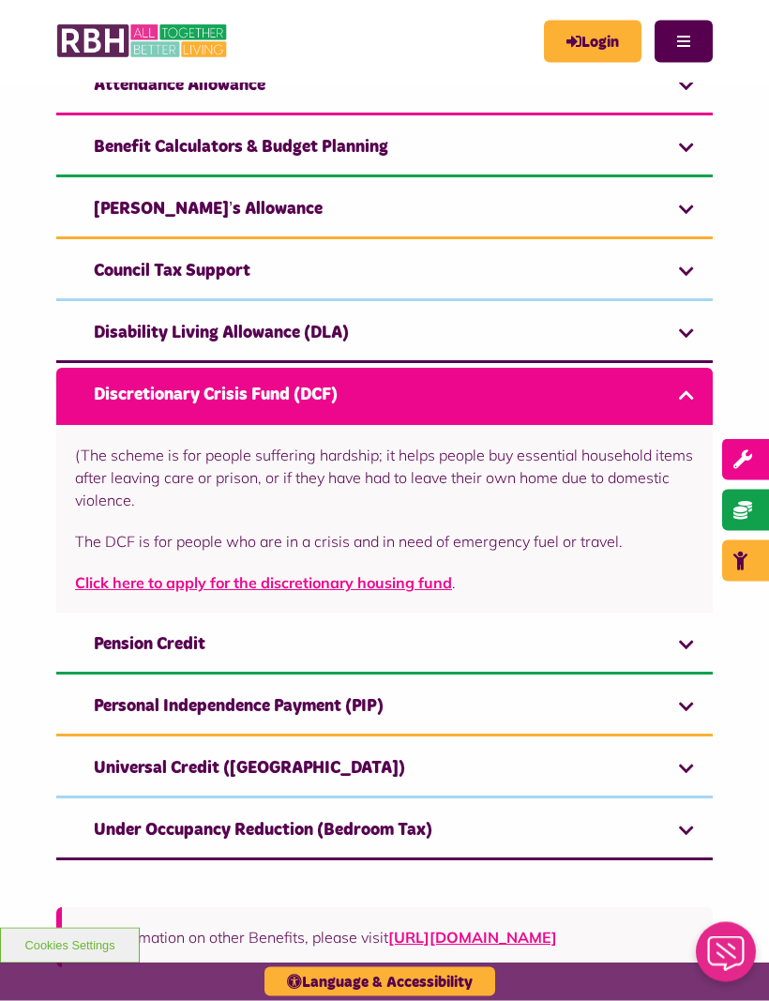
scroll to position [395, 0]
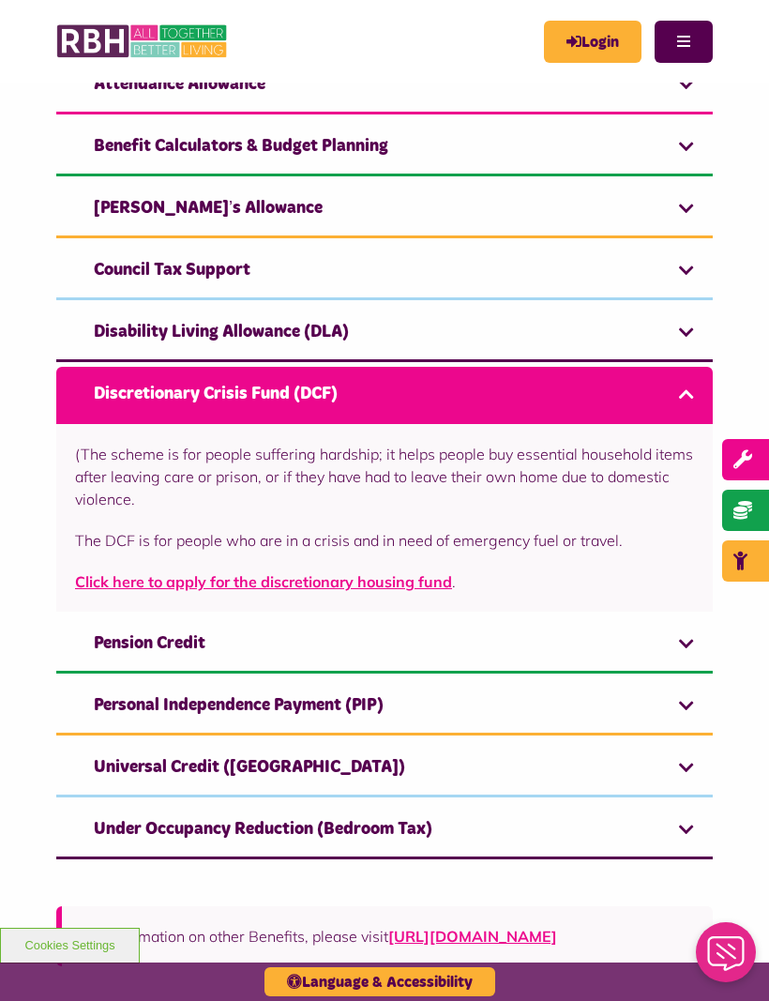
click at [448, 577] on link "Click here to apply for the discretionary housing fund" at bounding box center [263, 581] width 377 height 19
